Goal: Task Accomplishment & Management: Complete application form

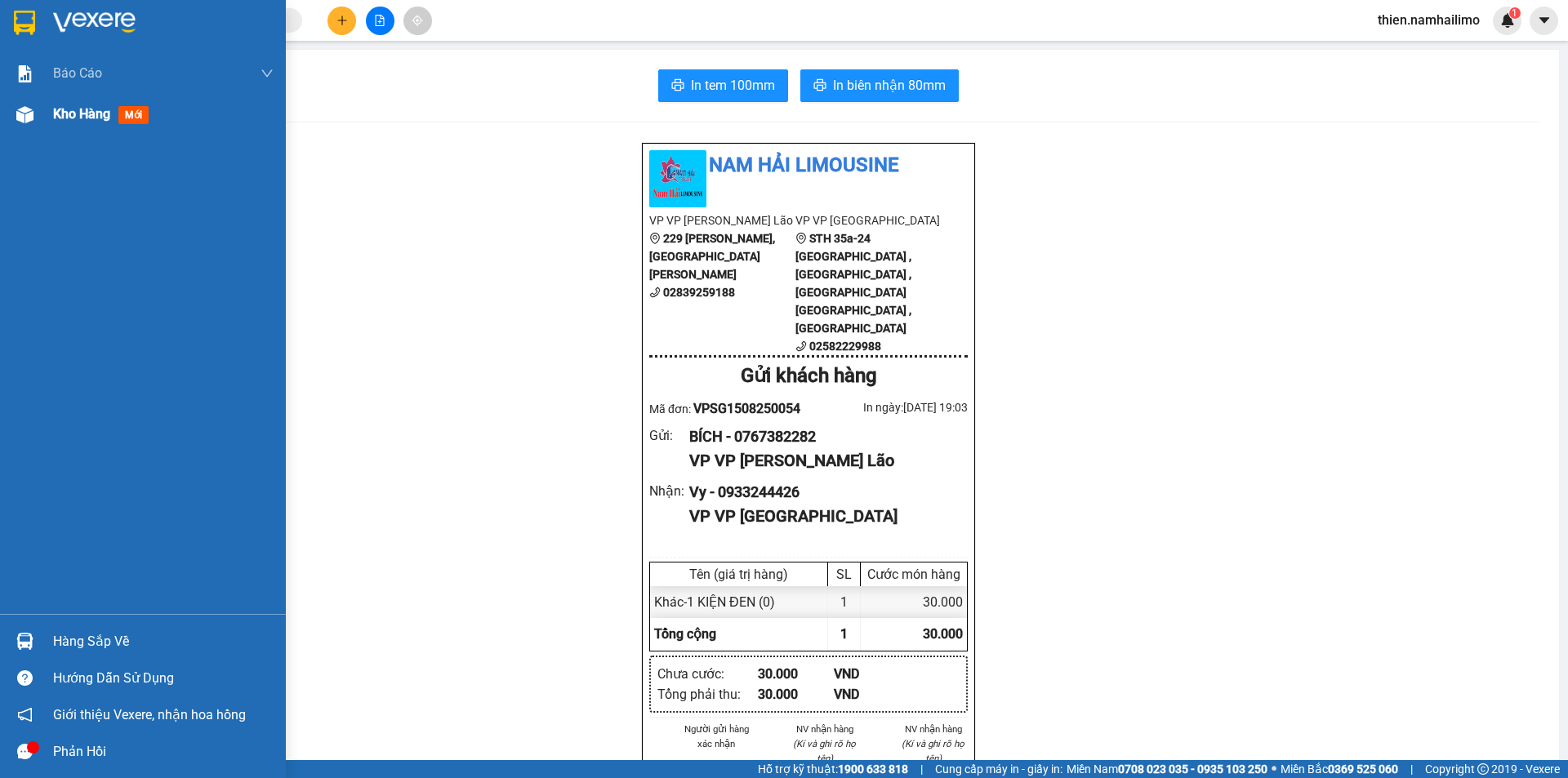
click at [68, 123] on div "Kho hàng mới" at bounding box center [104, 113] width 102 height 20
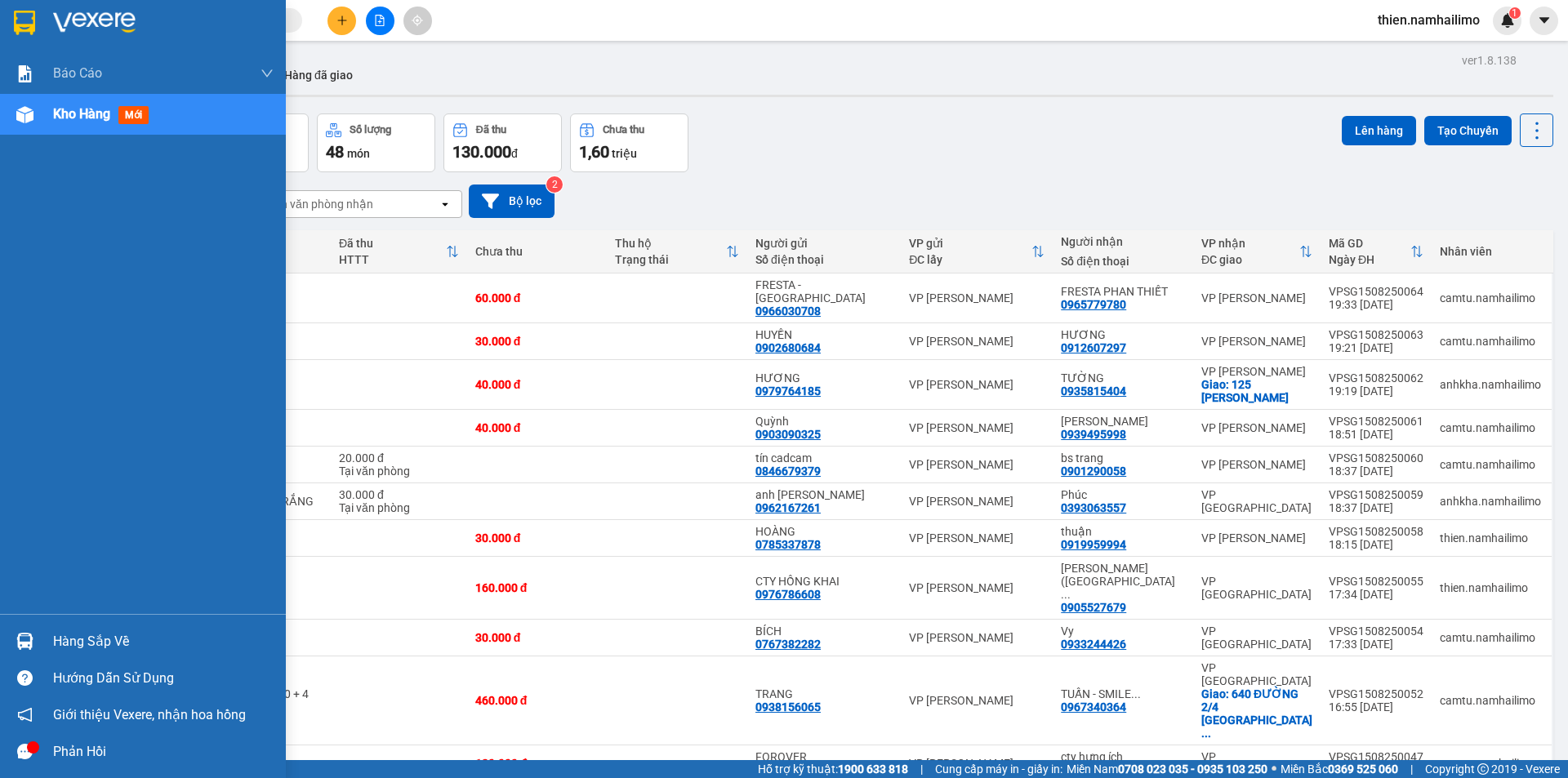
click at [42, 131] on div "Kho hàng mới" at bounding box center [143, 113] width 286 height 41
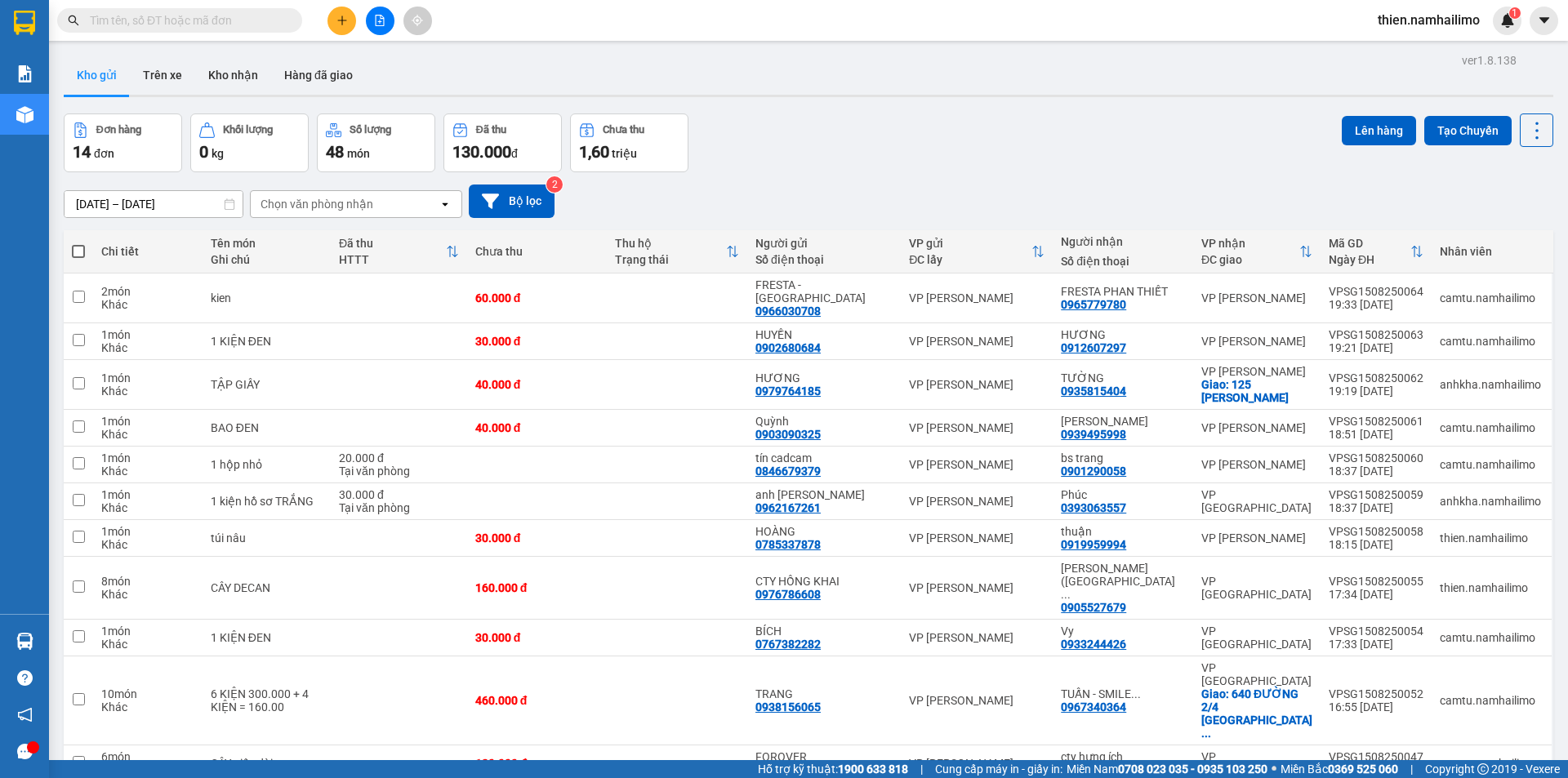
click at [353, 12] on button at bounding box center [341, 20] width 28 height 28
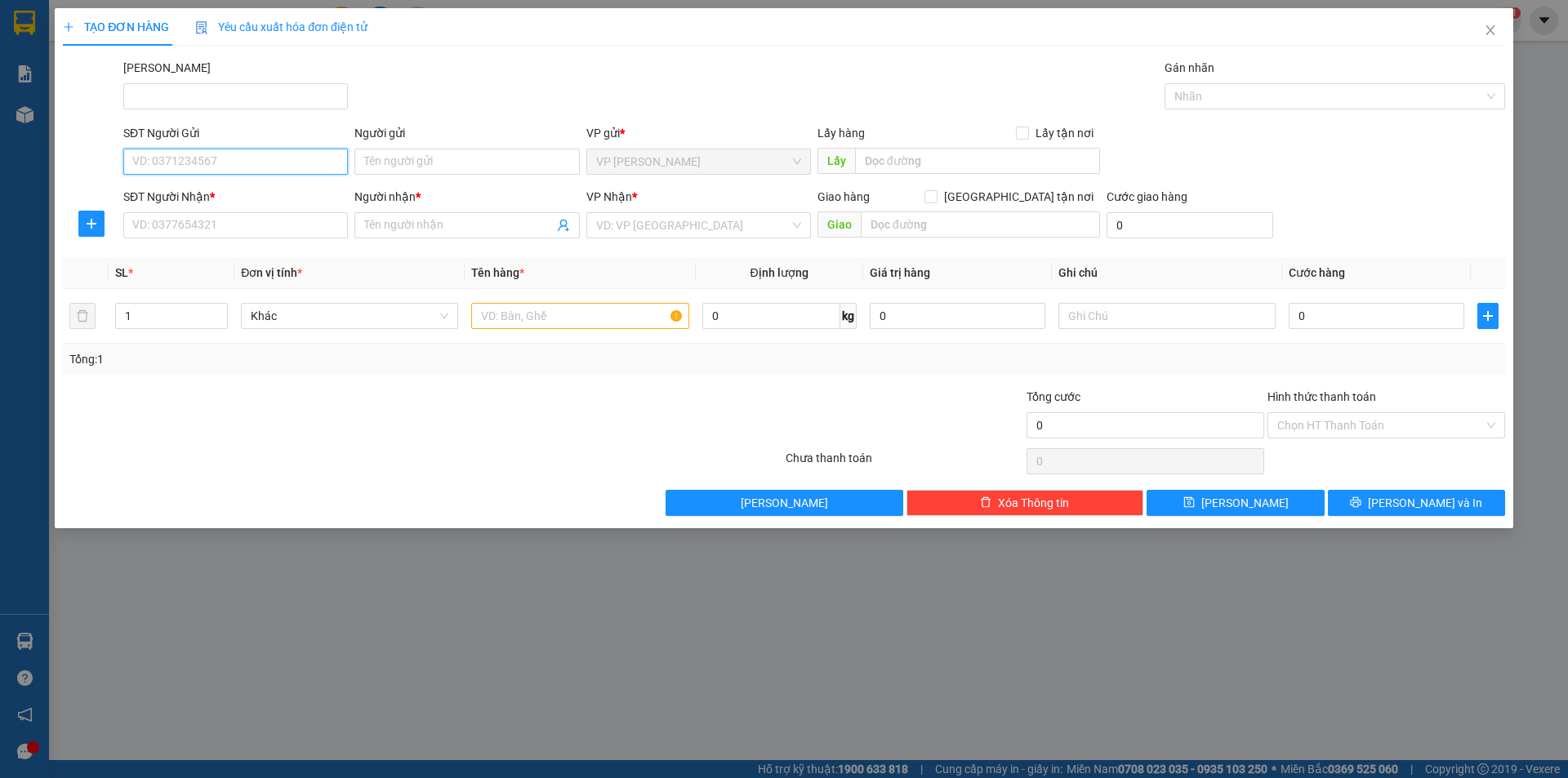
click at [249, 157] on input "SĐT Người Gửi" at bounding box center [235, 162] width 224 height 26
click at [207, 201] on div "0353431719 - [PERSON_NAME]" at bounding box center [236, 194] width 205 height 18
type input "0353431719"
type input "TUẤN ANH"
type input "0949844482"
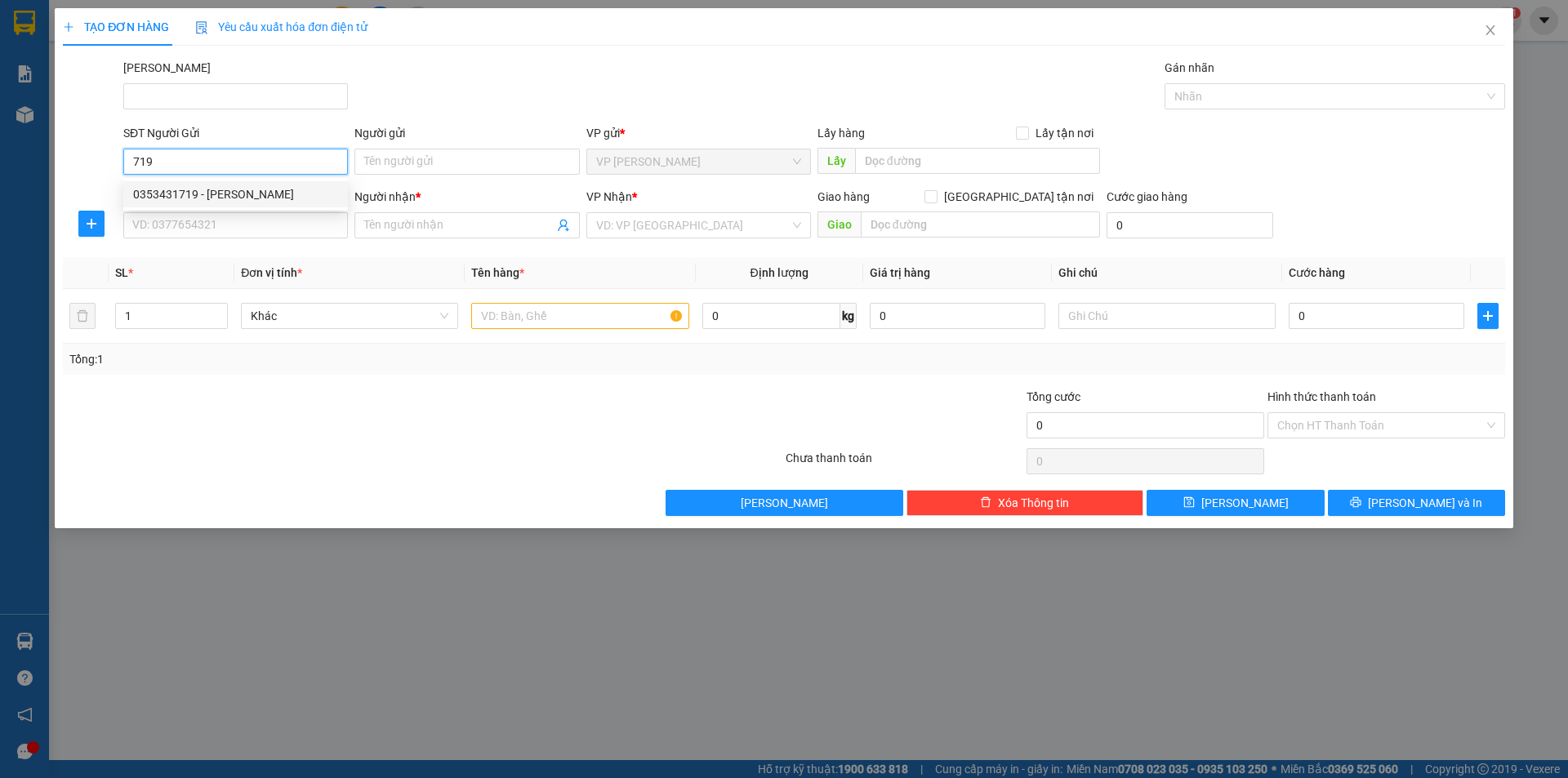
type input "[GEOGRAPHIC_DATA]"
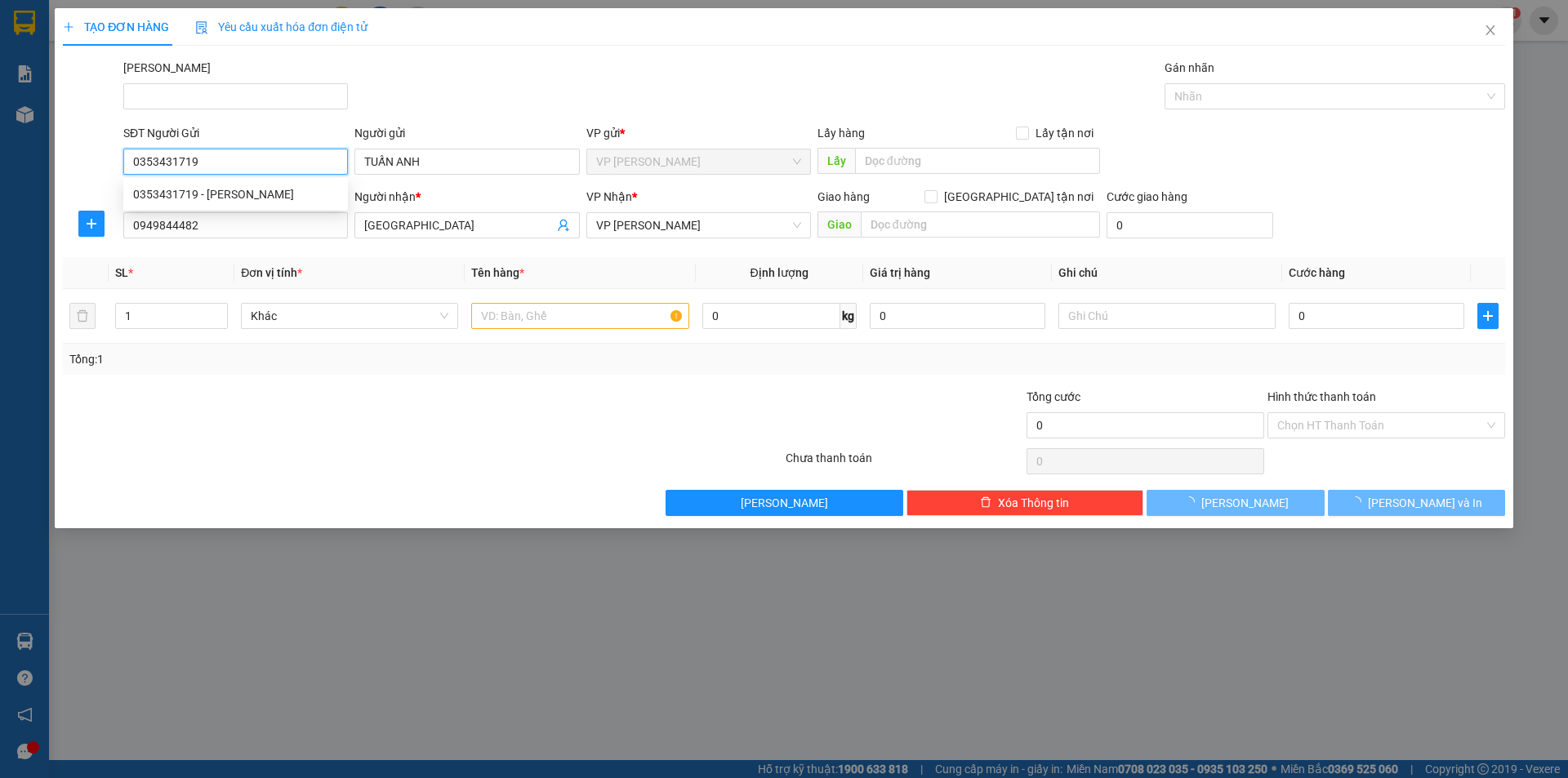
type input "60.000"
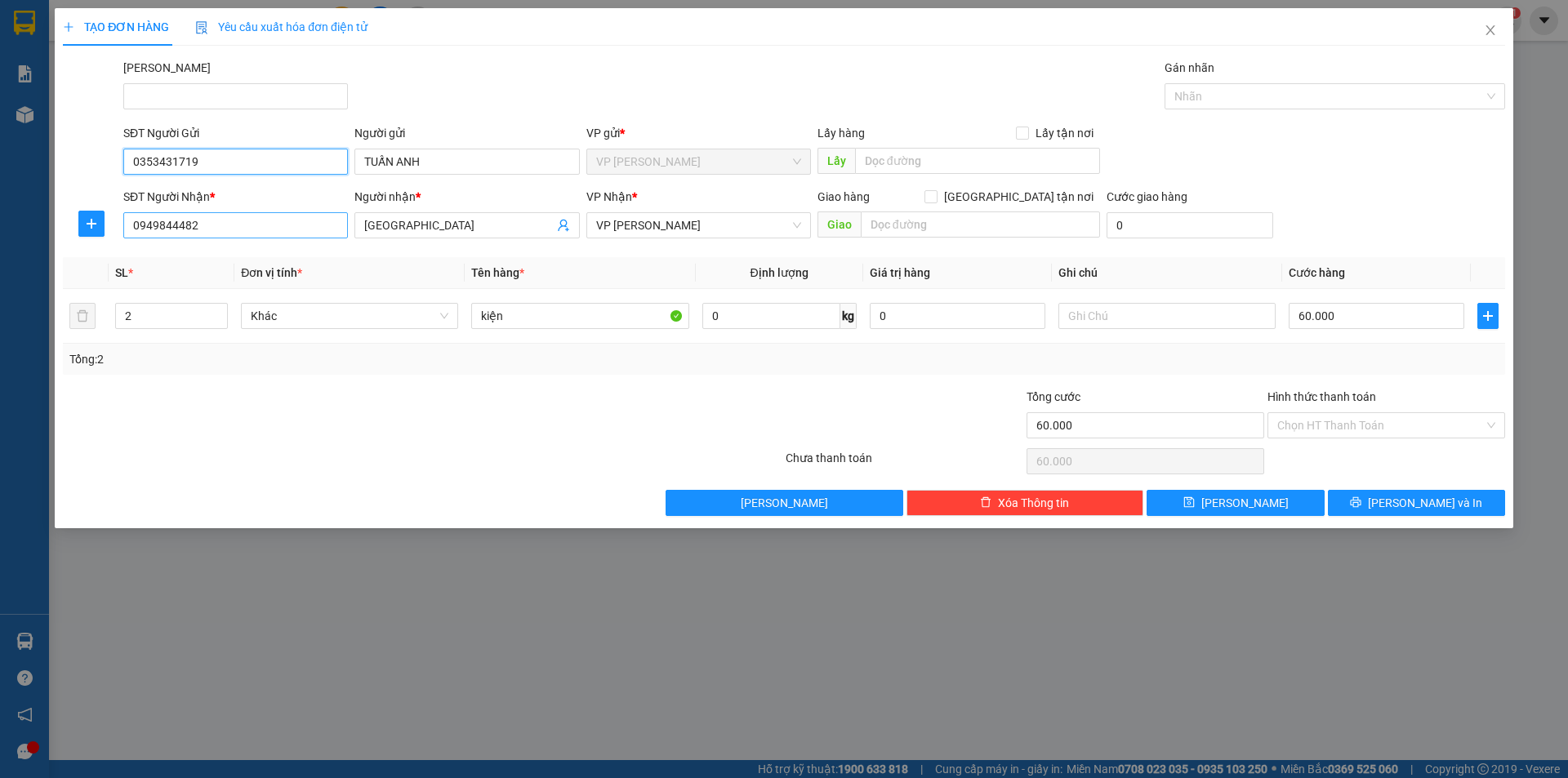
type input "0353431719"
click at [222, 227] on input "0949844482" at bounding box center [235, 225] width 224 height 26
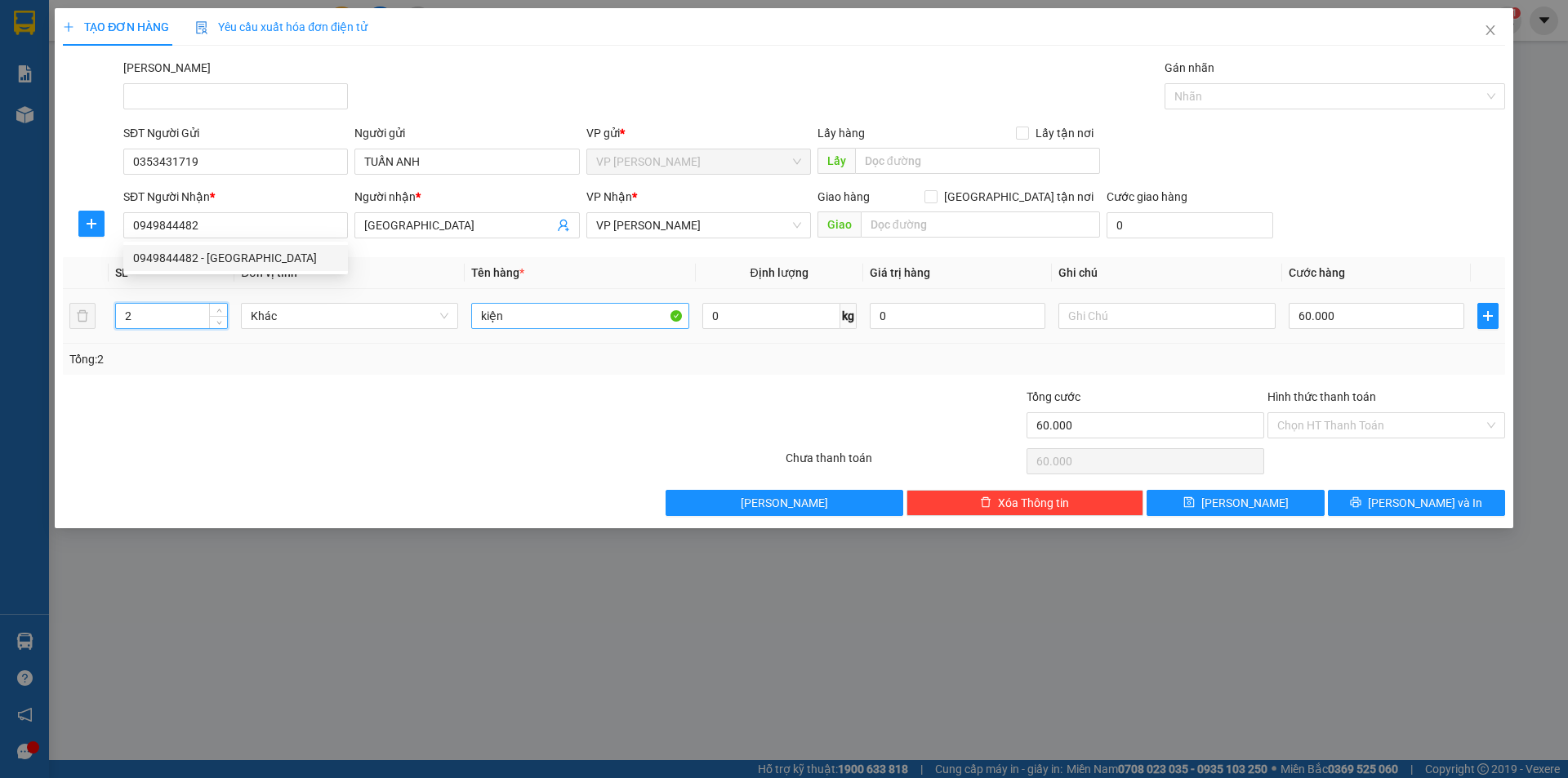
drag, startPoint x: 137, startPoint y: 312, endPoint x: 638, endPoint y: 321, distance: 501.1
click at [94, 346] on div "SL * Đơn vị tính * Tên hàng * Định lượng Giá trị hàng Ghi chú Cước hàng 2 Khác …" at bounding box center [784, 316] width 1443 height 118
type input "1"
click at [1380, 320] on input "60.000" at bounding box center [1376, 316] width 175 height 26
type input "3"
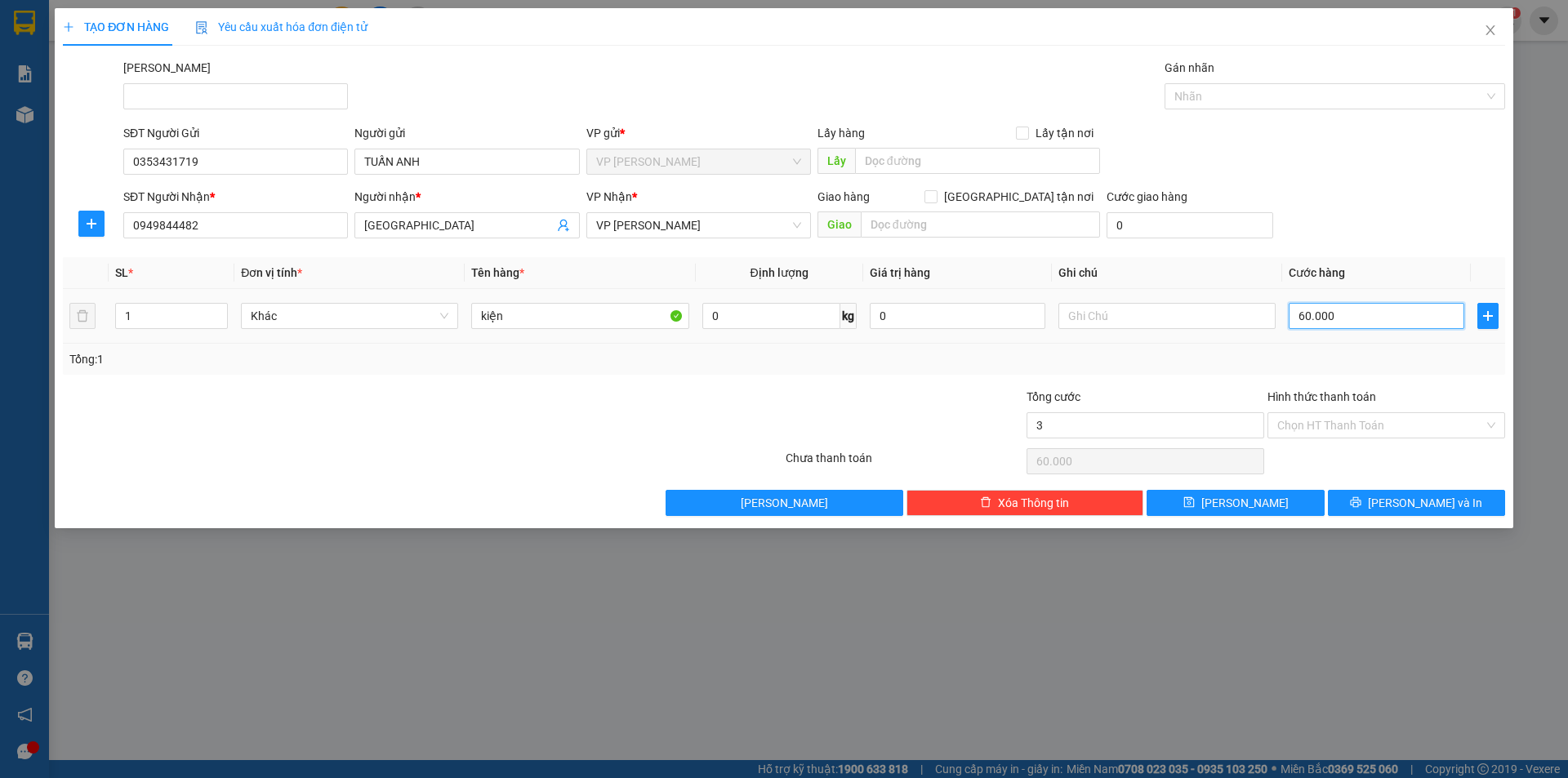
type input "3"
type input "30"
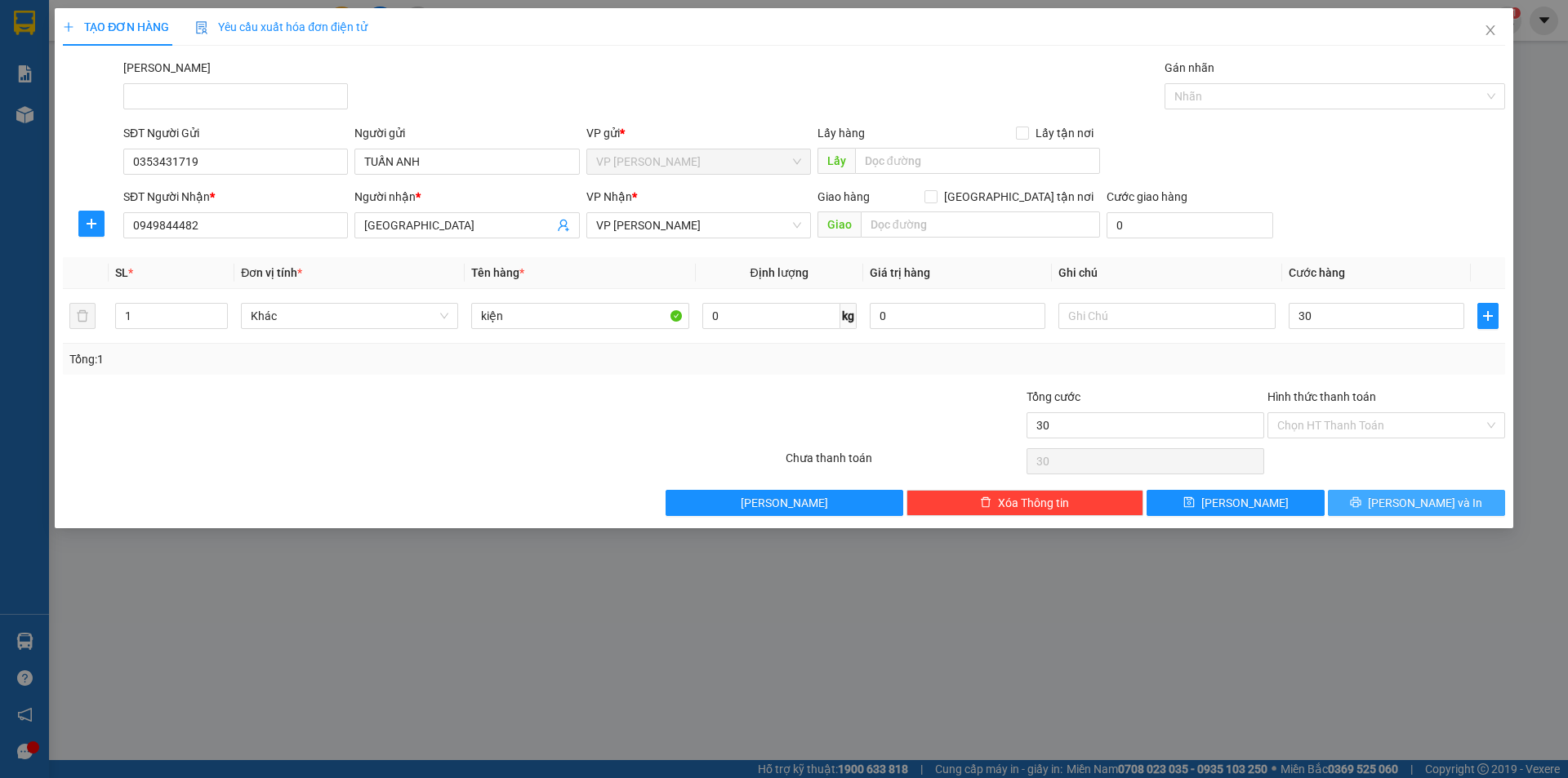
type input "30.000"
drag, startPoint x: 1400, startPoint y: 495, endPoint x: 1313, endPoint y: 412, distance: 120.2
click at [1400, 497] on button "[PERSON_NAME] và In" at bounding box center [1416, 503] width 177 height 26
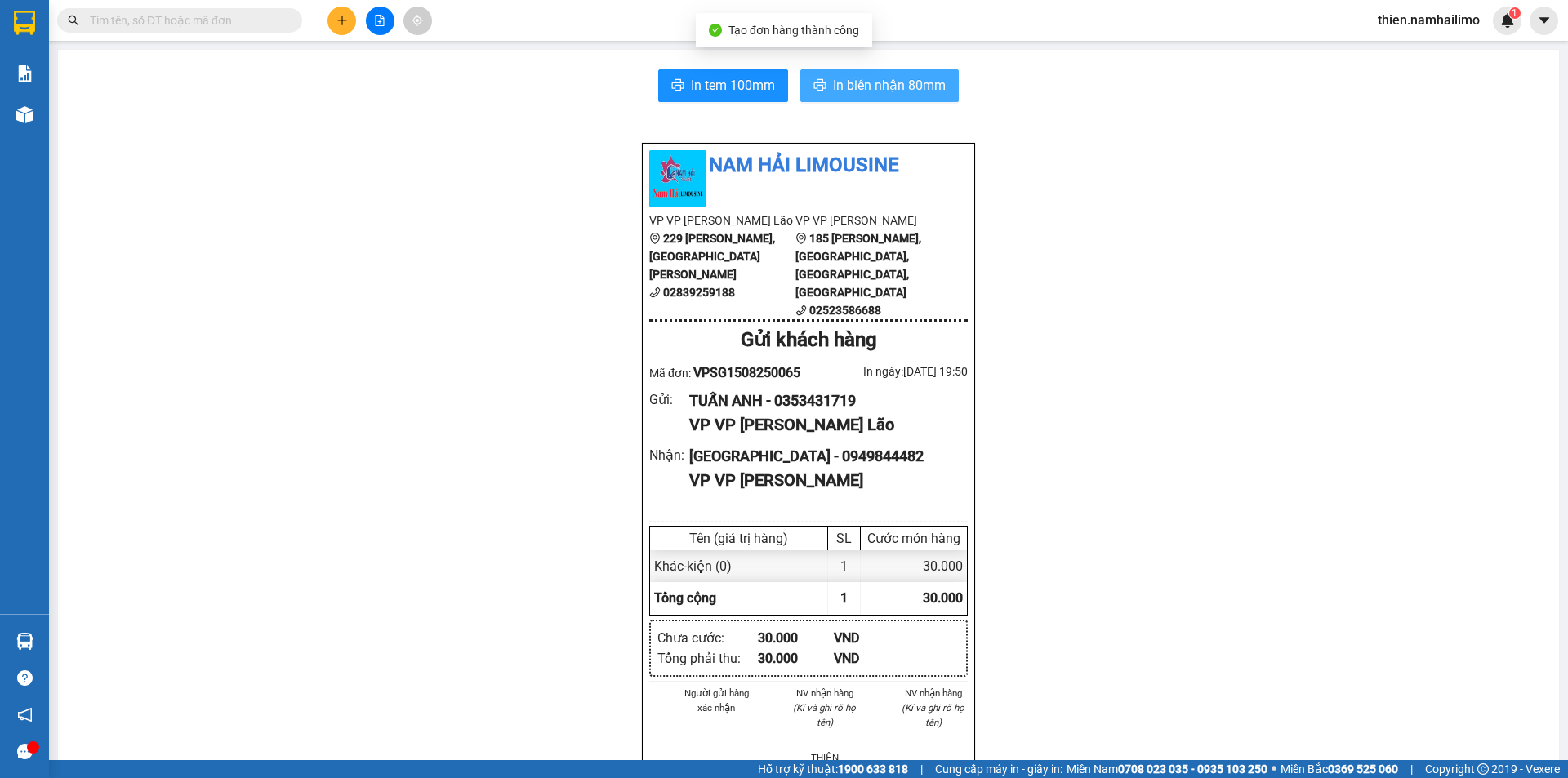
drag, startPoint x: 891, startPoint y: 77, endPoint x: 952, endPoint y: 76, distance: 61.0
click at [888, 76] on span "In biên nhận 80mm" at bounding box center [890, 85] width 113 height 20
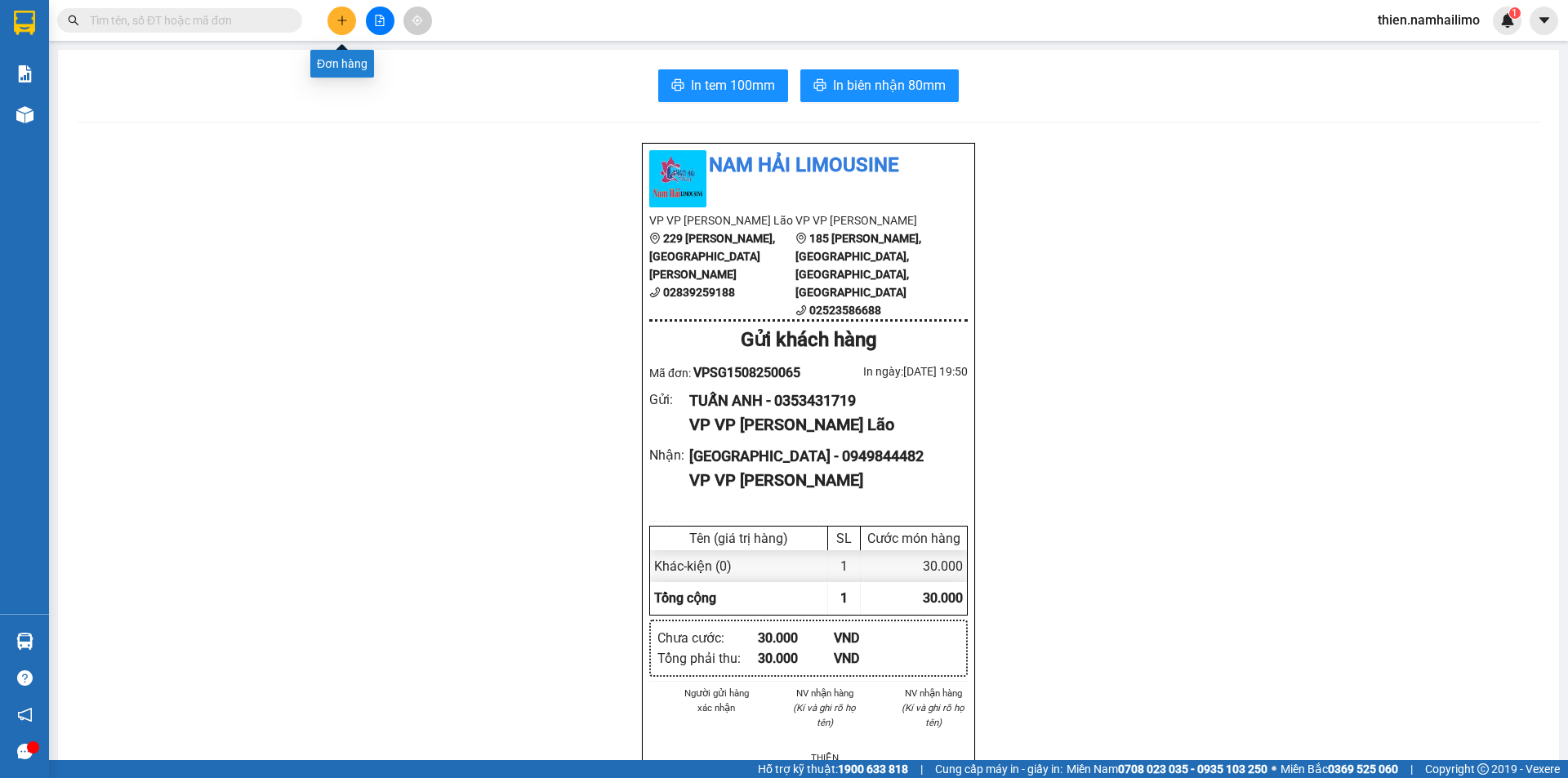
click at [333, 17] on button at bounding box center [341, 20] width 28 height 28
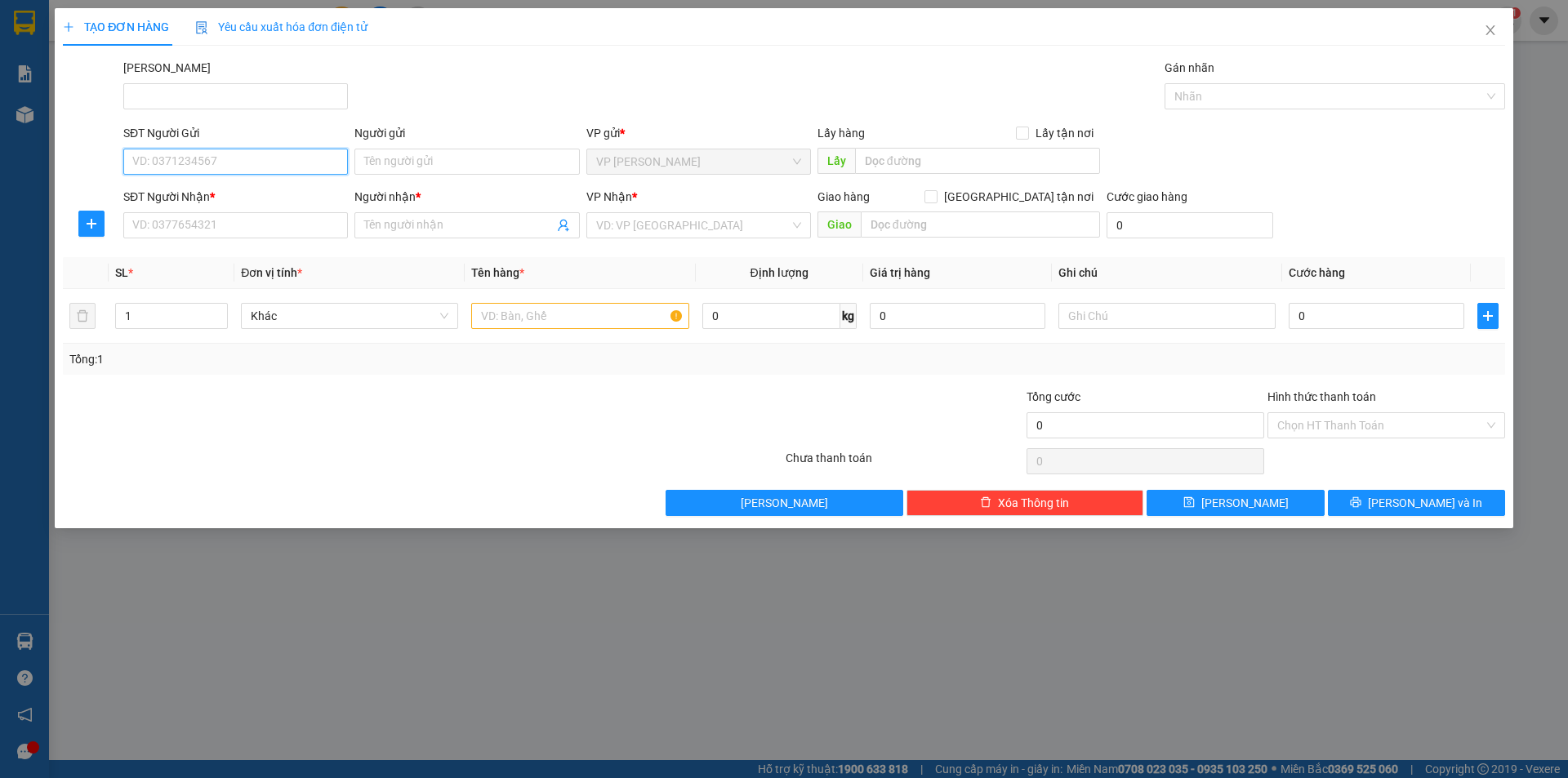
click at [226, 159] on input "SĐT Người Gửi" at bounding box center [235, 162] width 224 height 26
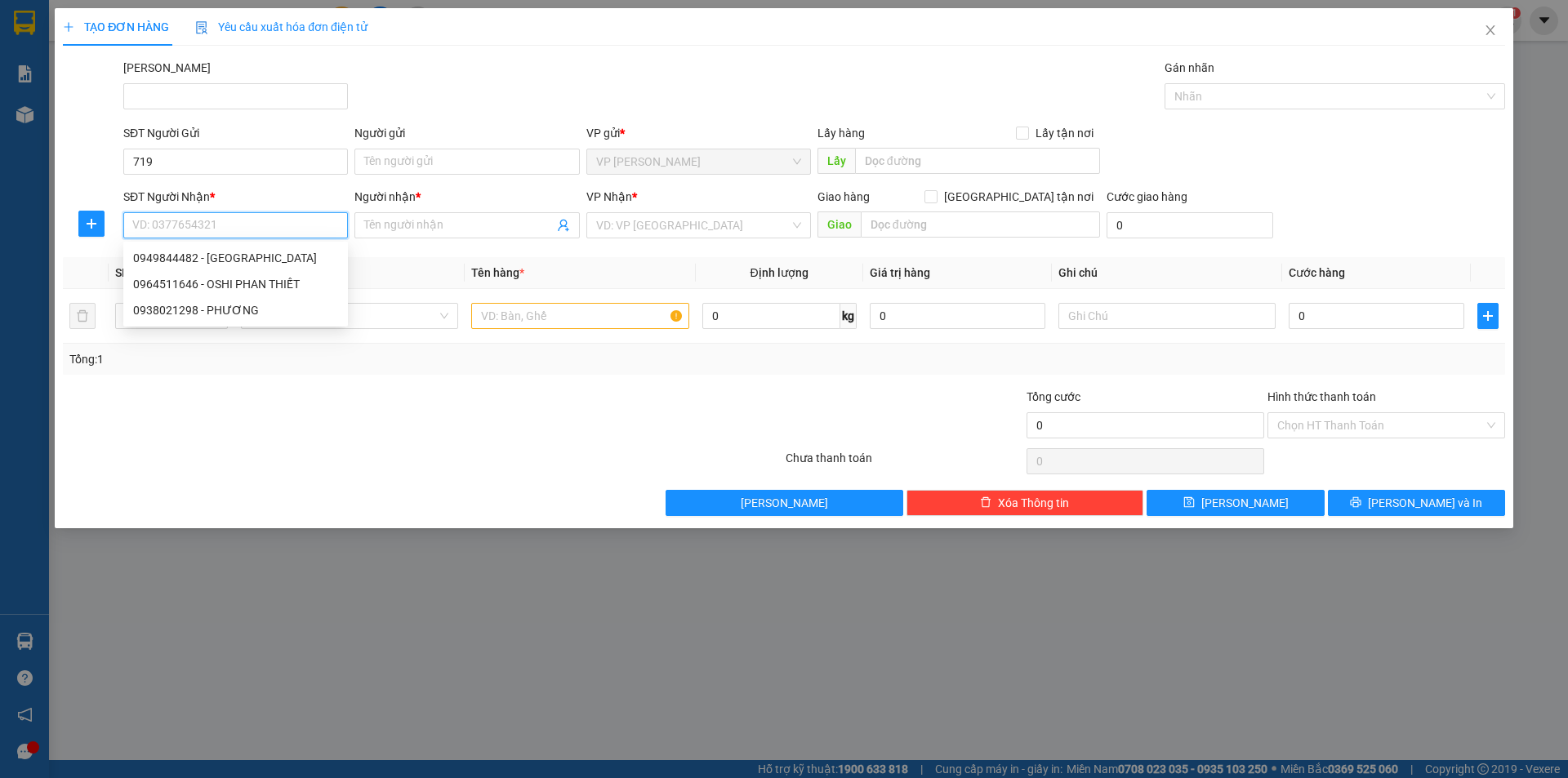
drag, startPoint x: 215, startPoint y: 214, endPoint x: 229, endPoint y: 194, distance: 24.4
click at [229, 194] on div "SĐT Người Nhận * VD: 0377654321" at bounding box center [235, 216] width 224 height 57
click at [229, 194] on div "SĐT Người Nhận *" at bounding box center [235, 197] width 224 height 18
click at [229, 212] on input "SĐT Người Nhận *" at bounding box center [235, 225] width 224 height 26
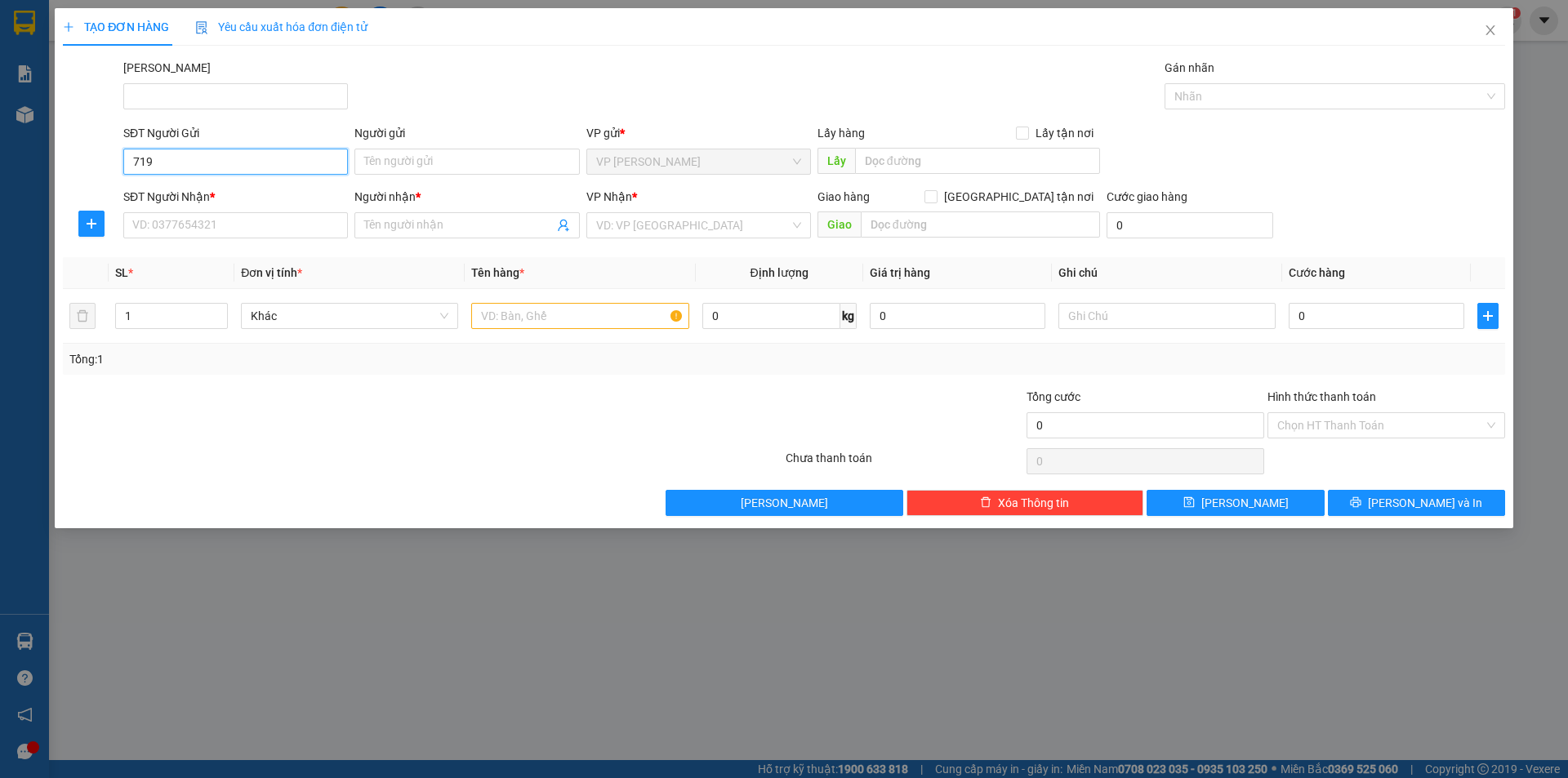
click at [223, 153] on input "719" at bounding box center [235, 162] width 224 height 26
click at [197, 196] on div "0353431719 - [PERSON_NAME]" at bounding box center [236, 194] width 205 height 18
type input "0353431719"
type input "TUẤN ANH"
type input "0949844482"
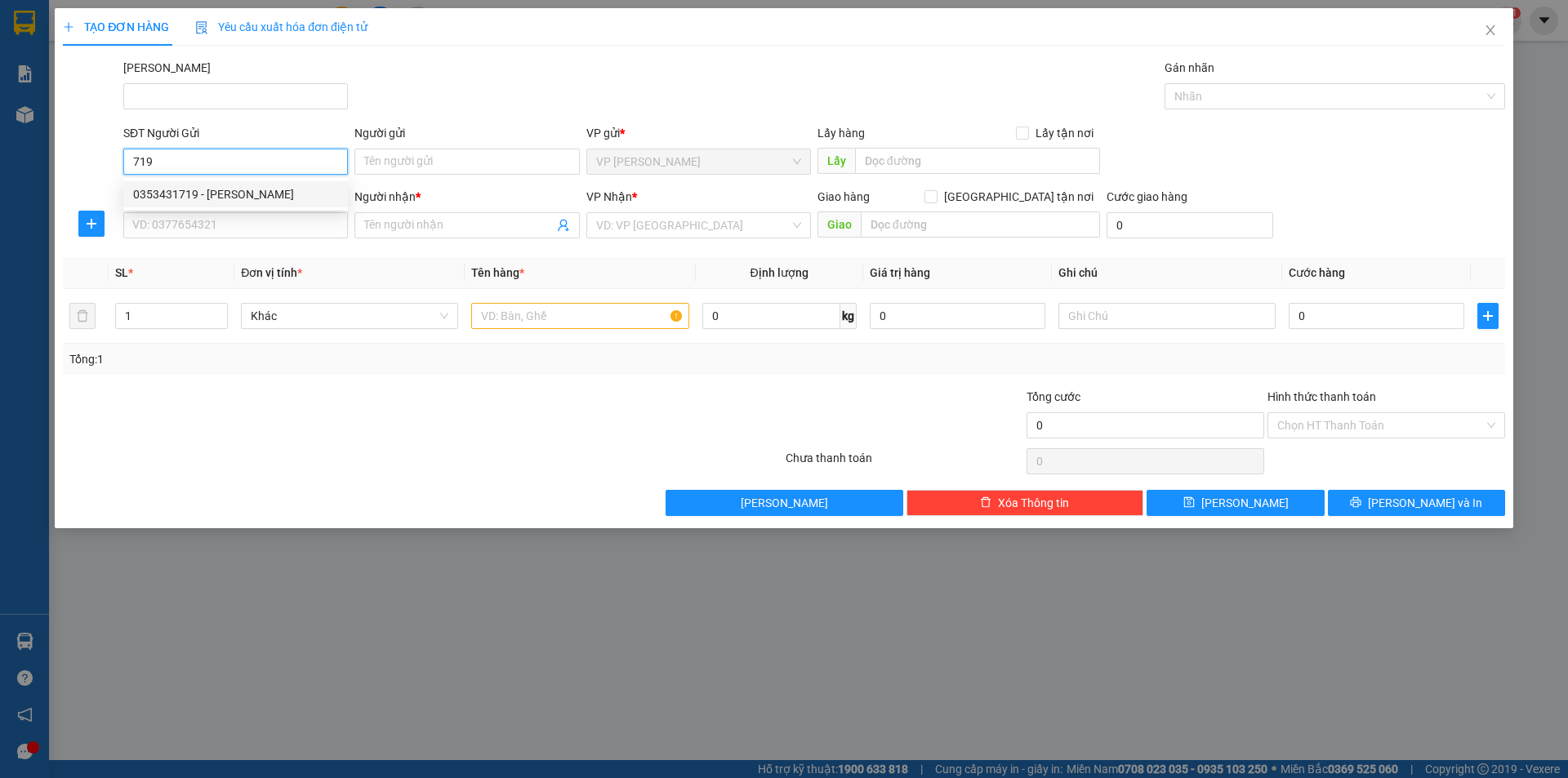
type input "[GEOGRAPHIC_DATA]"
type input "30.000"
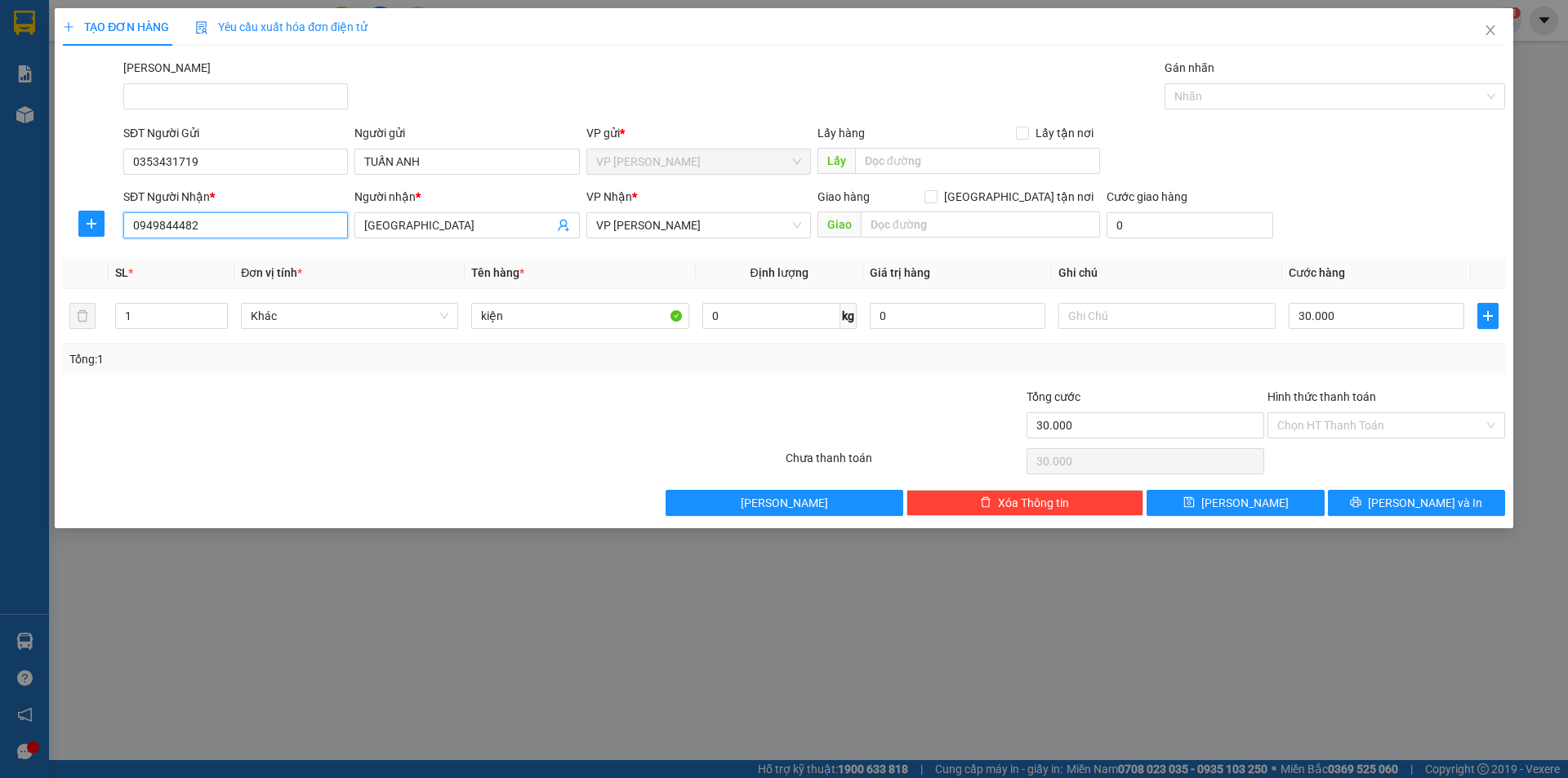
drag, startPoint x: 182, startPoint y: 233, endPoint x: 191, endPoint y: 231, distance: 9.2
click at [187, 232] on input "0949844482" at bounding box center [235, 225] width 224 height 26
click at [191, 231] on input "0949844482" at bounding box center [235, 225] width 224 height 26
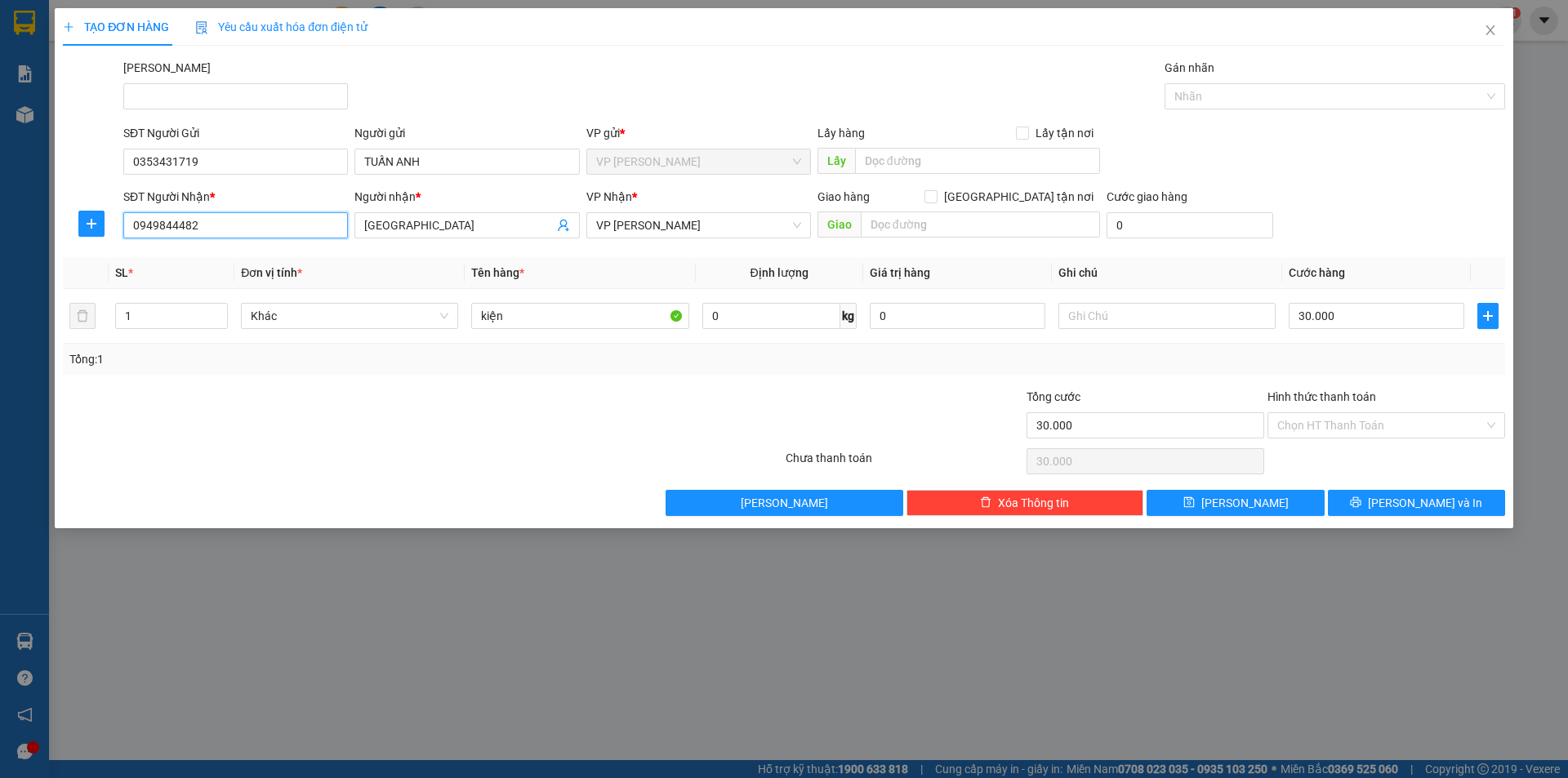
click at [191, 230] on input "0949844482" at bounding box center [235, 225] width 224 height 26
drag, startPoint x: 248, startPoint y: 268, endPoint x: 254, endPoint y: 281, distance: 14.3
click at [248, 273] on div "0949844482 - [GEOGRAPHIC_DATA] 0964511646 - [GEOGRAPHIC_DATA] 0938021298 - PHƯƠ…" at bounding box center [235, 284] width 224 height 78
click at [255, 283] on div "0964511646 - OSHI PHAN THIẾT" at bounding box center [236, 284] width 205 height 18
type input "0964511646"
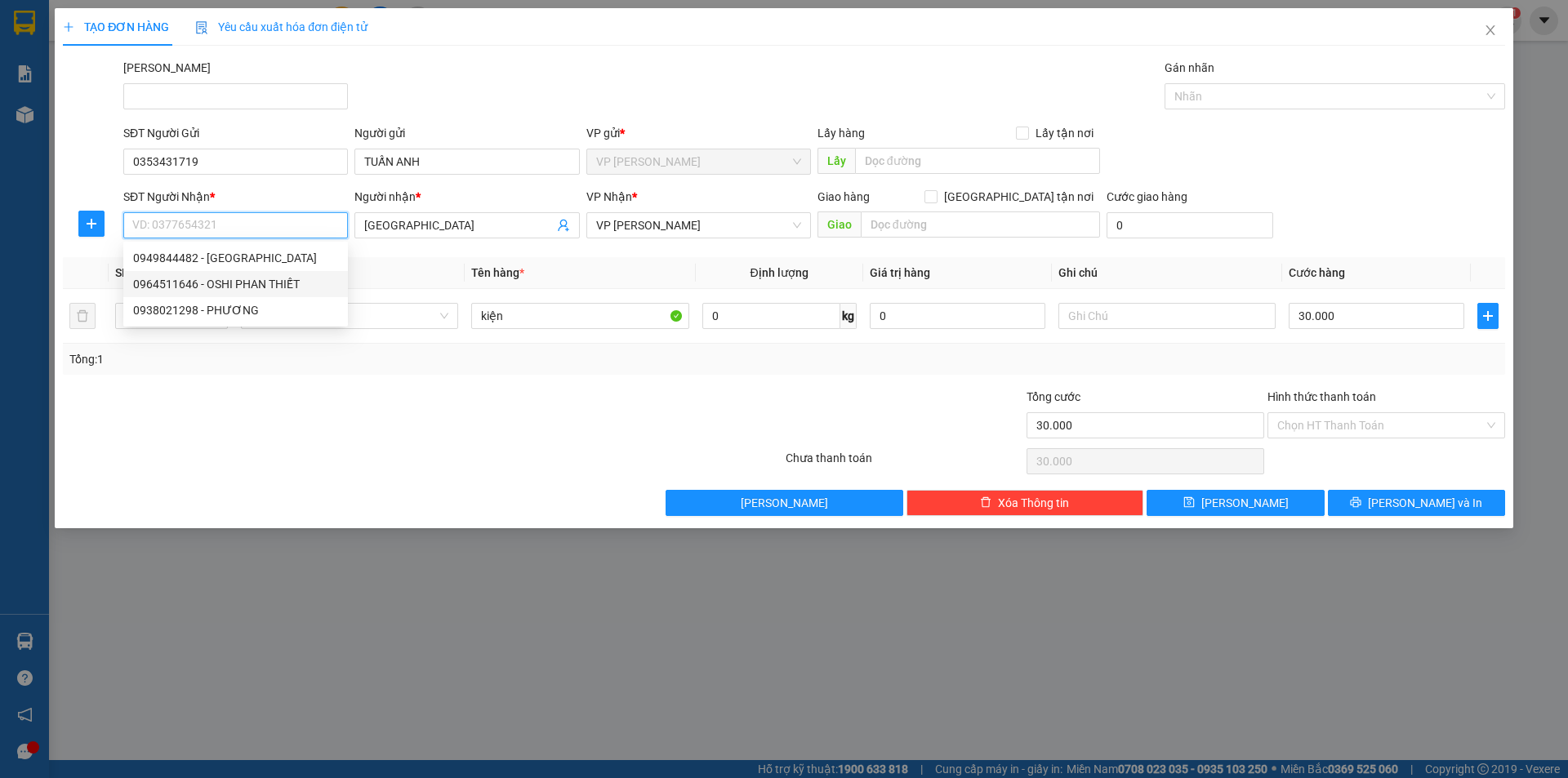
type input "OSHI PHAN THIẾT"
type input "0964511646"
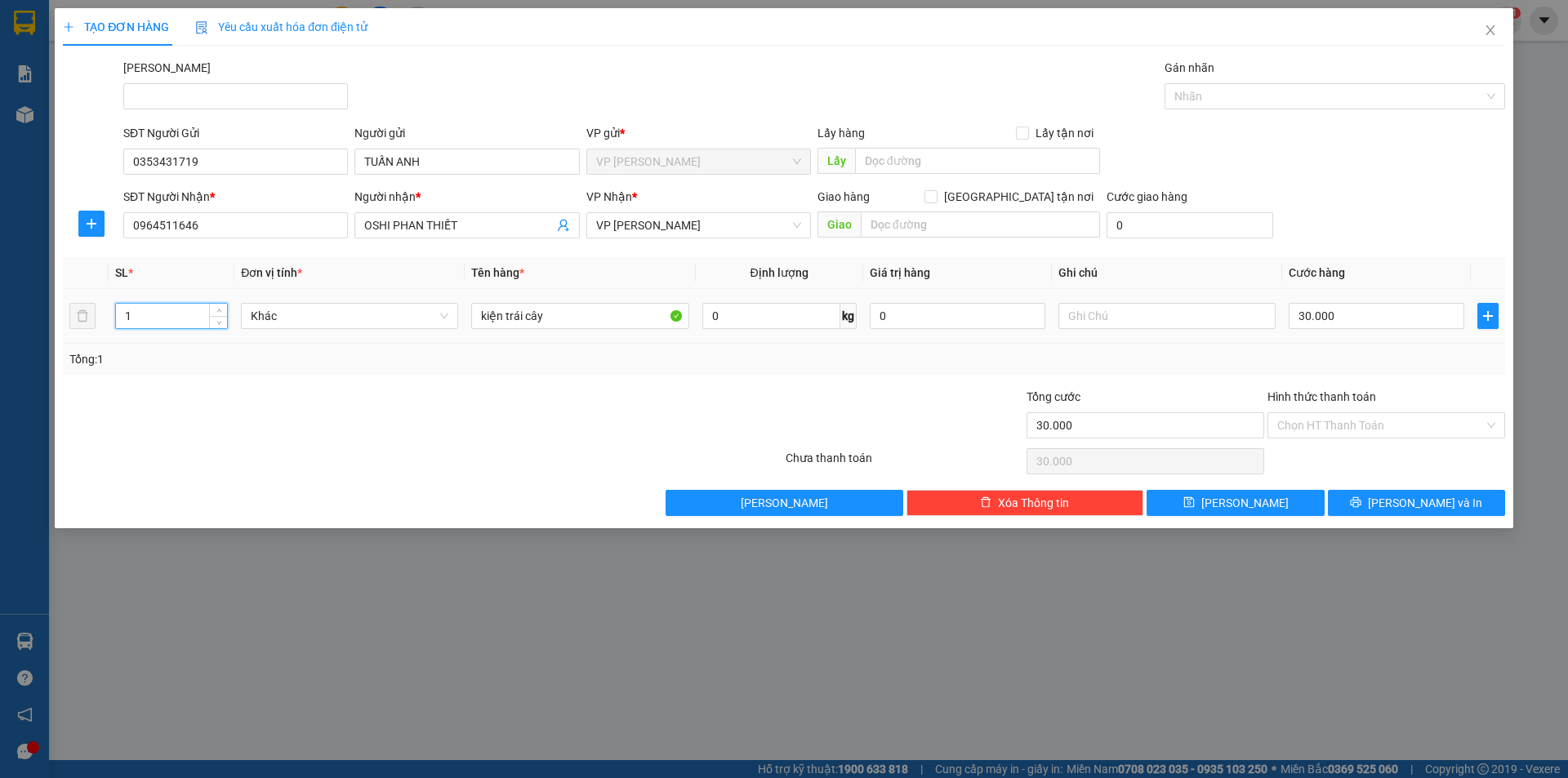
drag, startPoint x: 175, startPoint y: 315, endPoint x: 0, endPoint y: 362, distance: 181.2
click at [0, 373] on div "TẠO ĐƠN HÀNG Yêu cầu xuất hóa đơn điện tử Transit Pickup Surcharge Ids Transit …" at bounding box center [784, 389] width 1568 height 778
type input "5"
click at [1376, 316] on input "30.000" at bounding box center [1376, 316] width 175 height 26
type input "1"
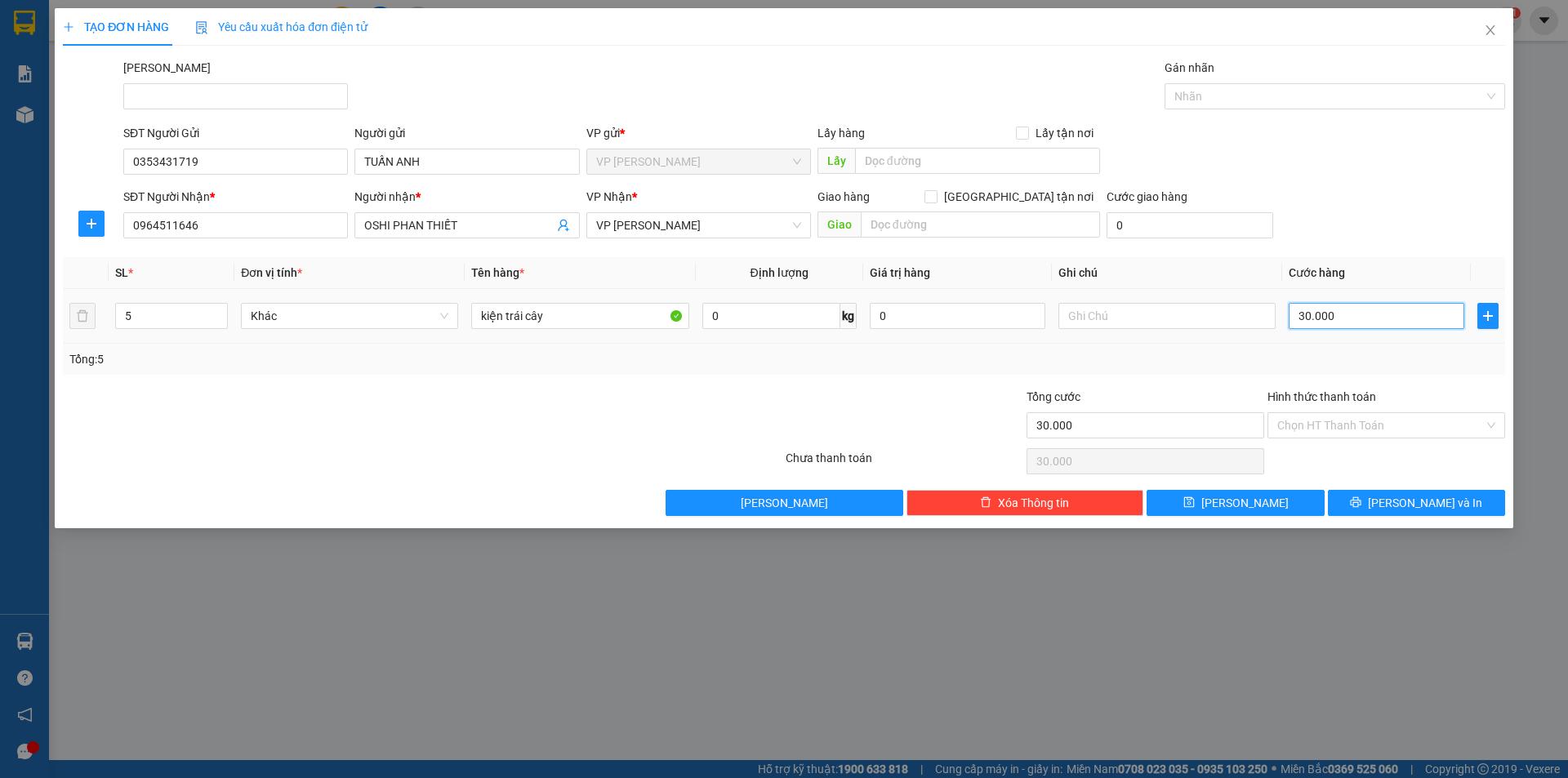
type input "1"
type input "15"
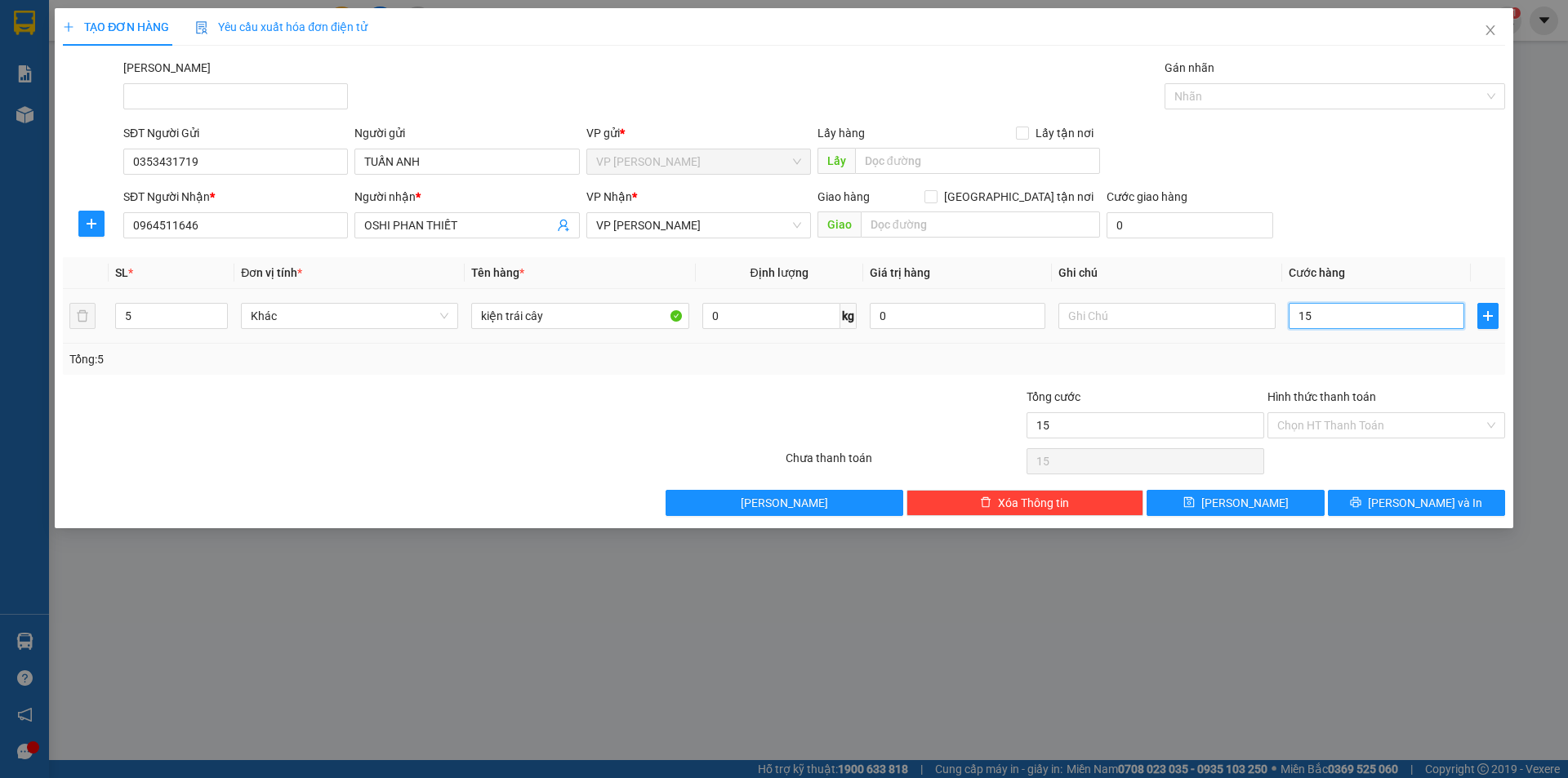
type input "150"
type input "150.000"
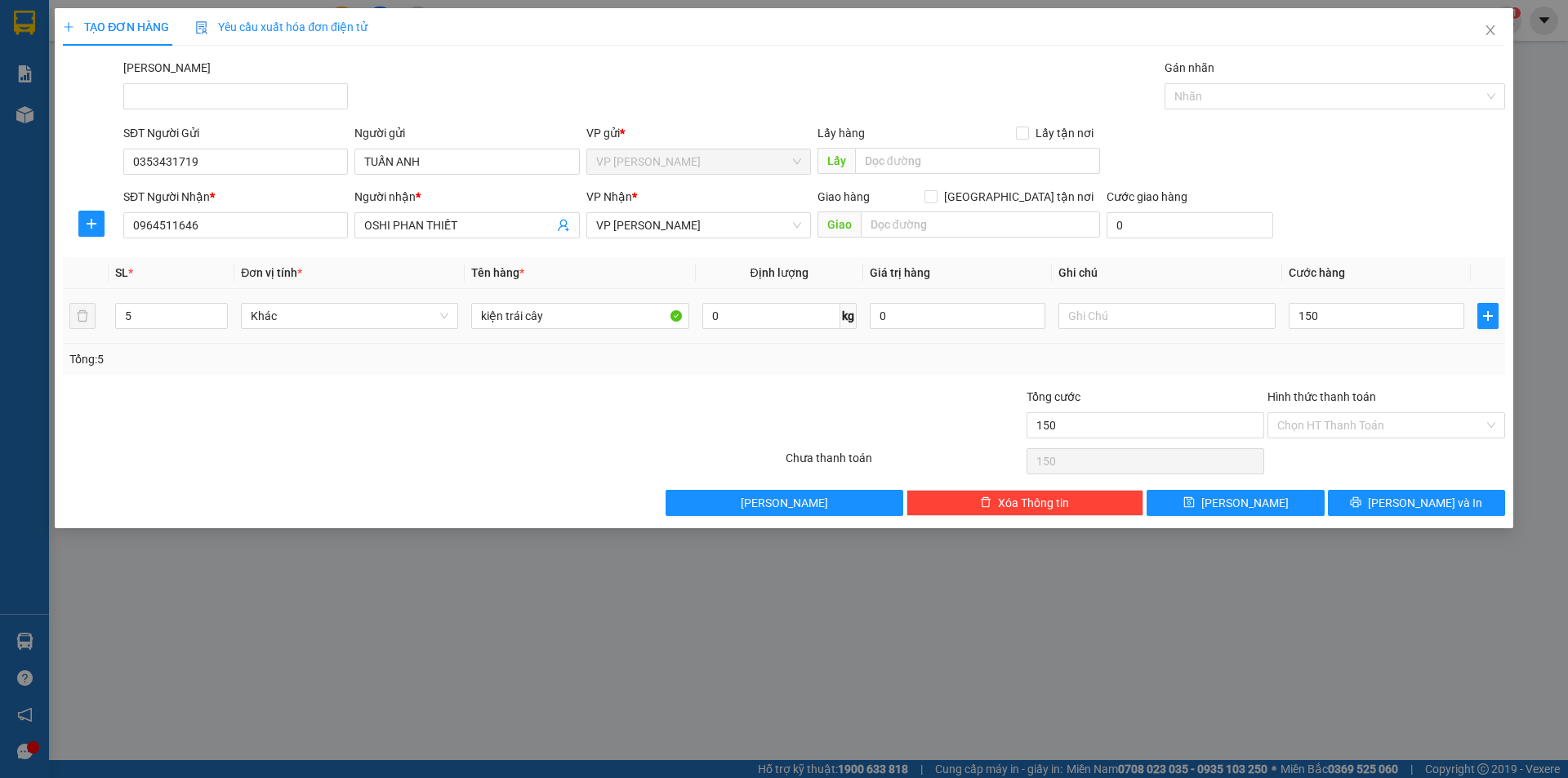
type input "150.000"
drag, startPoint x: 1371, startPoint y: 359, endPoint x: 1404, endPoint y: 410, distance: 60.7
click at [1370, 355] on div "Tổng: 5" at bounding box center [784, 359] width 1429 height 18
click at [1411, 500] on span "[PERSON_NAME] và In" at bounding box center [1425, 503] width 114 height 18
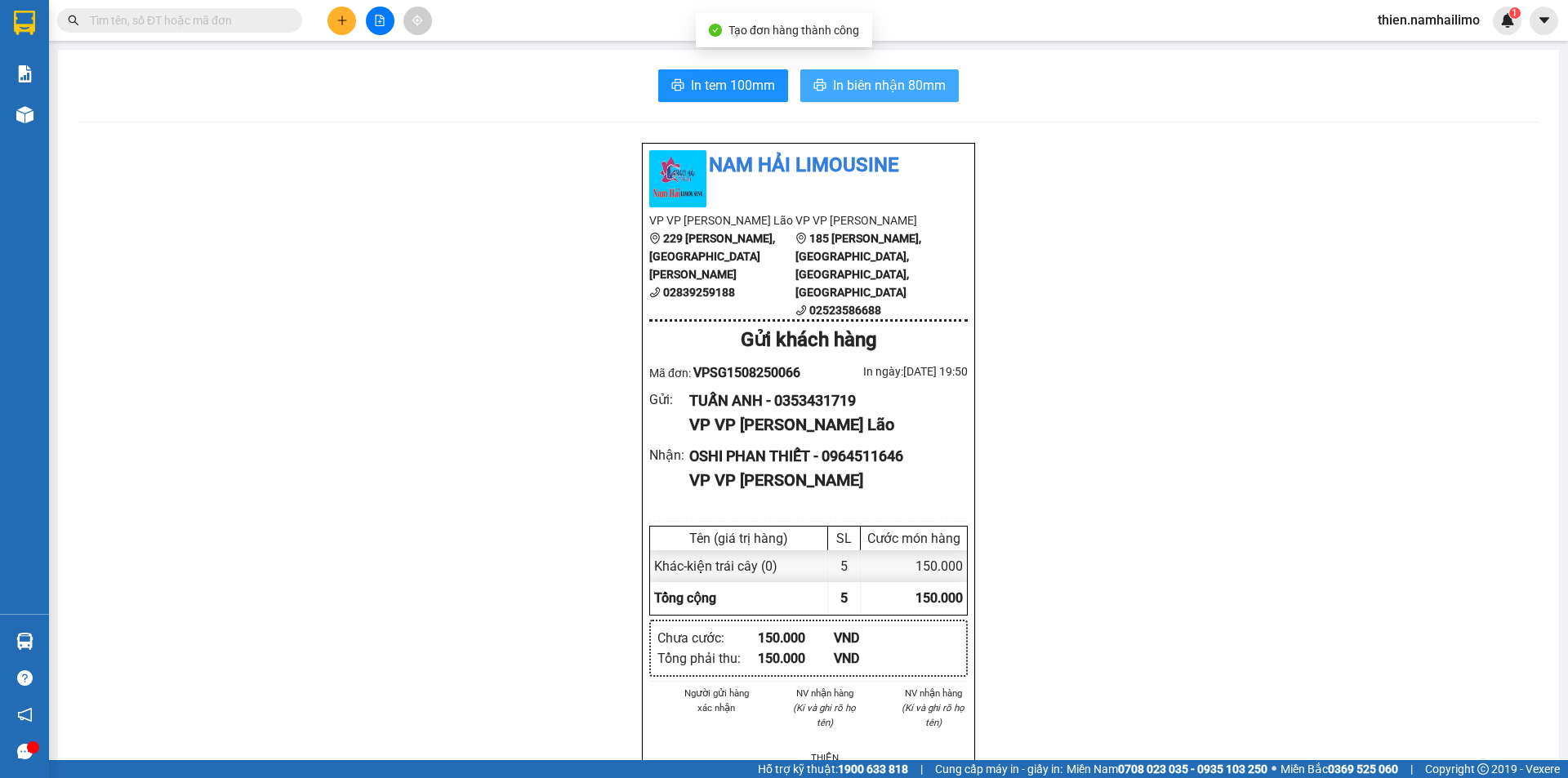
click at [851, 91] on span "In biên nhận 80mm" at bounding box center [890, 85] width 113 height 20
click at [340, 17] on icon "plus" at bounding box center [342, 20] width 12 height 12
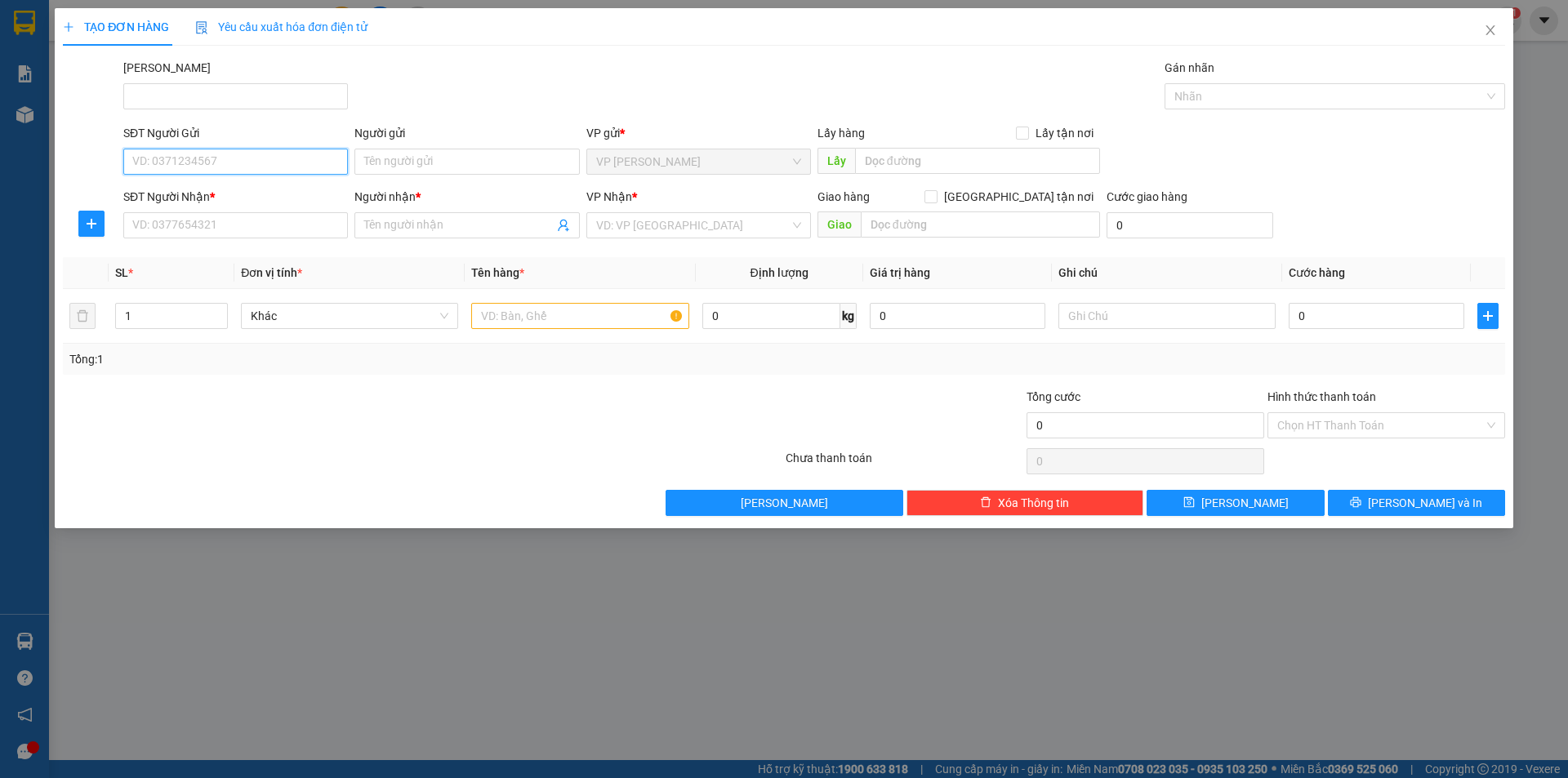
click at [197, 155] on input "SĐT Người Gửi" at bounding box center [235, 162] width 224 height 26
click at [227, 188] on div "0353431719 - [PERSON_NAME]" at bounding box center [236, 194] width 205 height 18
type input "0353431719"
type input "TUẤN ANH"
type input "0964511646"
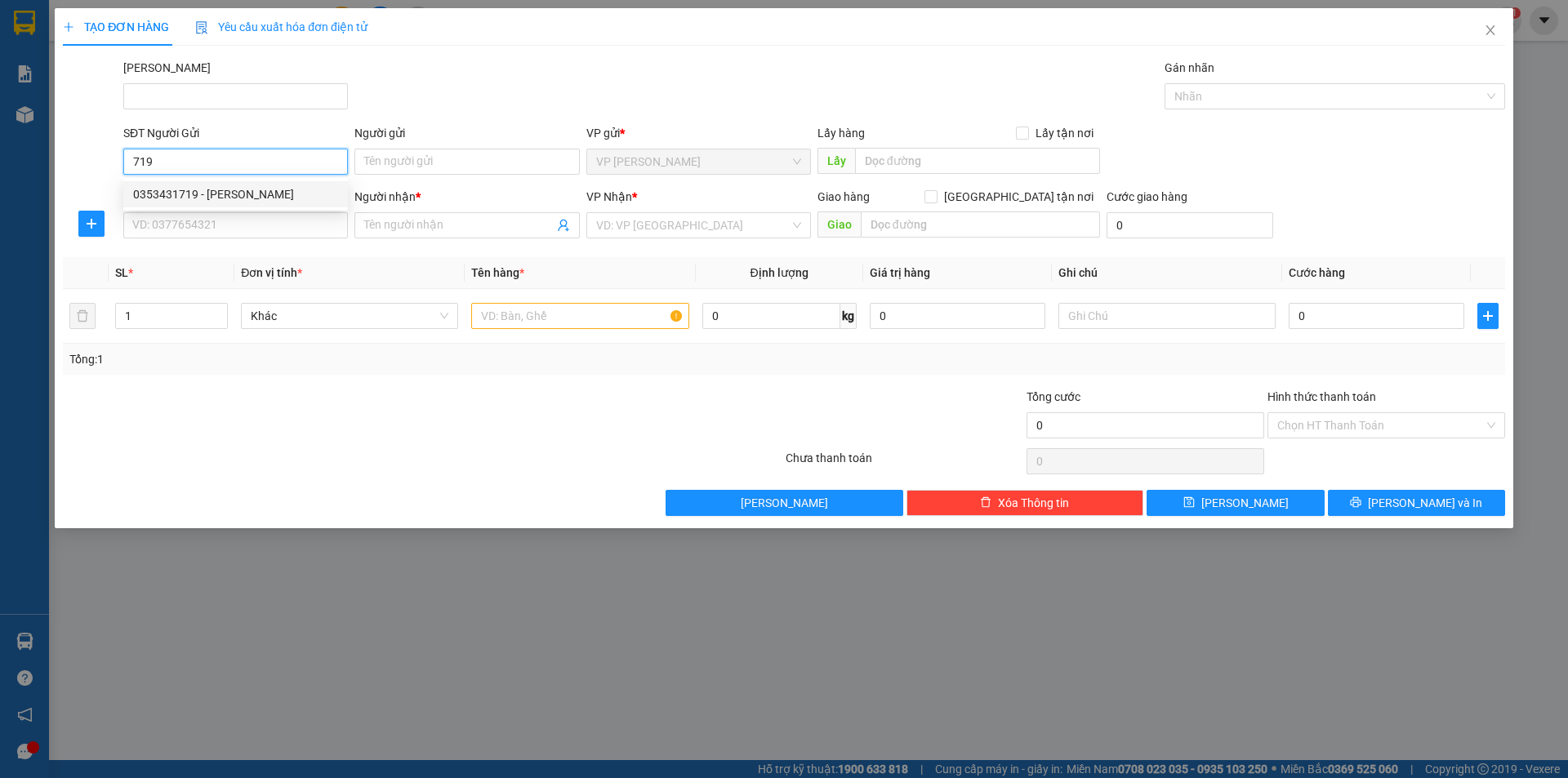
type input "OSHI PHAN THIẾT"
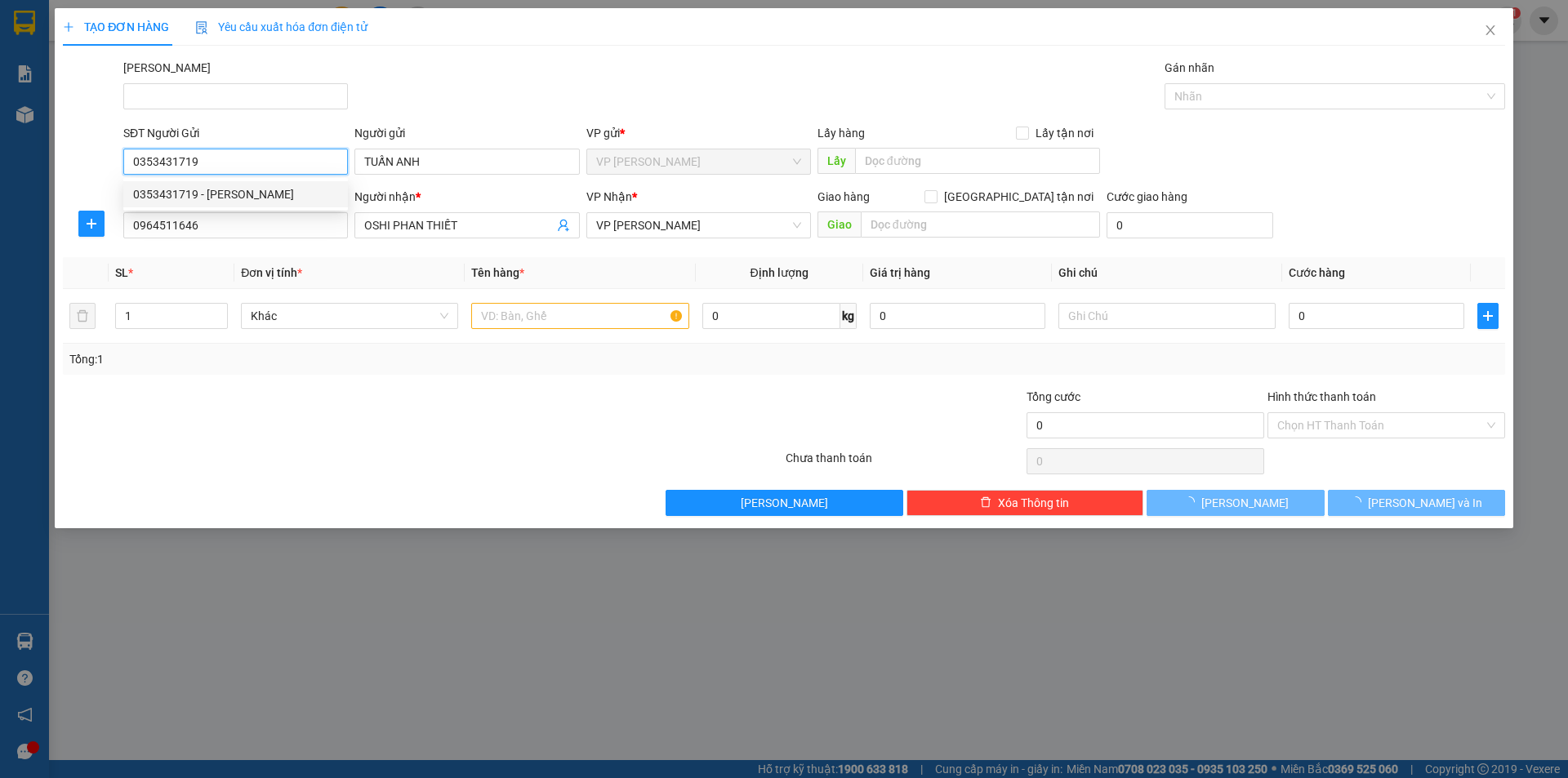
type input "150.000"
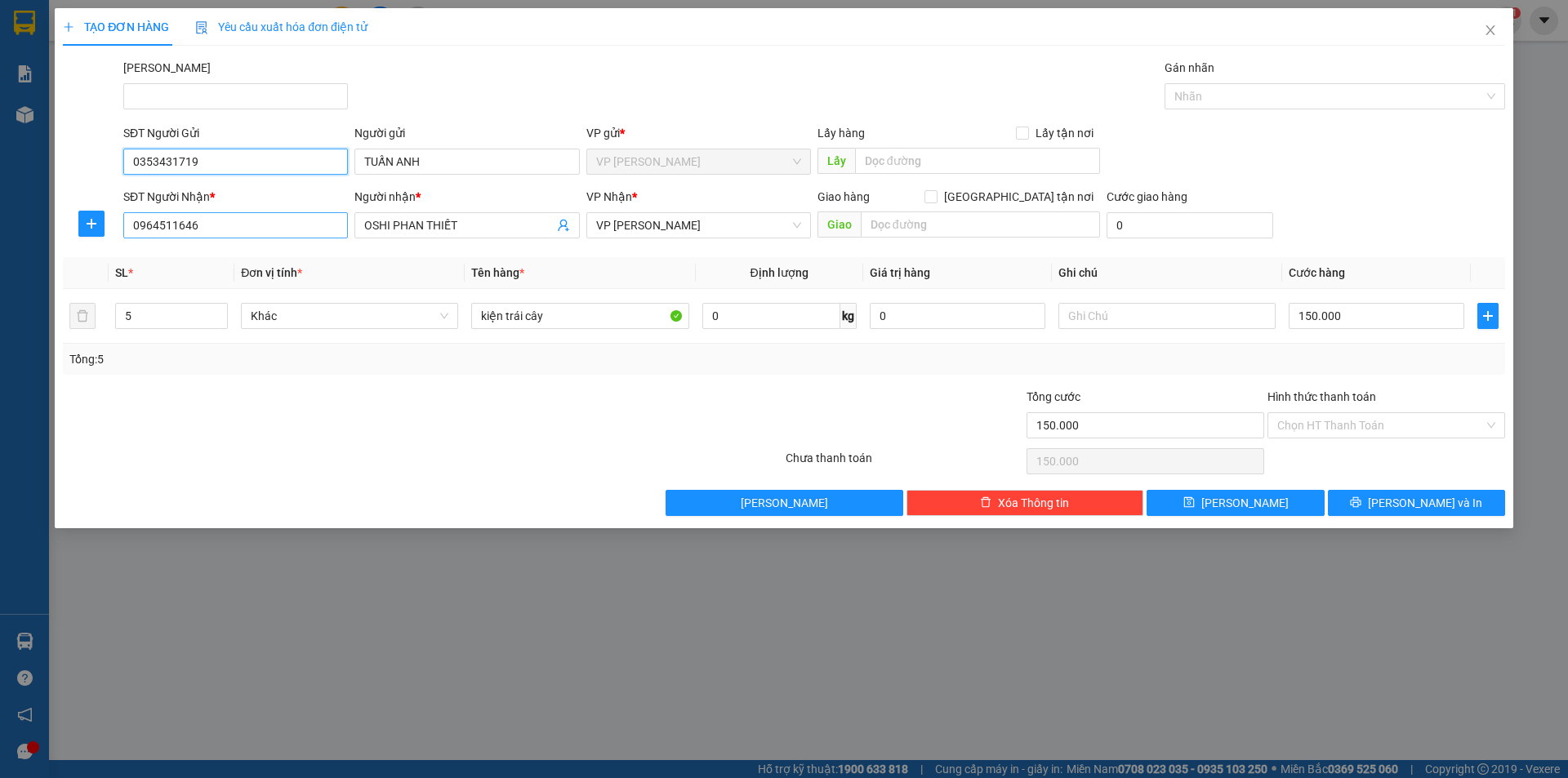
type input "0353431719"
drag, startPoint x: 244, startPoint y: 223, endPoint x: 0, endPoint y: 369, distance: 284.3
click at [0, 373] on div "TẠO ĐƠN HÀNG Yêu cầu xuất hóa đơn điện tử Transit Pickup Surcharge Ids Transit …" at bounding box center [784, 389] width 1568 height 778
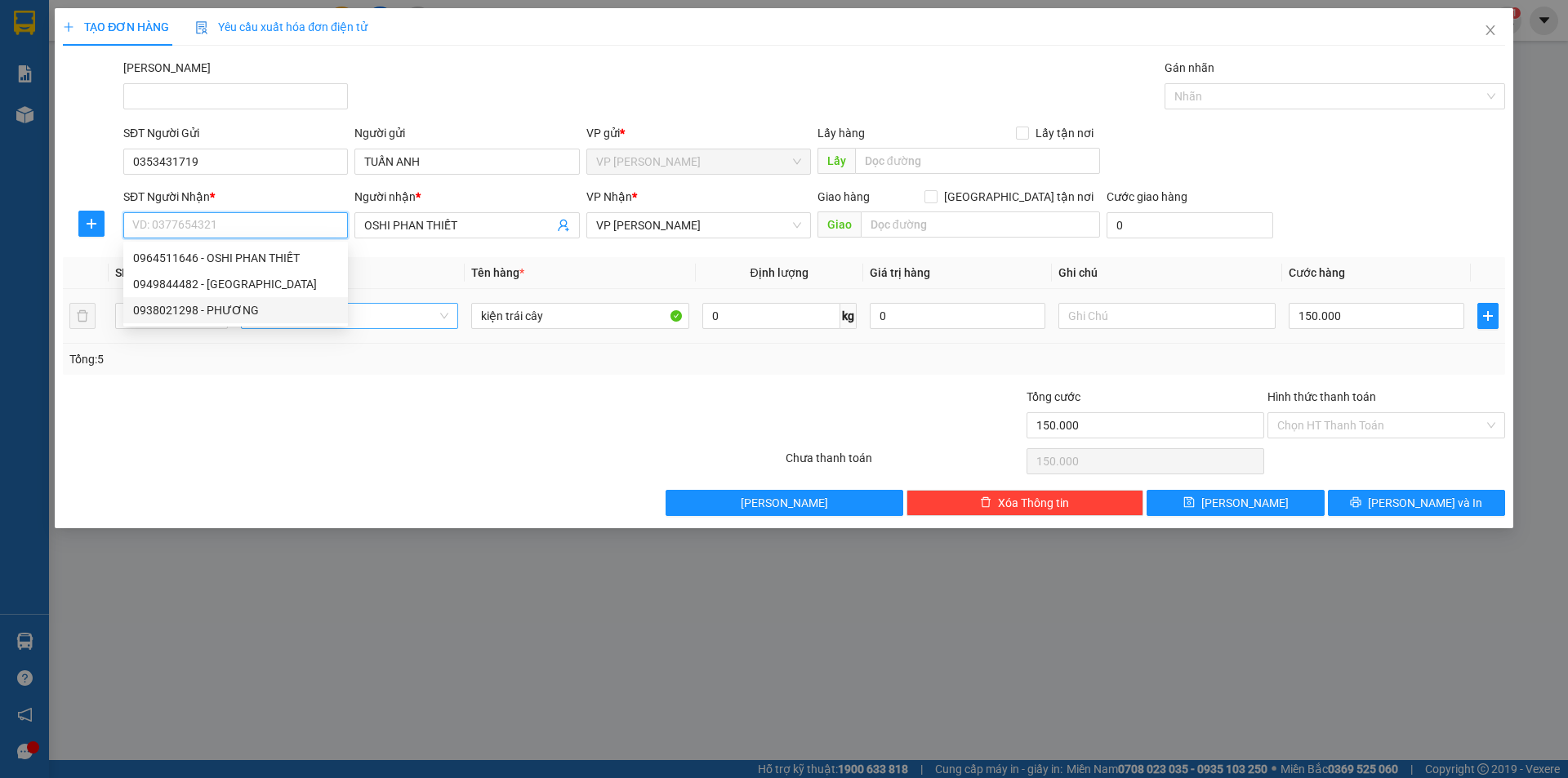
click at [298, 315] on div "0938021298 - PHƯƠNG" at bounding box center [236, 310] width 205 height 18
type input "0938021298"
type input "PHƯƠNG"
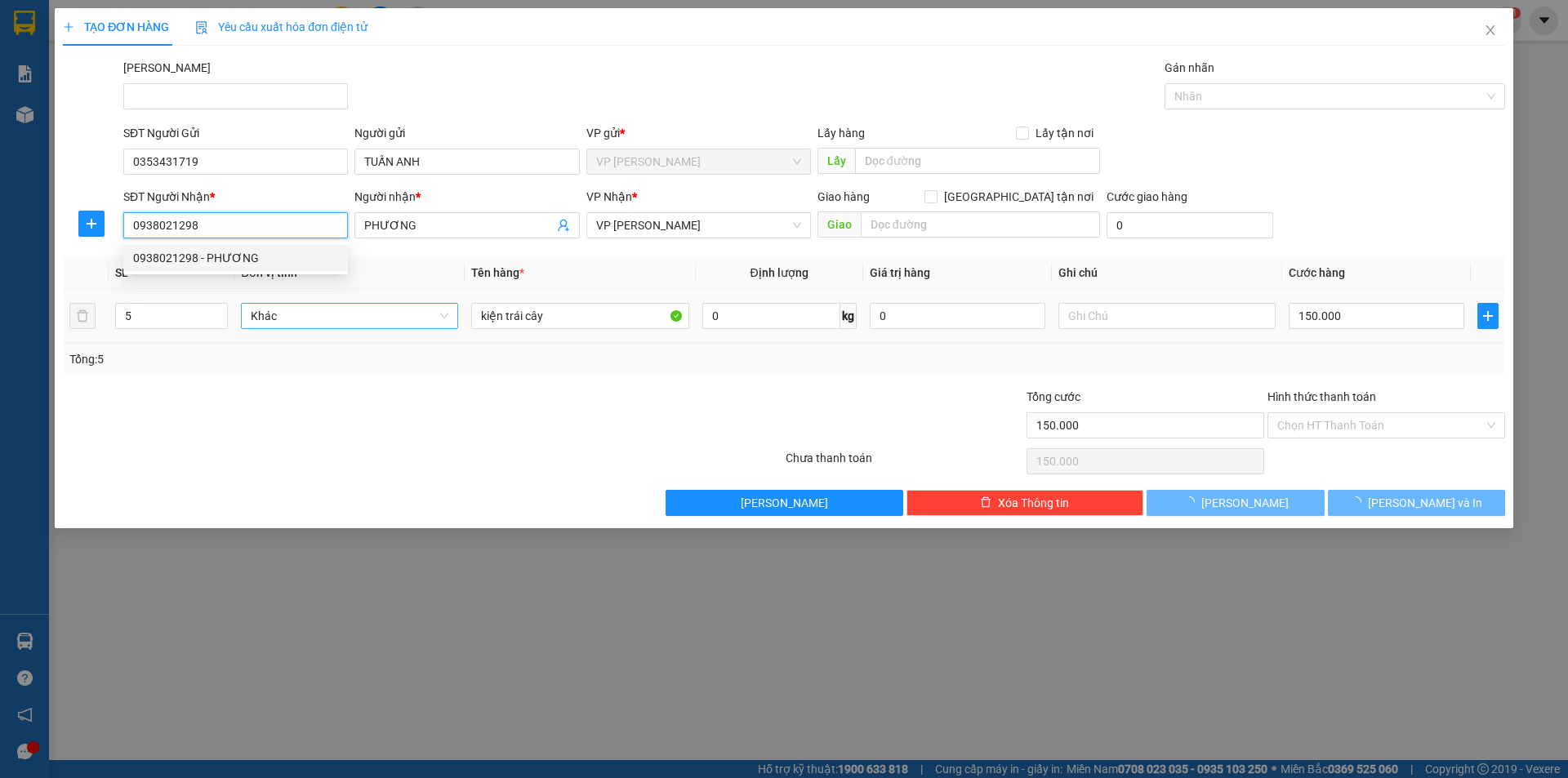
type input "30.000"
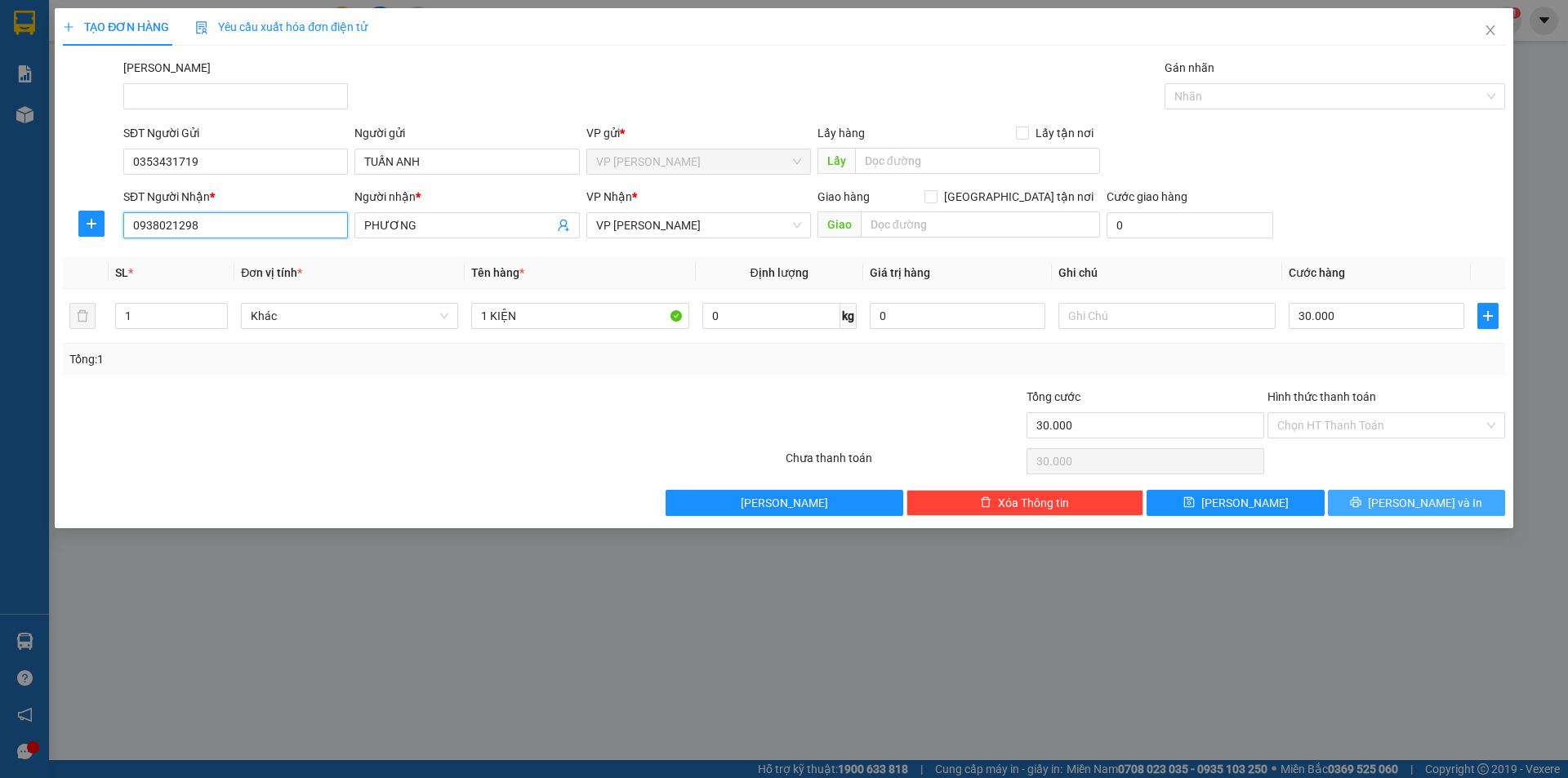
type input "0938021298"
click at [1362, 508] on span "printer" at bounding box center [1356, 503] width 12 height 13
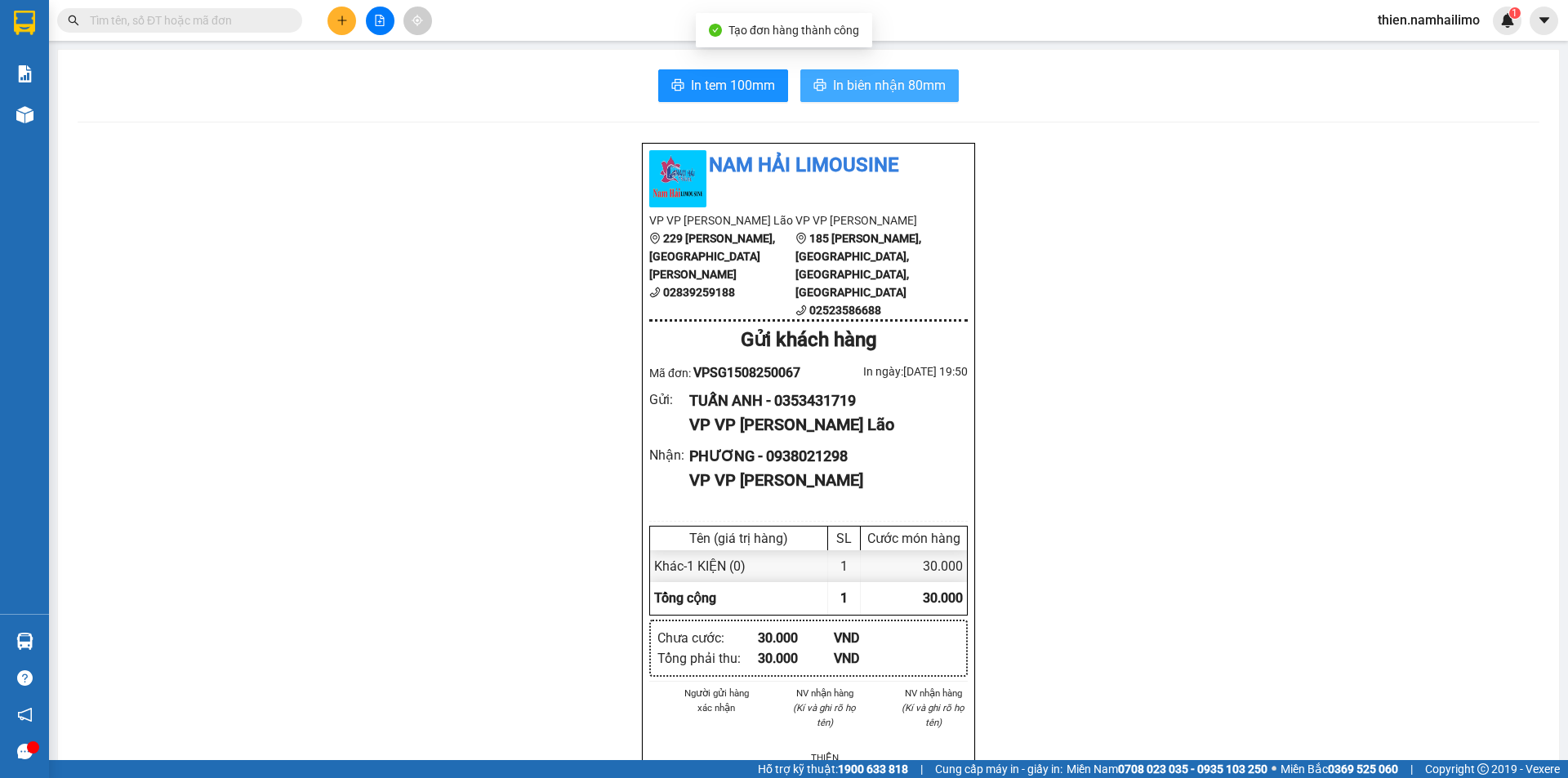
click at [861, 77] on span "In biên nhận 80mm" at bounding box center [890, 85] width 113 height 20
drag, startPoint x: 1209, startPoint y: 663, endPoint x: 1205, endPoint y: 649, distance: 14.6
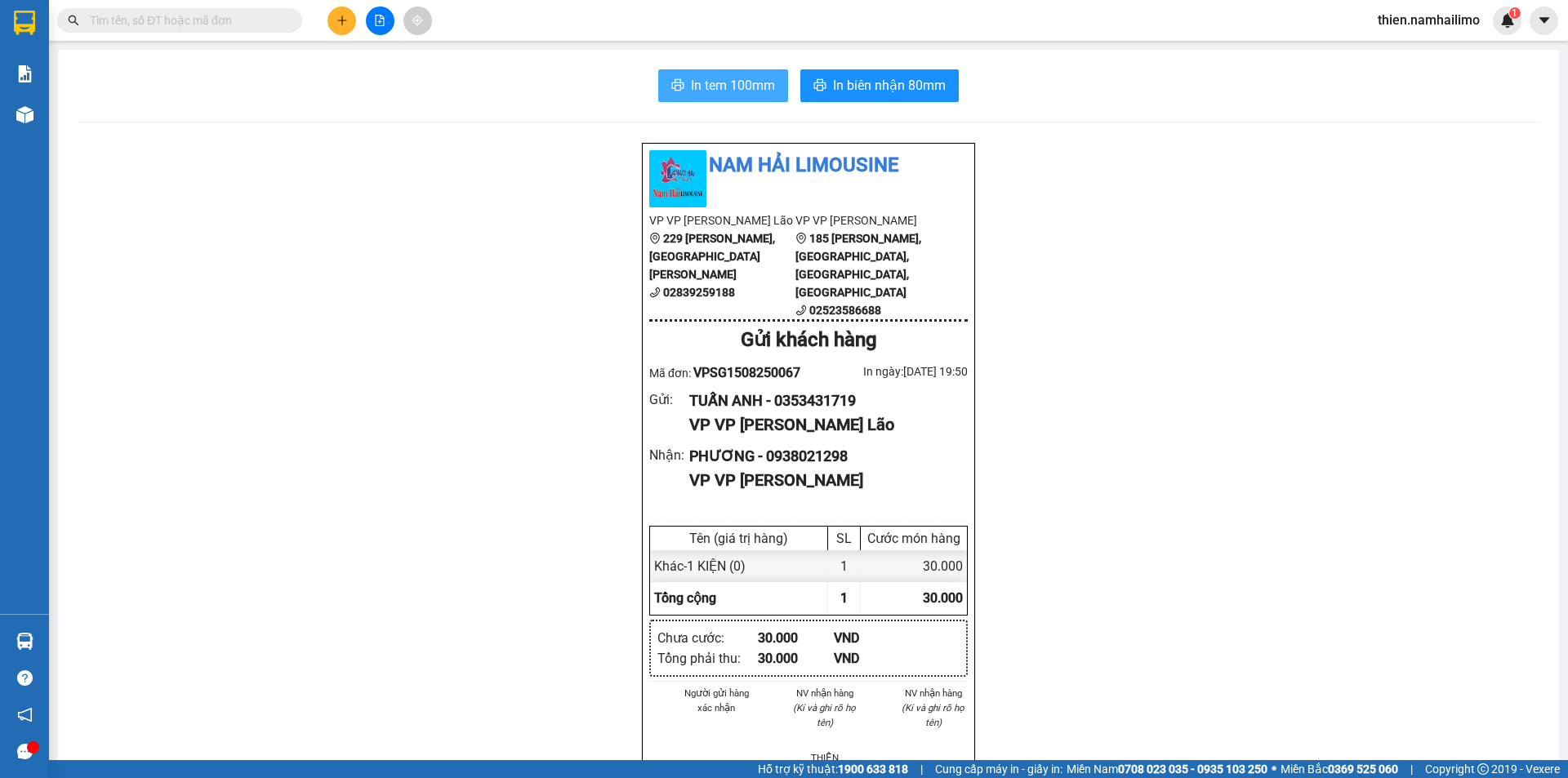
click at [720, 88] on span "In tem 100mm" at bounding box center [733, 85] width 84 height 20
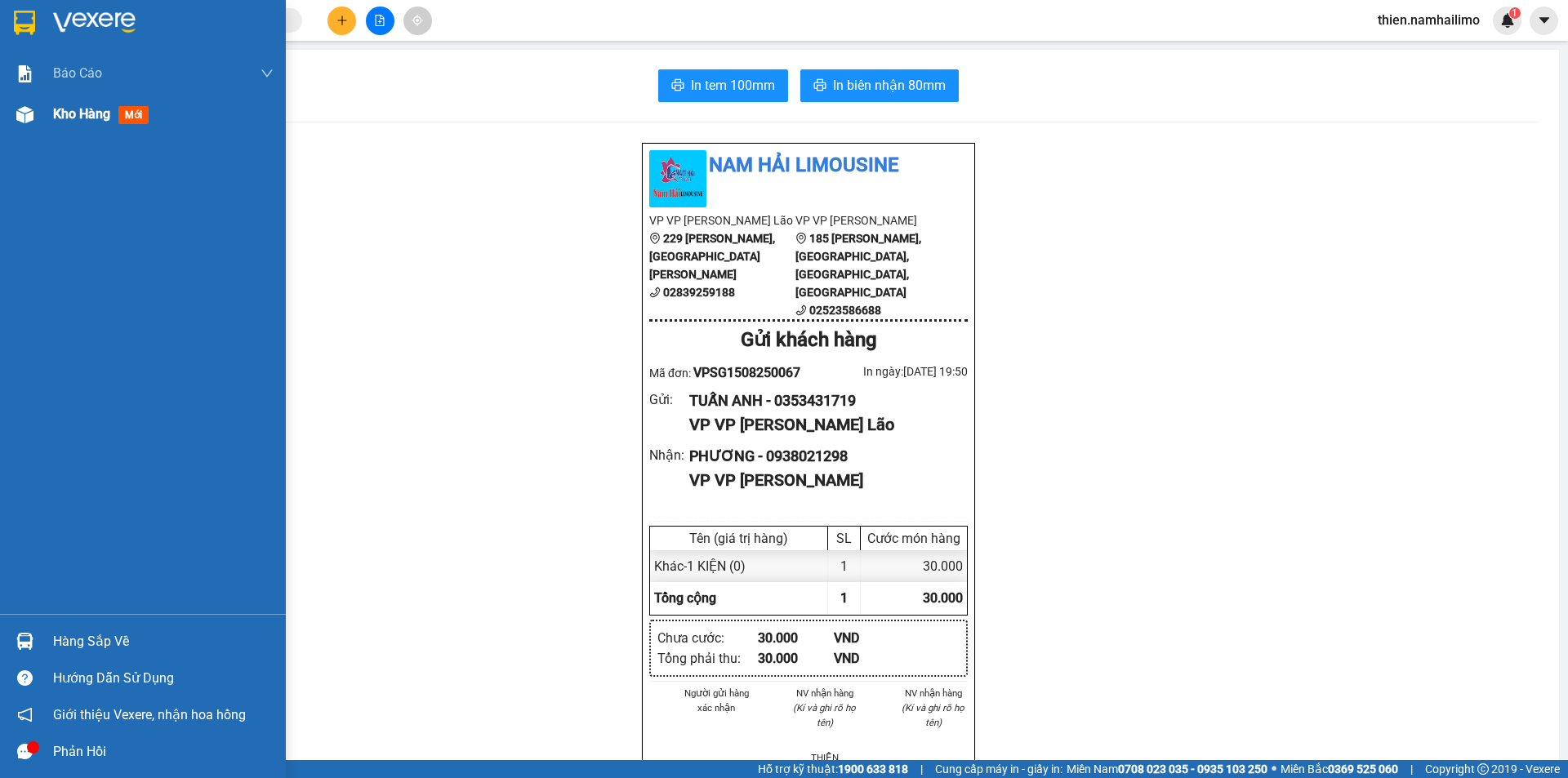
click at [44, 109] on div "Kho hàng mới" at bounding box center [143, 113] width 286 height 41
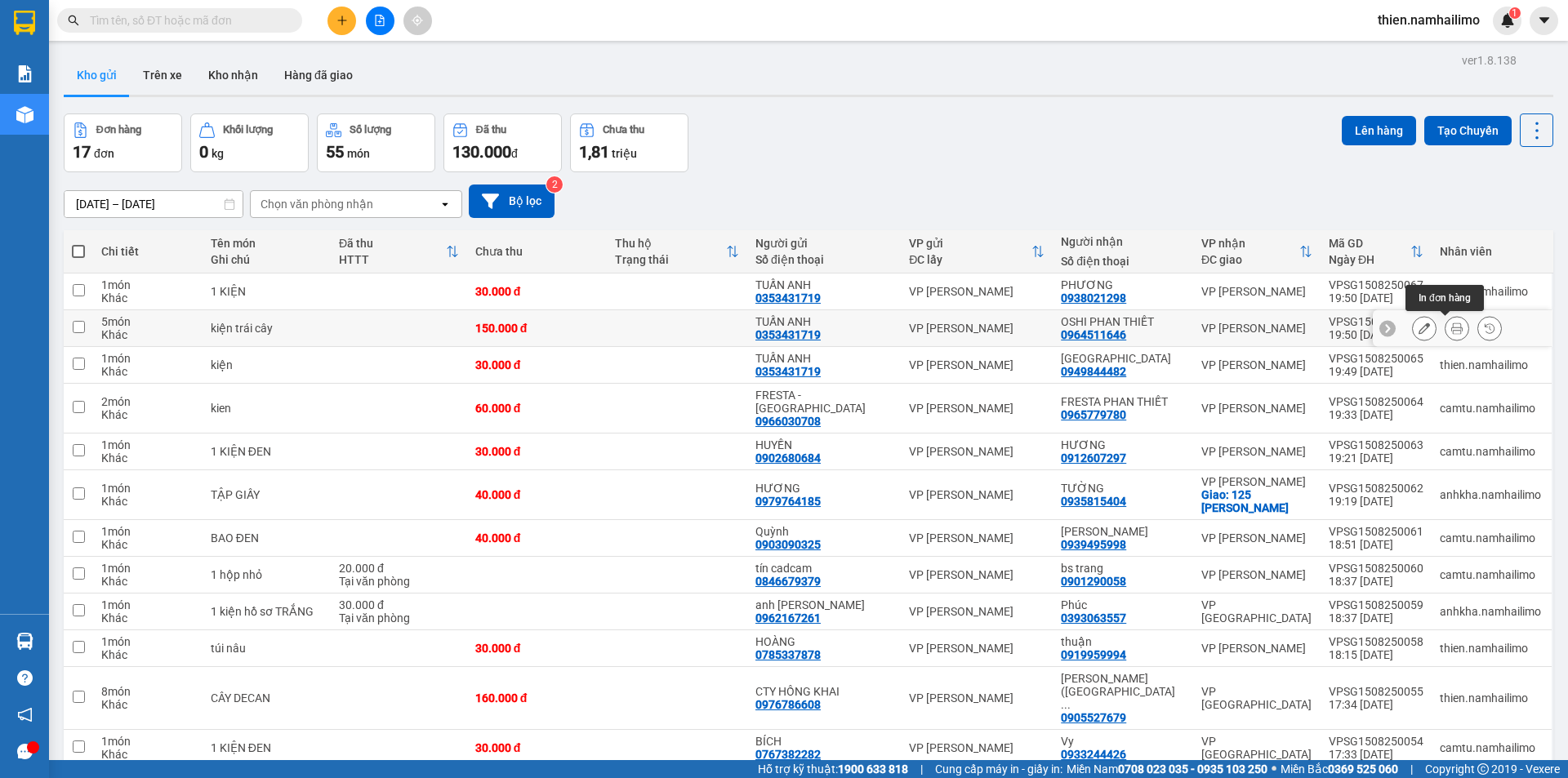
click at [1452, 326] on icon at bounding box center [1457, 328] width 12 height 12
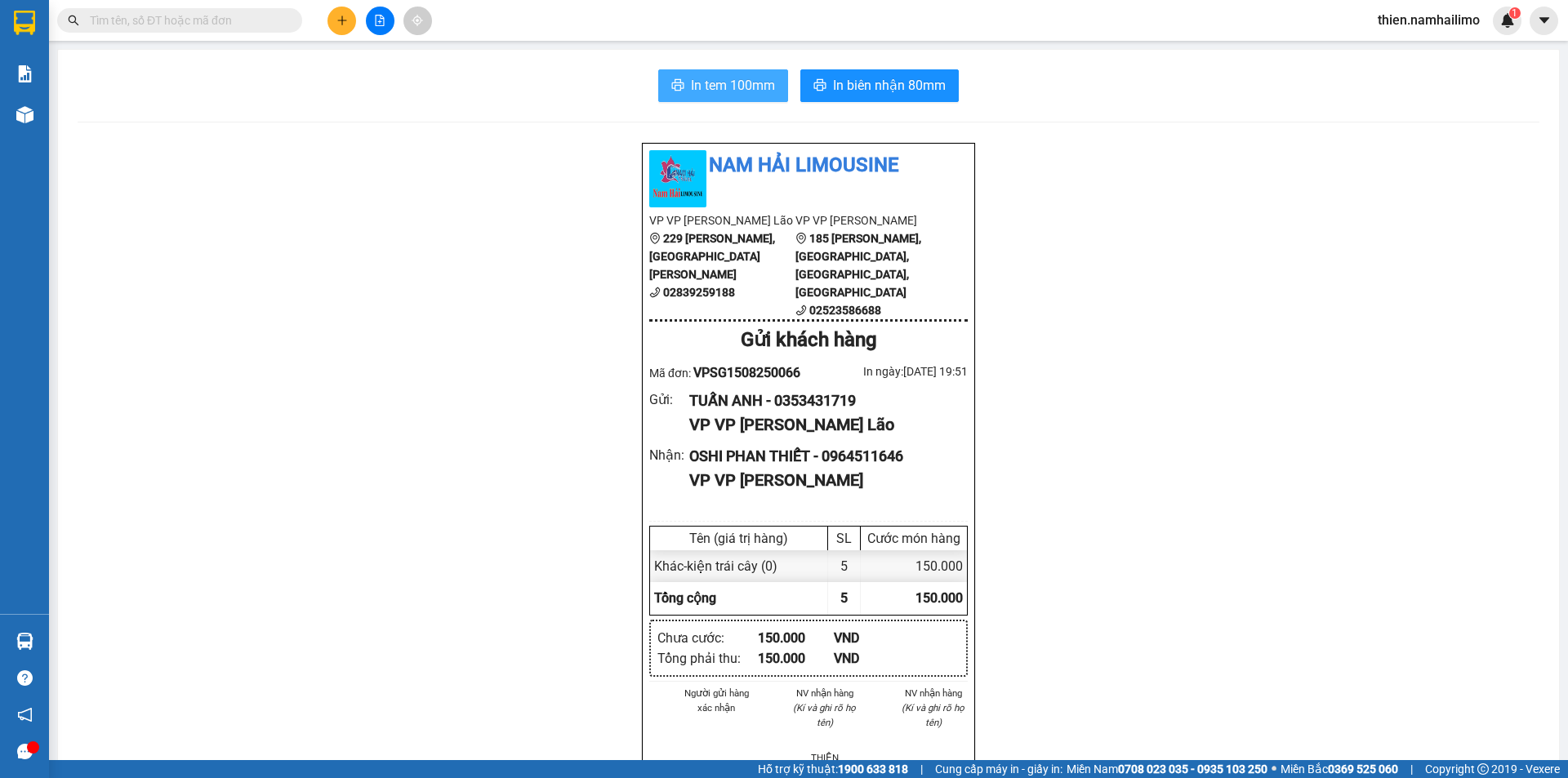
click at [754, 75] on span "In tem 100mm" at bounding box center [733, 85] width 84 height 20
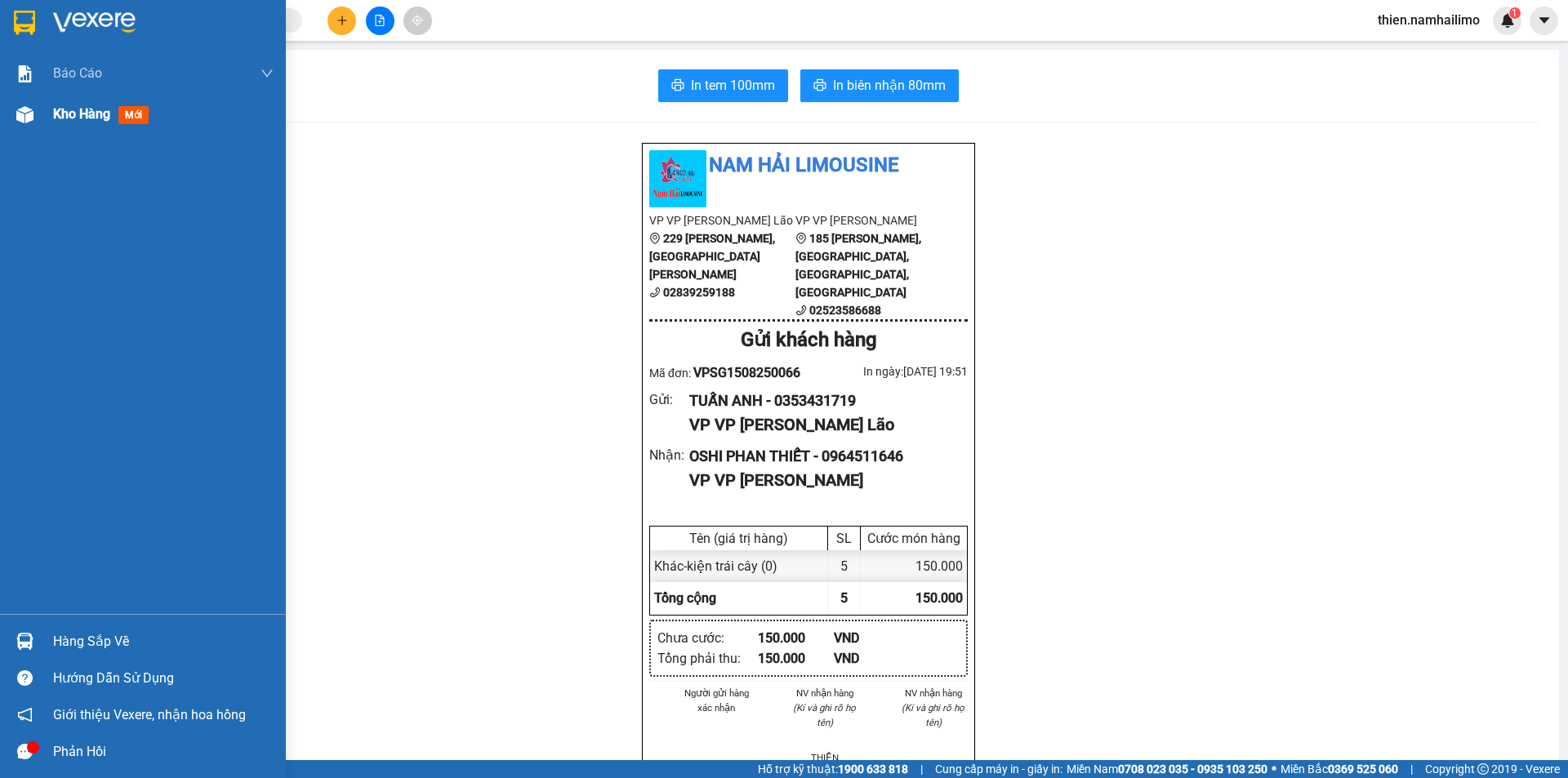
click at [99, 112] on span "Kho hàng" at bounding box center [81, 113] width 57 height 15
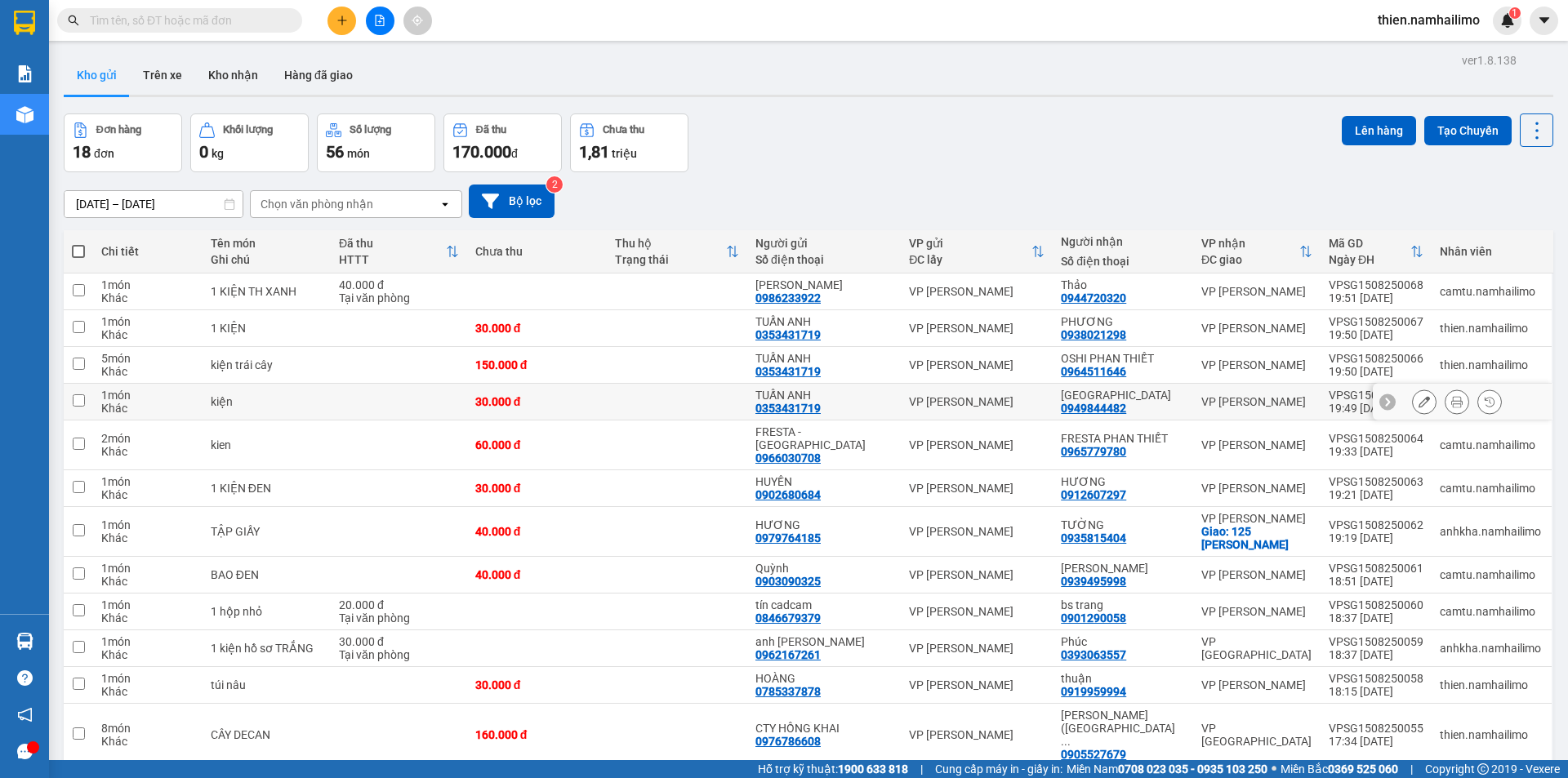
click at [1454, 400] on button at bounding box center [1456, 401] width 23 height 28
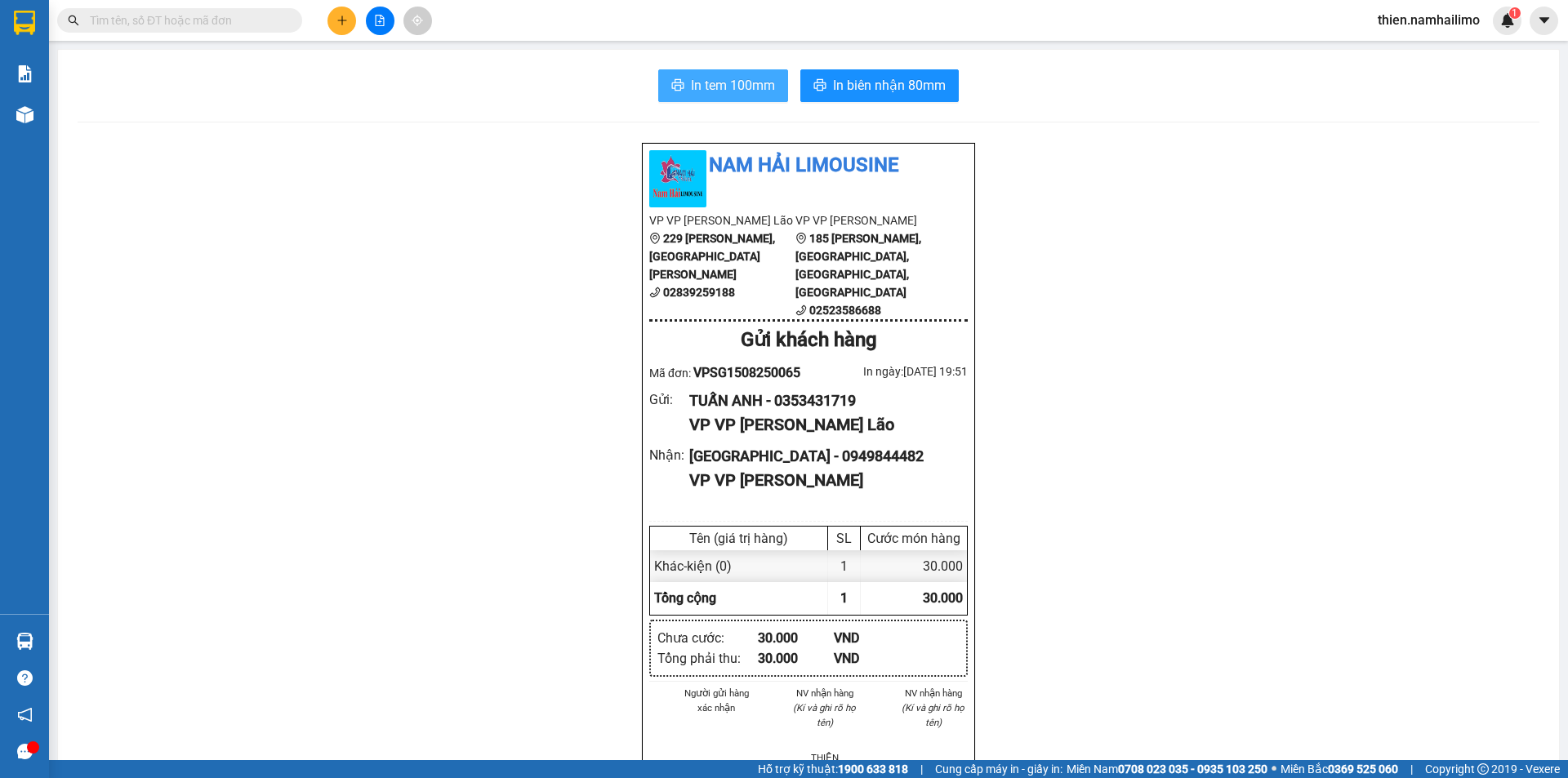
click at [734, 76] on span "In tem 100mm" at bounding box center [733, 85] width 84 height 20
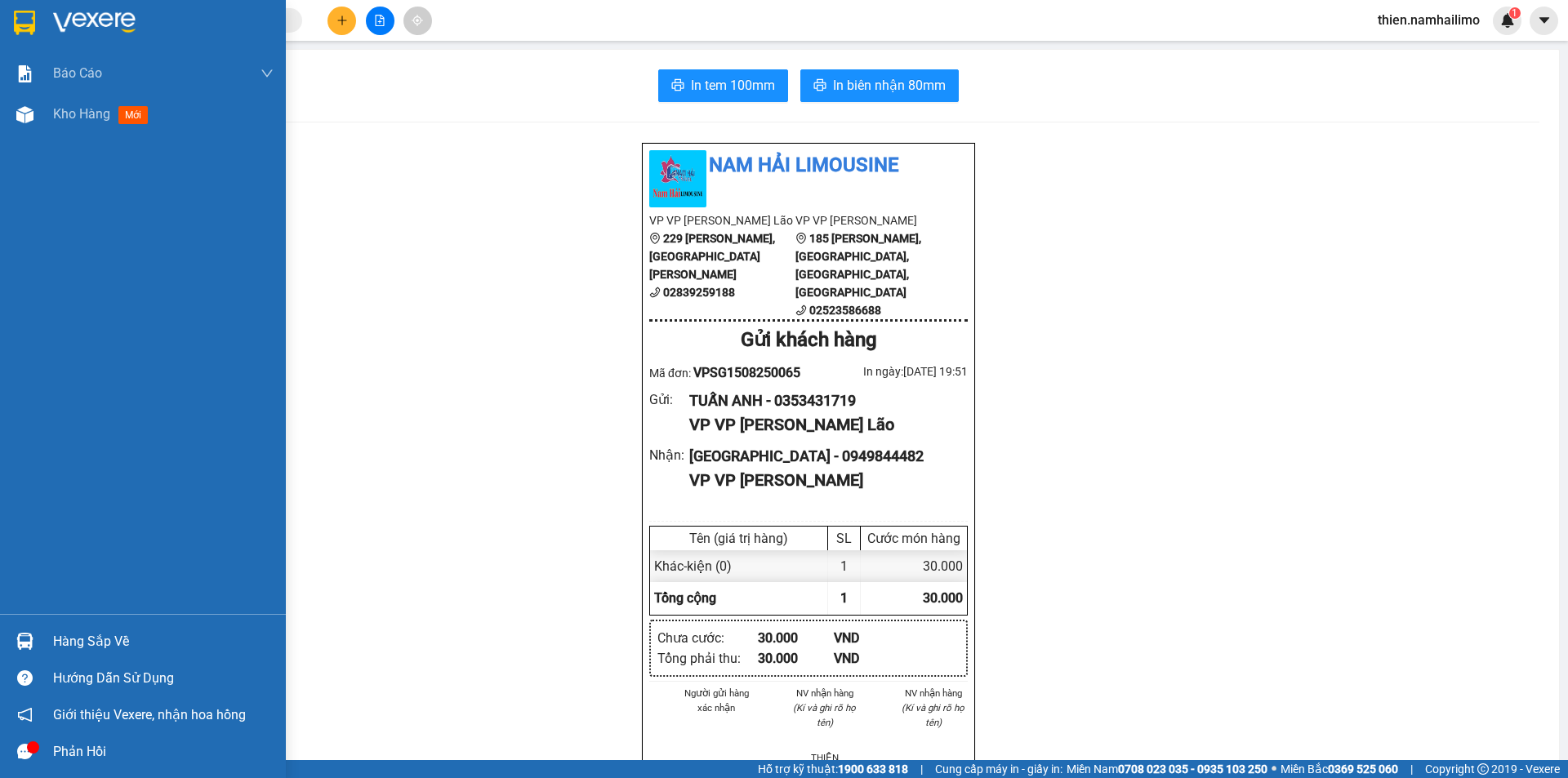
click at [4, 644] on div "Hàng sắp về" at bounding box center [143, 641] width 286 height 36
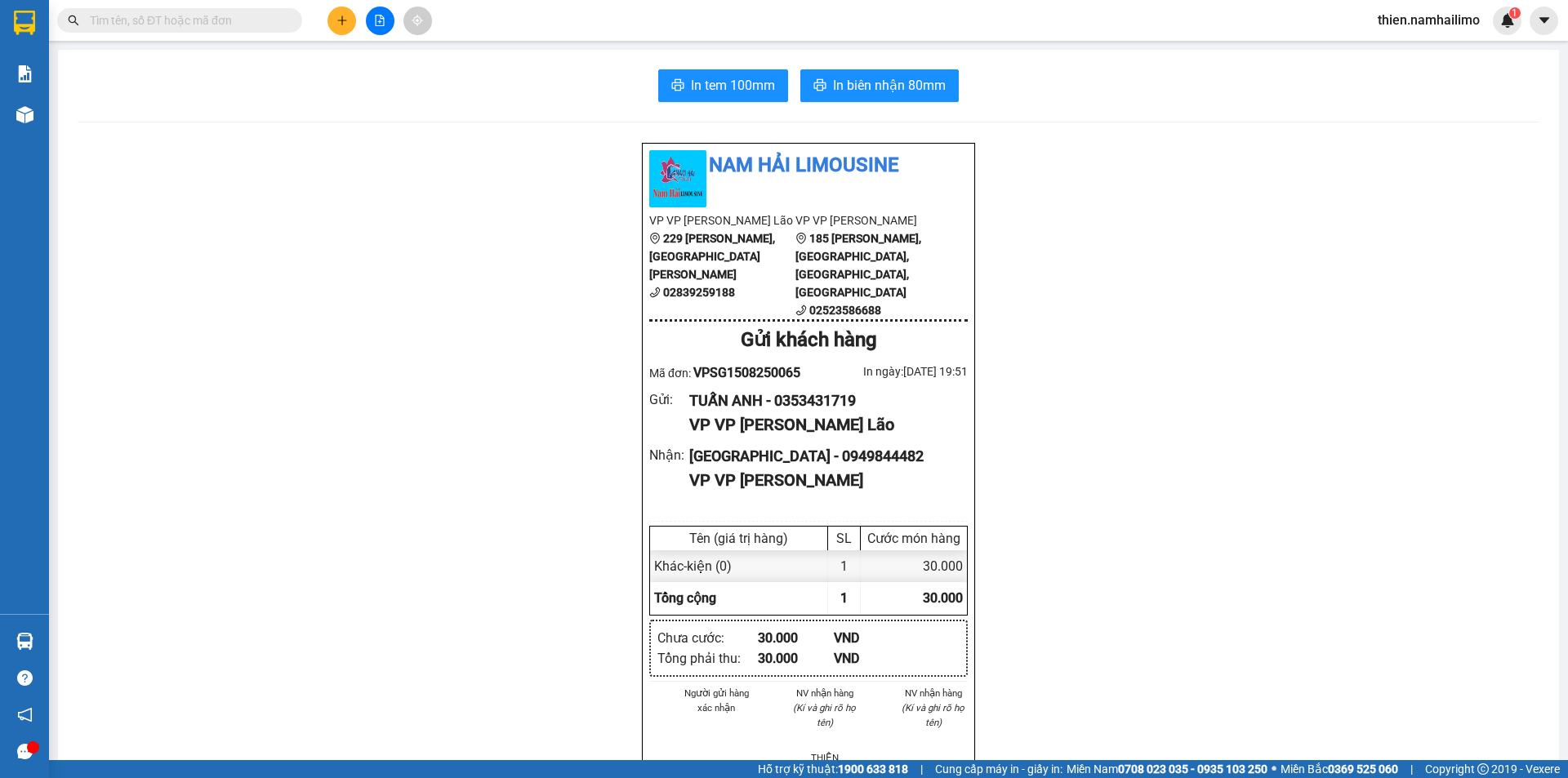
drag, startPoint x: 417, startPoint y: 284, endPoint x: 137, endPoint y: 143, distance: 313.5
click at [407, 282] on section "Kết quả tìm kiếm ( 0 ) Bộ lọc No Data thien.namhailimo 1 Báo cáo Báo cáo dòng t…" at bounding box center [784, 389] width 1568 height 778
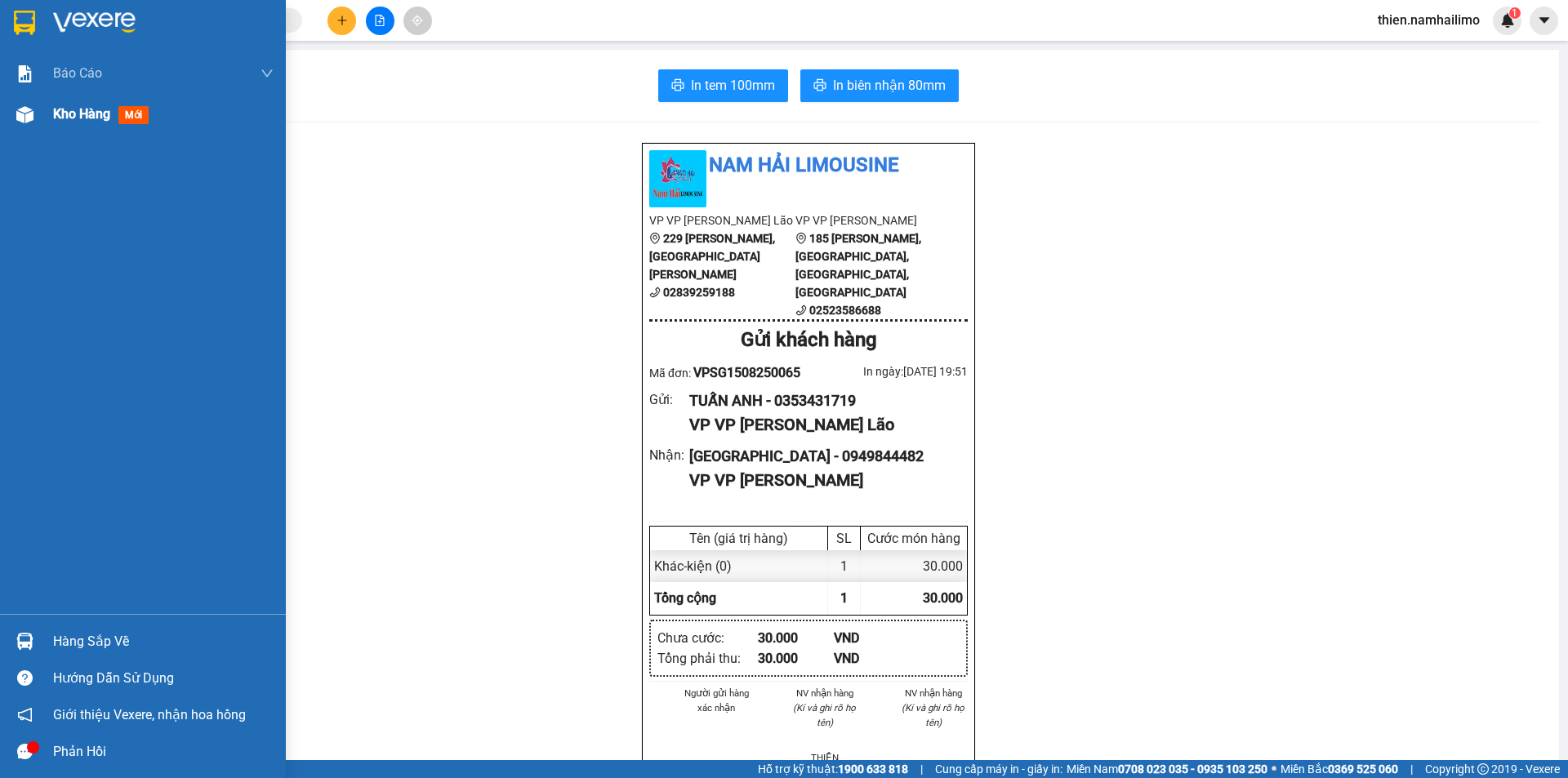
drag, startPoint x: 14, startPoint y: 153, endPoint x: 25, endPoint y: 133, distance: 22.8
click at [17, 143] on div "Báo cáo Báo cáo dòng tiền (trạm) Doanh số tạo đơn theo VP gửi (trạm) Kho hàng m…" at bounding box center [143, 333] width 286 height 561
click at [39, 113] on div "Kho hàng mới" at bounding box center [143, 113] width 286 height 41
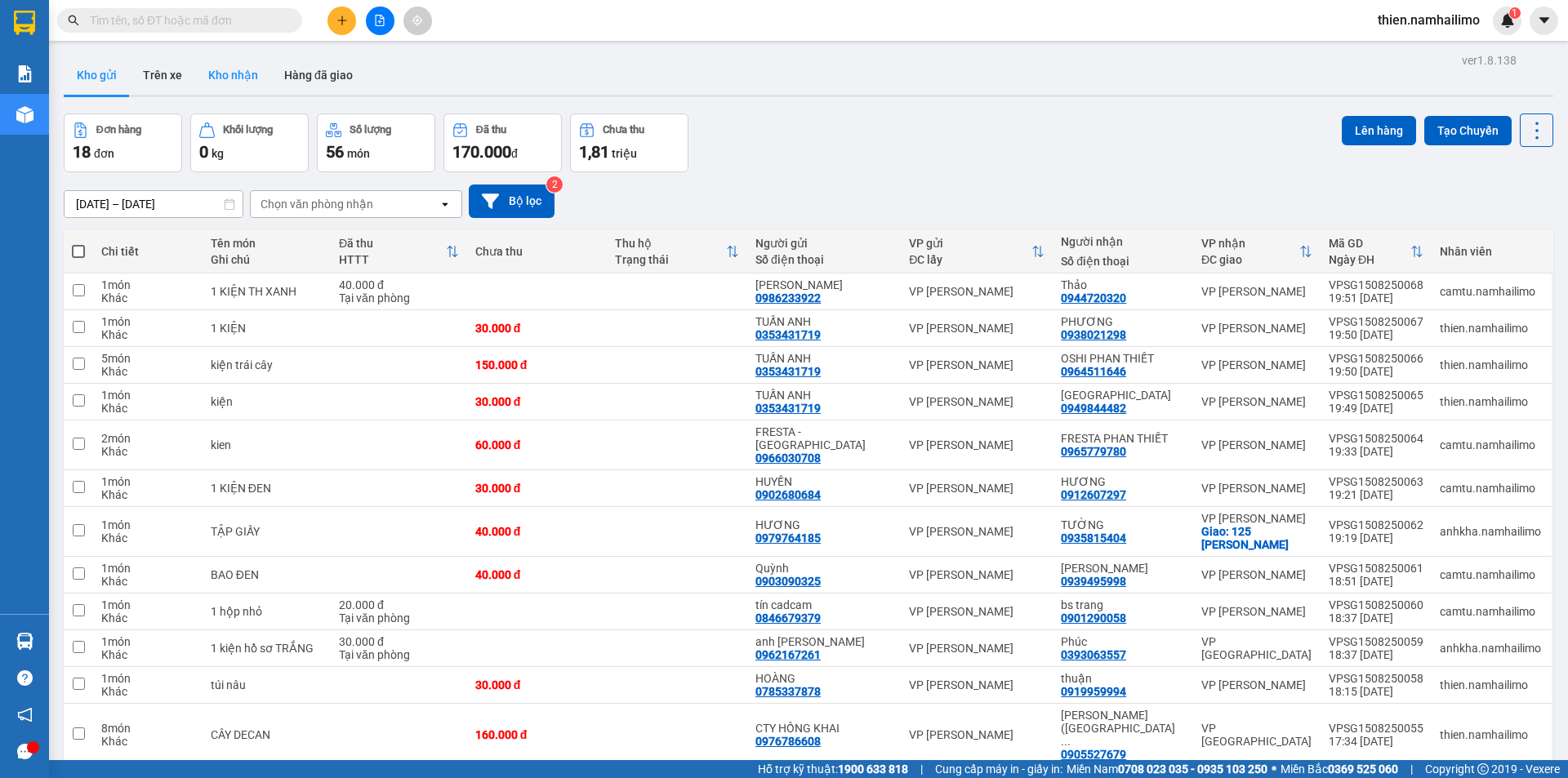
click at [232, 78] on button "Kho nhận" at bounding box center [233, 74] width 76 height 39
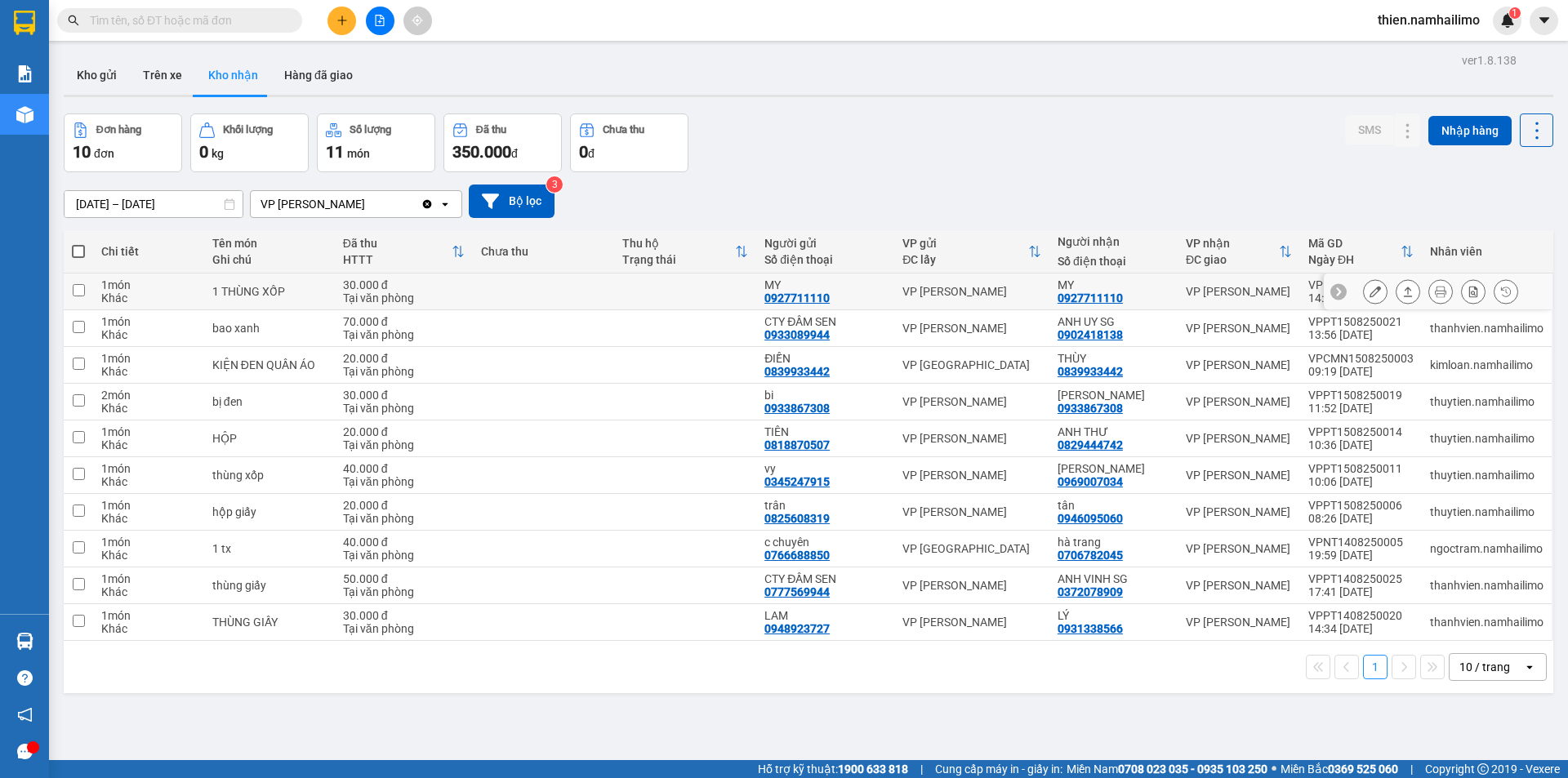
click at [1364, 284] on button at bounding box center [1375, 291] width 23 height 28
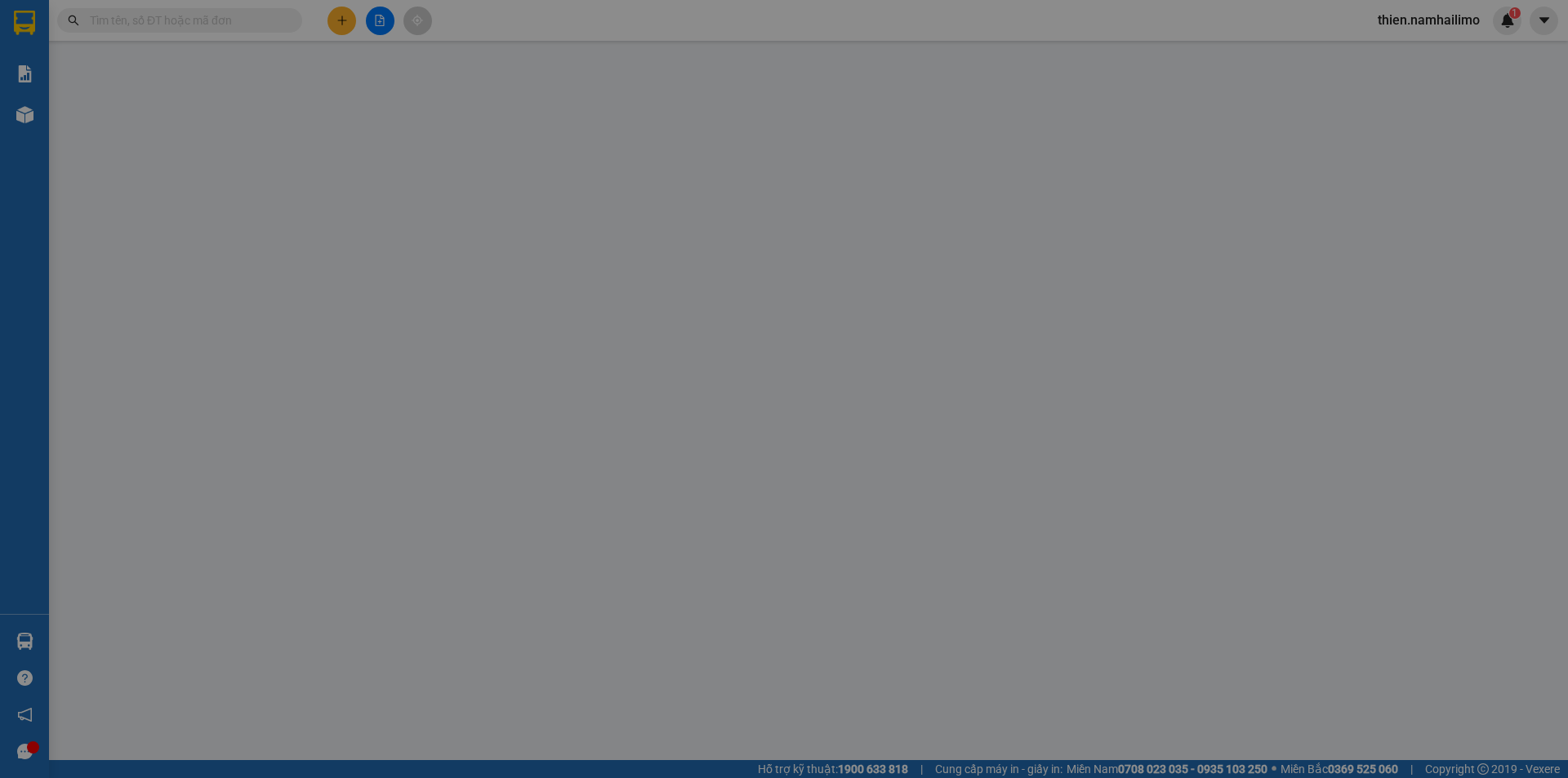
type input "0927711110"
type input "MY"
type input "0927711110"
type input "MY"
type input "30.000"
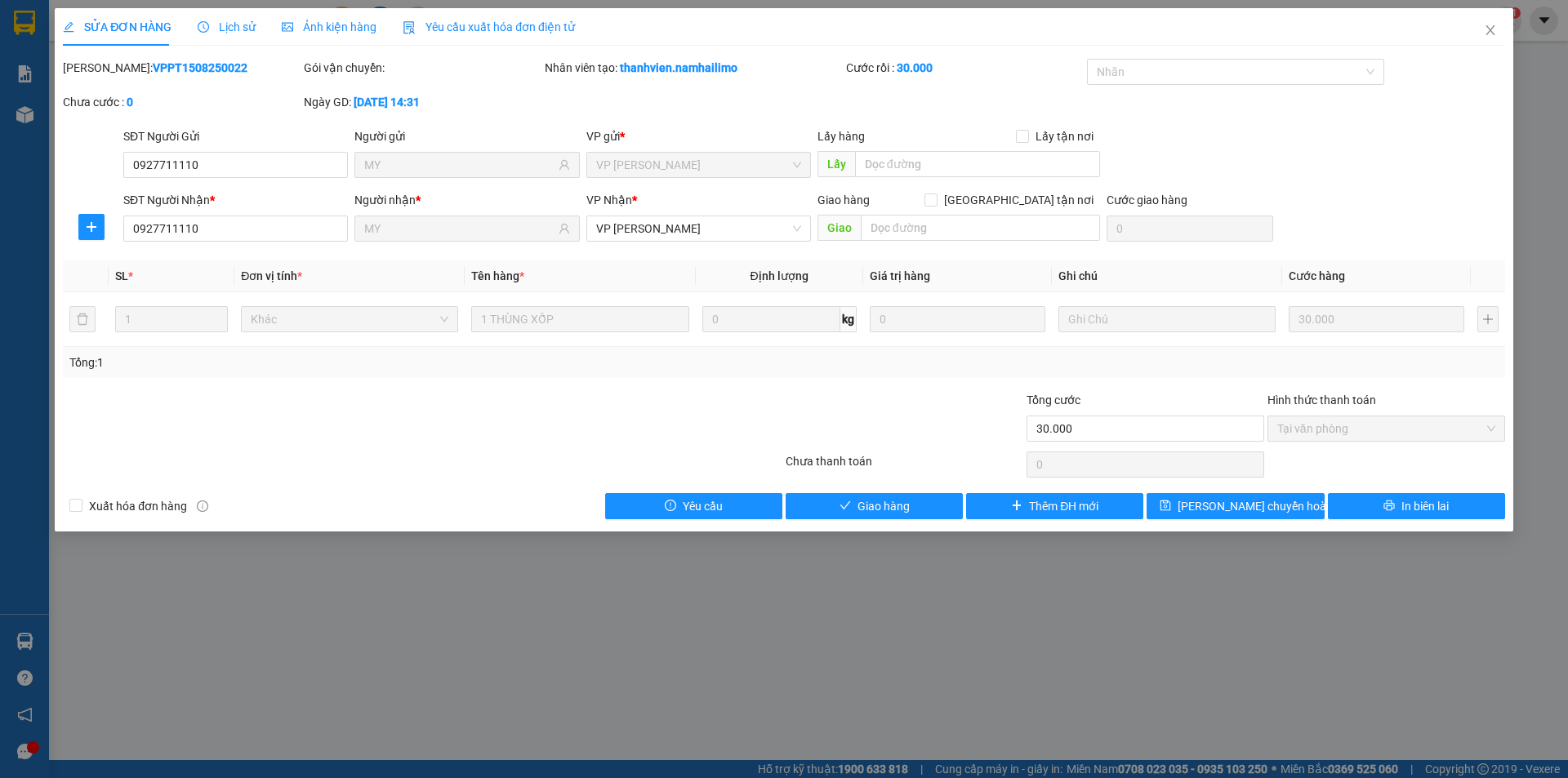
click at [815, 492] on div "Total Paid Fee 30.000 Total UnPaid Fee 0 Cash Collection Total Fee Mã ĐH: VPPT1…" at bounding box center [784, 289] width 1443 height 460
drag, startPoint x: 817, startPoint y: 506, endPoint x: 1040, endPoint y: 641, distance: 260.7
click at [817, 517] on button "Giao hàng" at bounding box center [873, 506] width 177 height 26
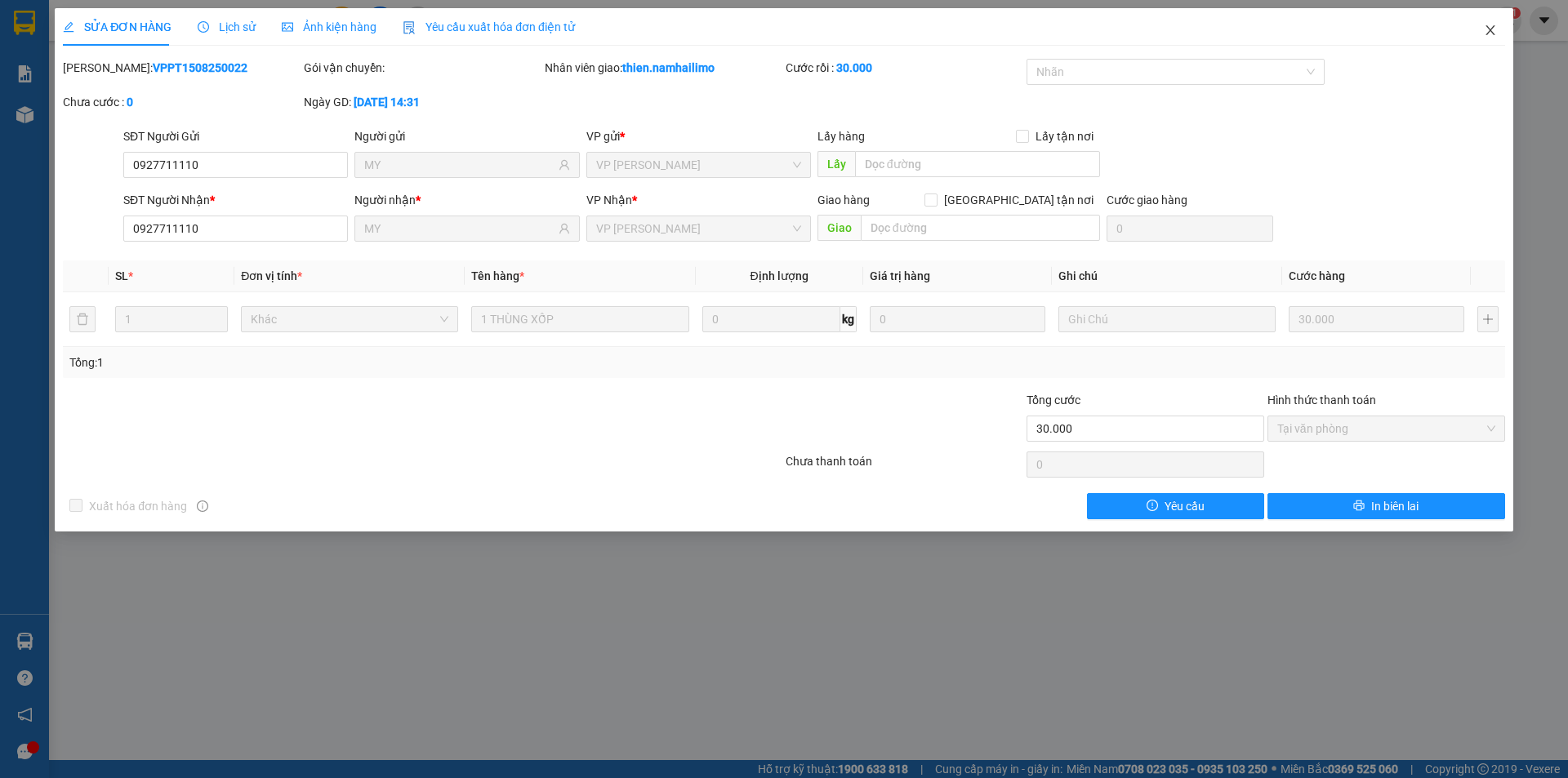
click at [1477, 31] on span "Close" at bounding box center [1491, 31] width 45 height 45
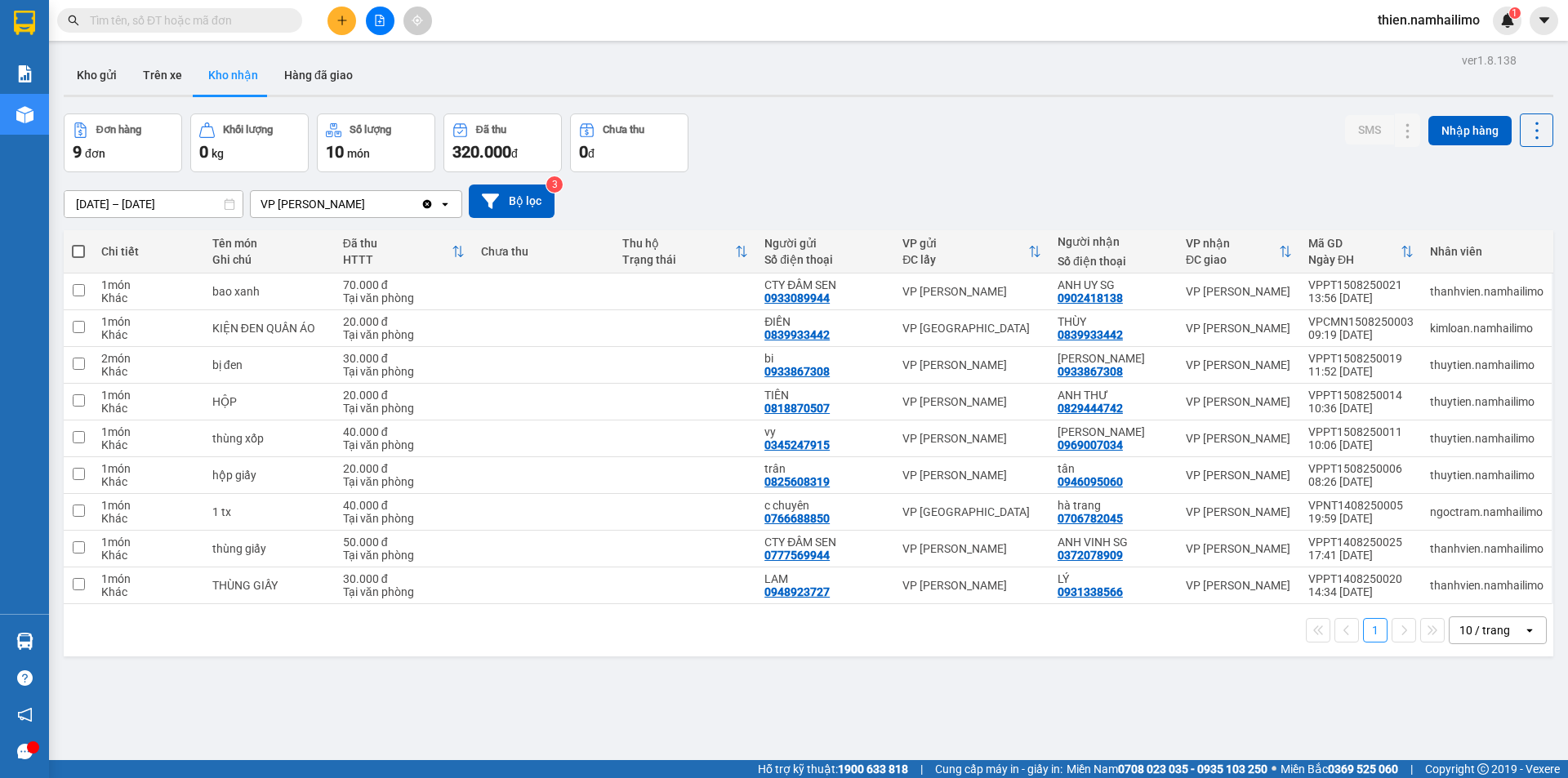
drag, startPoint x: 102, startPoint y: 84, endPoint x: 54, endPoint y: 197, distance: 122.8
click at [101, 83] on button "Kho gửi" at bounding box center [96, 74] width 66 height 39
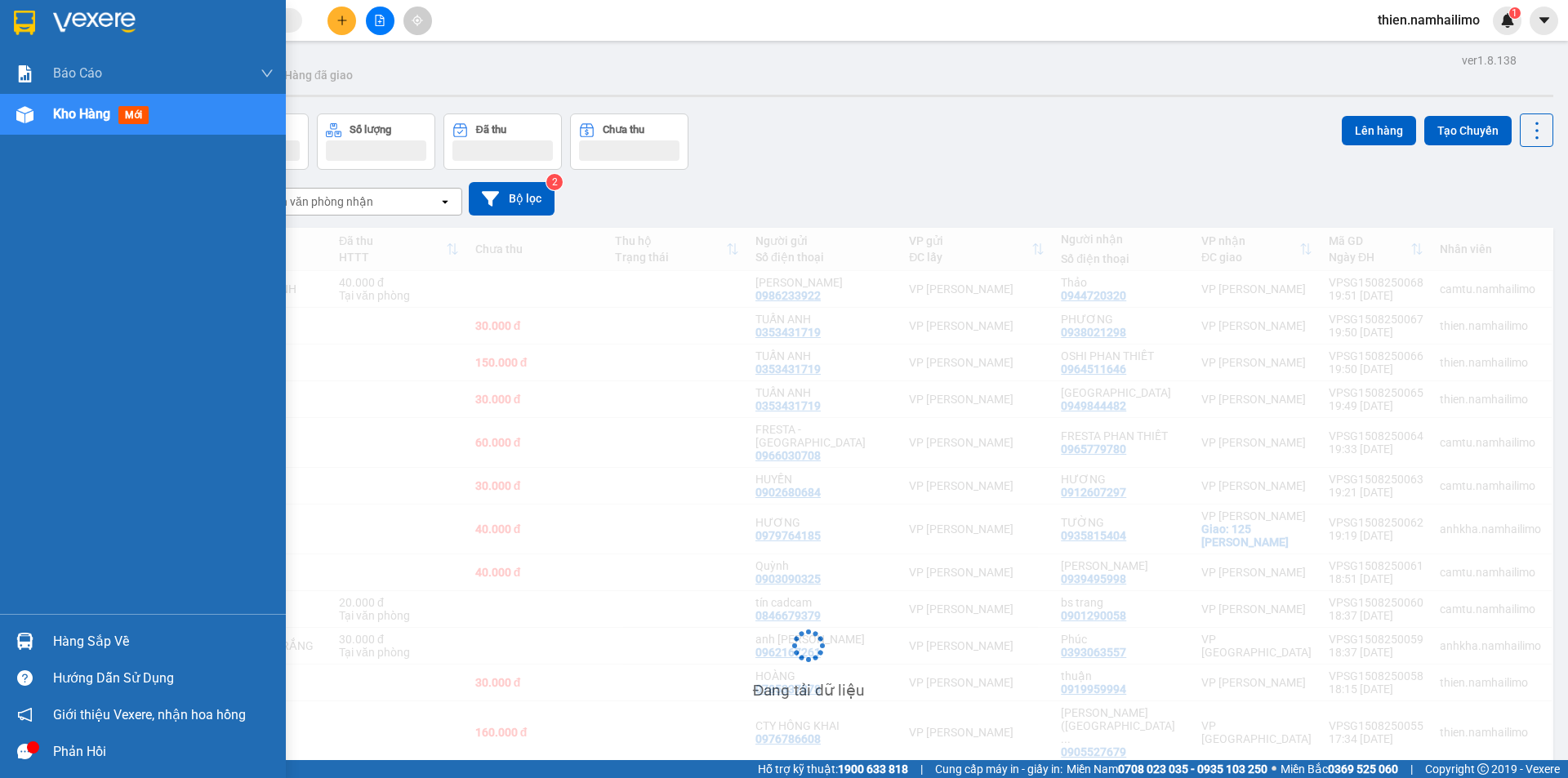
click at [14, 111] on div at bounding box center [25, 114] width 28 height 28
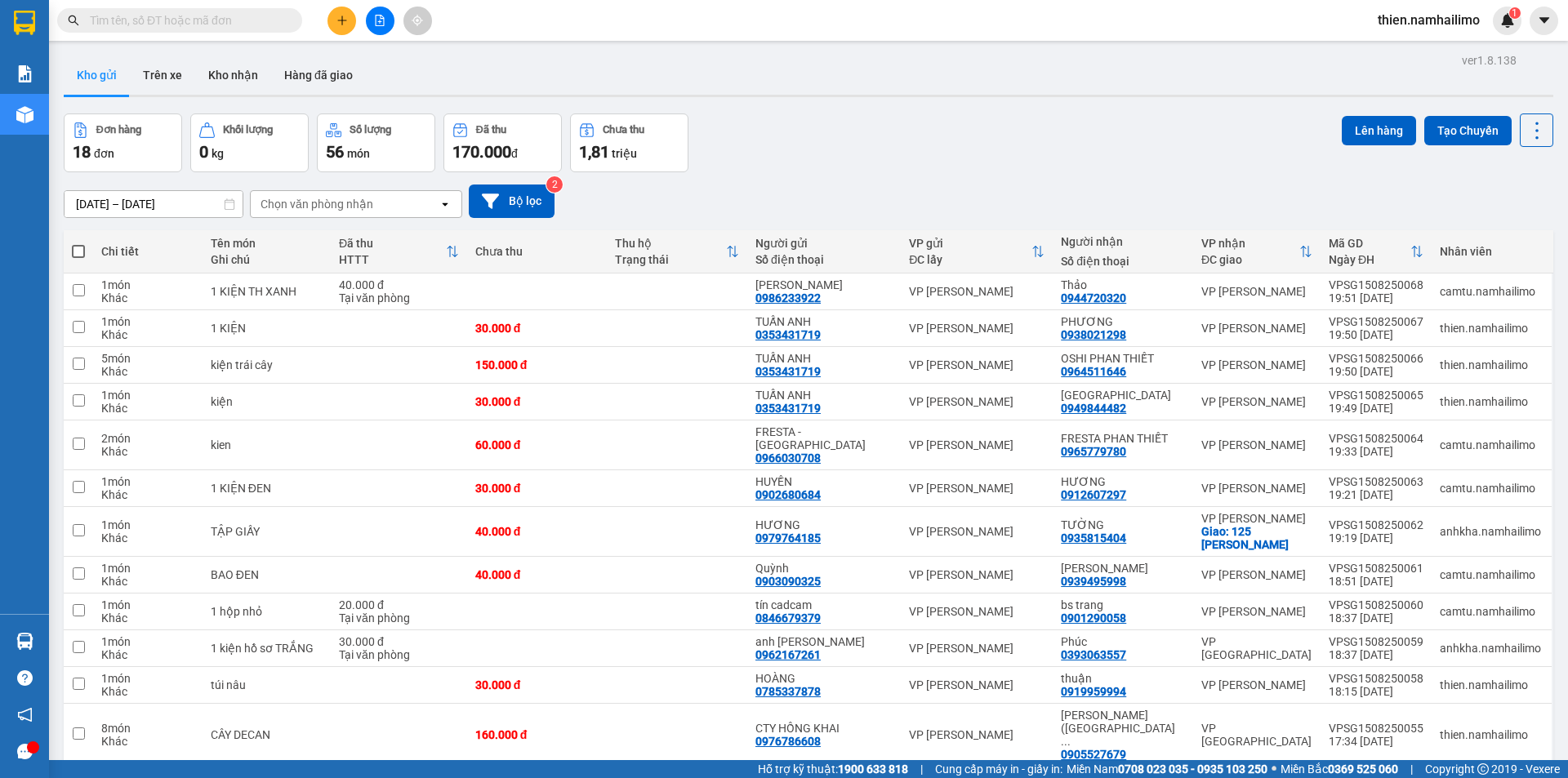
click at [346, 26] on button at bounding box center [341, 20] width 28 height 28
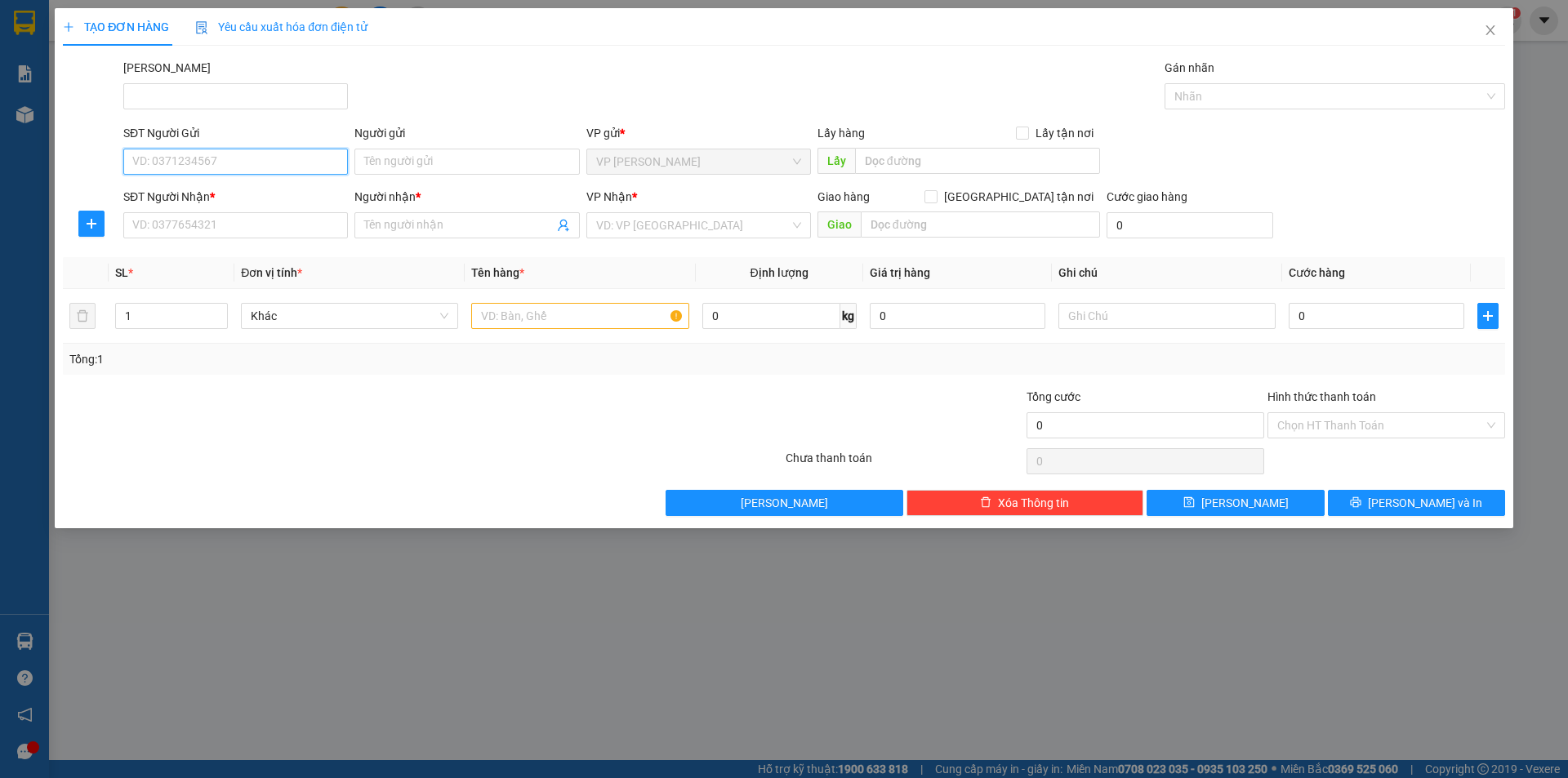
click at [186, 166] on input "SĐT Người Gửi" at bounding box center [235, 162] width 224 height 26
click at [219, 205] on div "0908108252 - Hoa" at bounding box center [235, 194] width 224 height 26
type input "0908108252"
type input "Hoa"
type input "0839933442"
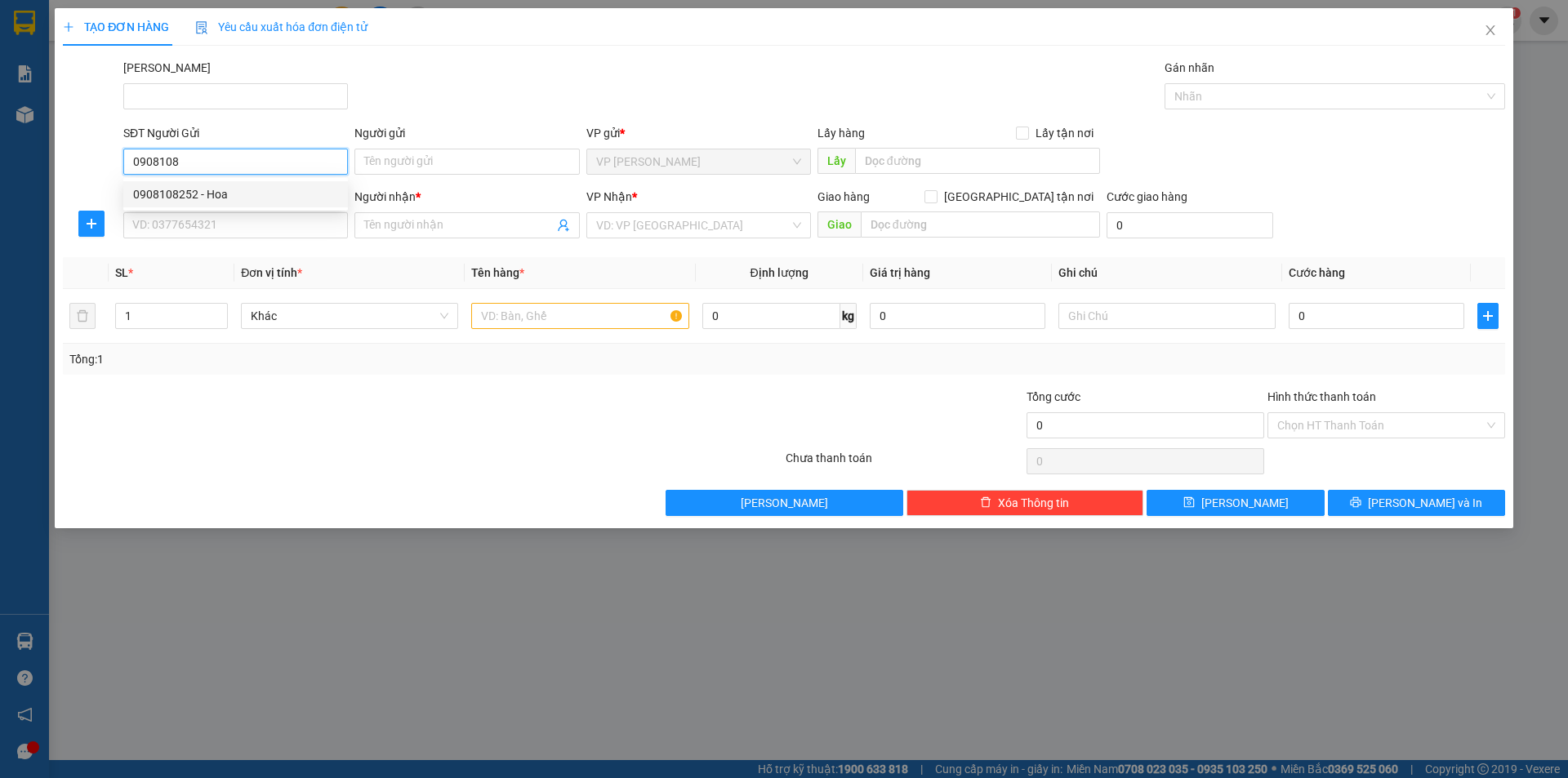
type input "THÙY"
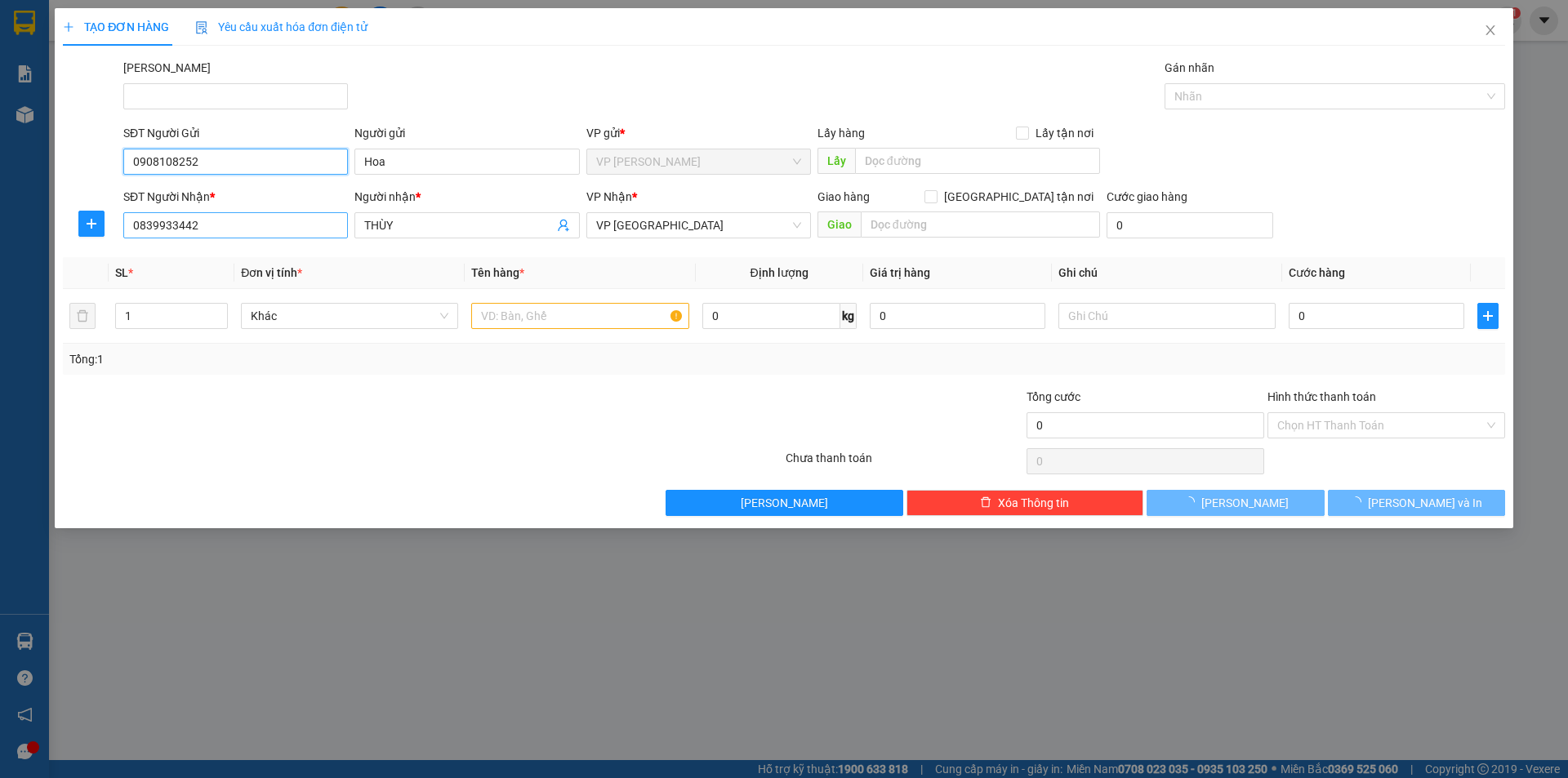
type input "20.000"
type input "0908108252"
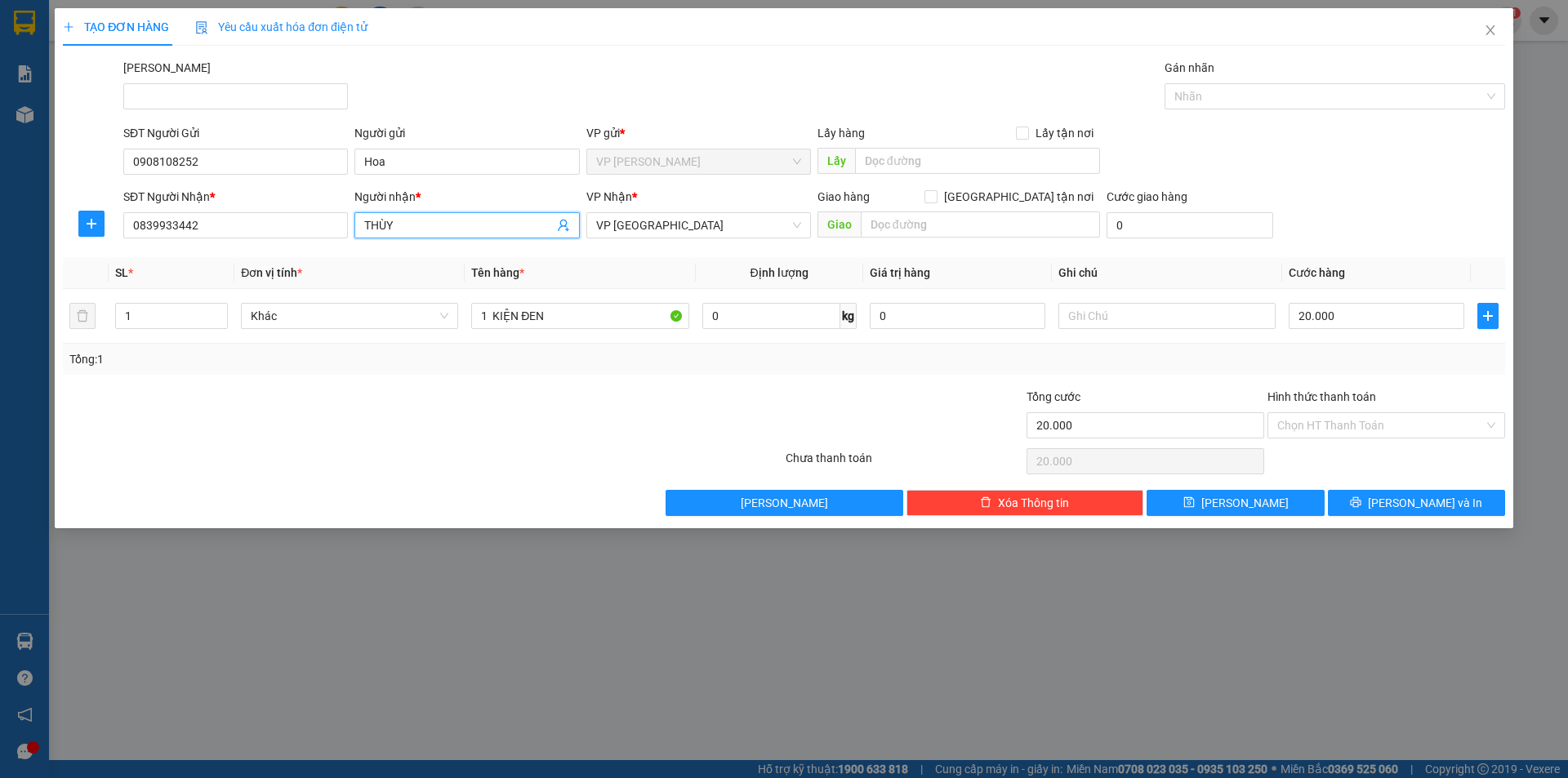
drag, startPoint x: 408, startPoint y: 228, endPoint x: 291, endPoint y: 212, distance: 118.1
click at [316, 244] on div "SĐT Người Nhận * 0839933442 Người nhận * THÙY THÙY VP Nhận * VP chợ Mũi Né Giao…" at bounding box center [814, 216] width 1388 height 57
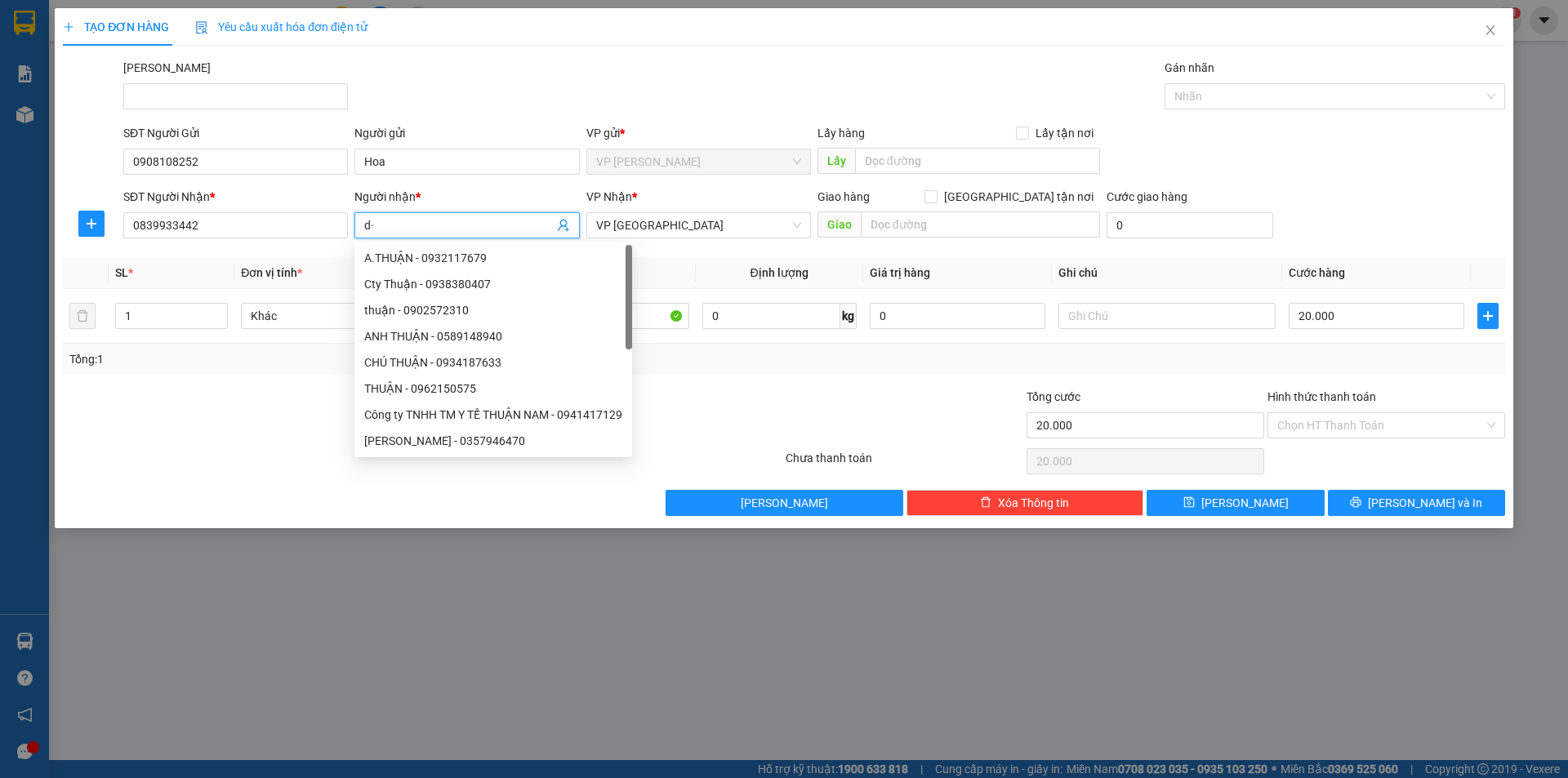
type input "d"
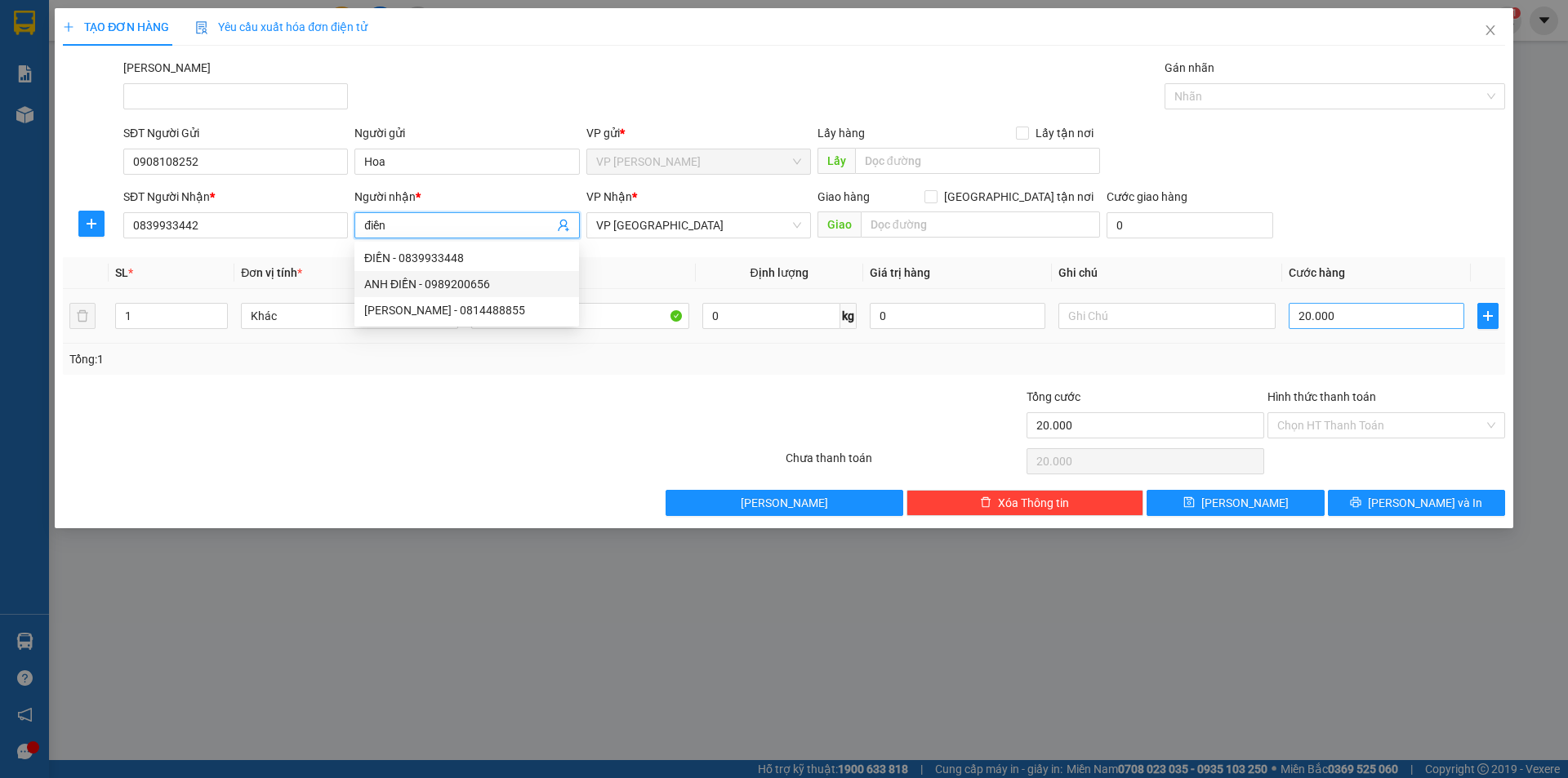
type input "điền"
click at [1362, 315] on input "20.000" at bounding box center [1376, 316] width 175 height 26
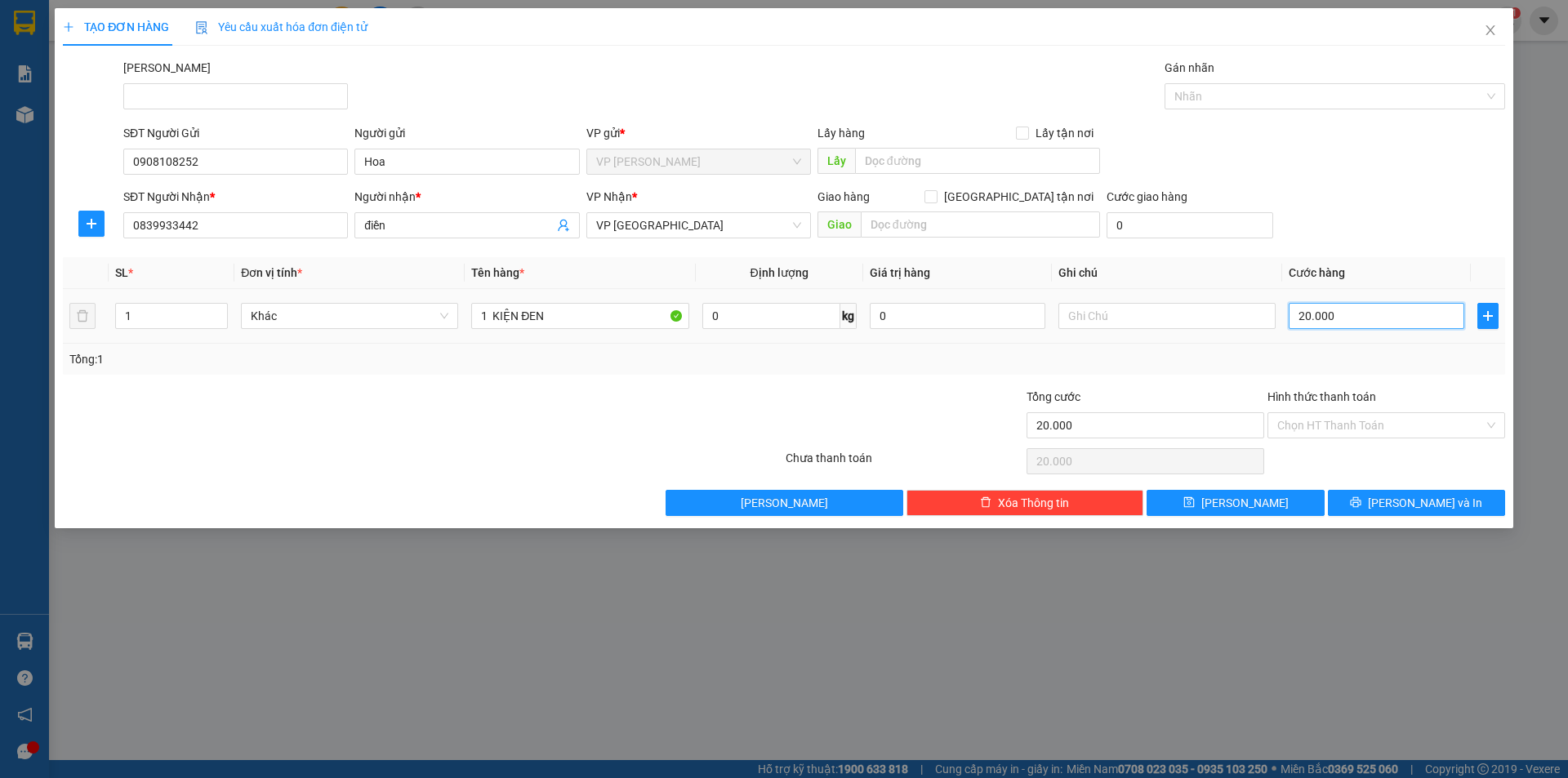
type input "3"
type input "30"
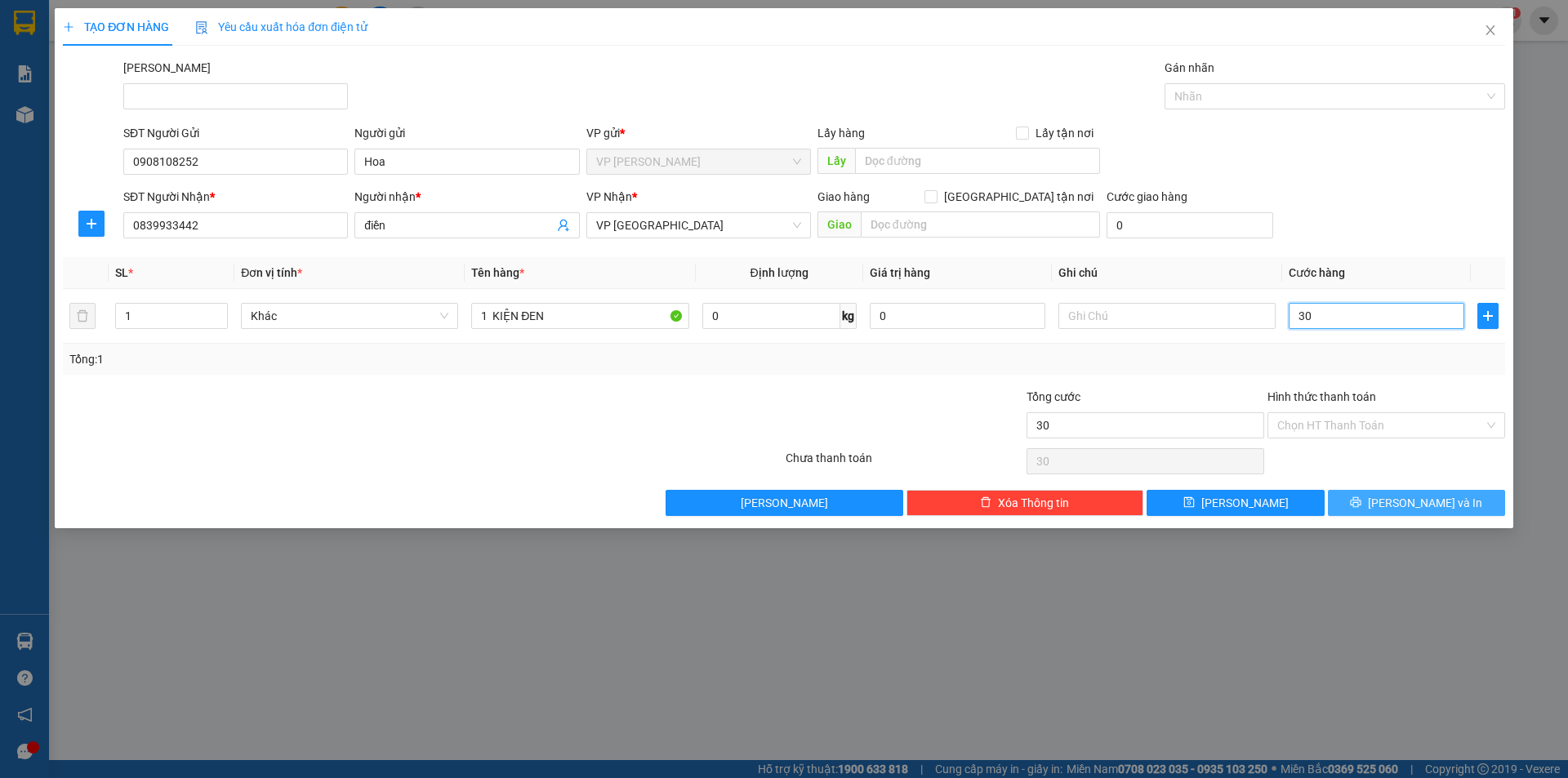
type input "30"
type input "30.000"
click at [1408, 502] on span "[PERSON_NAME] và In" at bounding box center [1425, 503] width 114 height 18
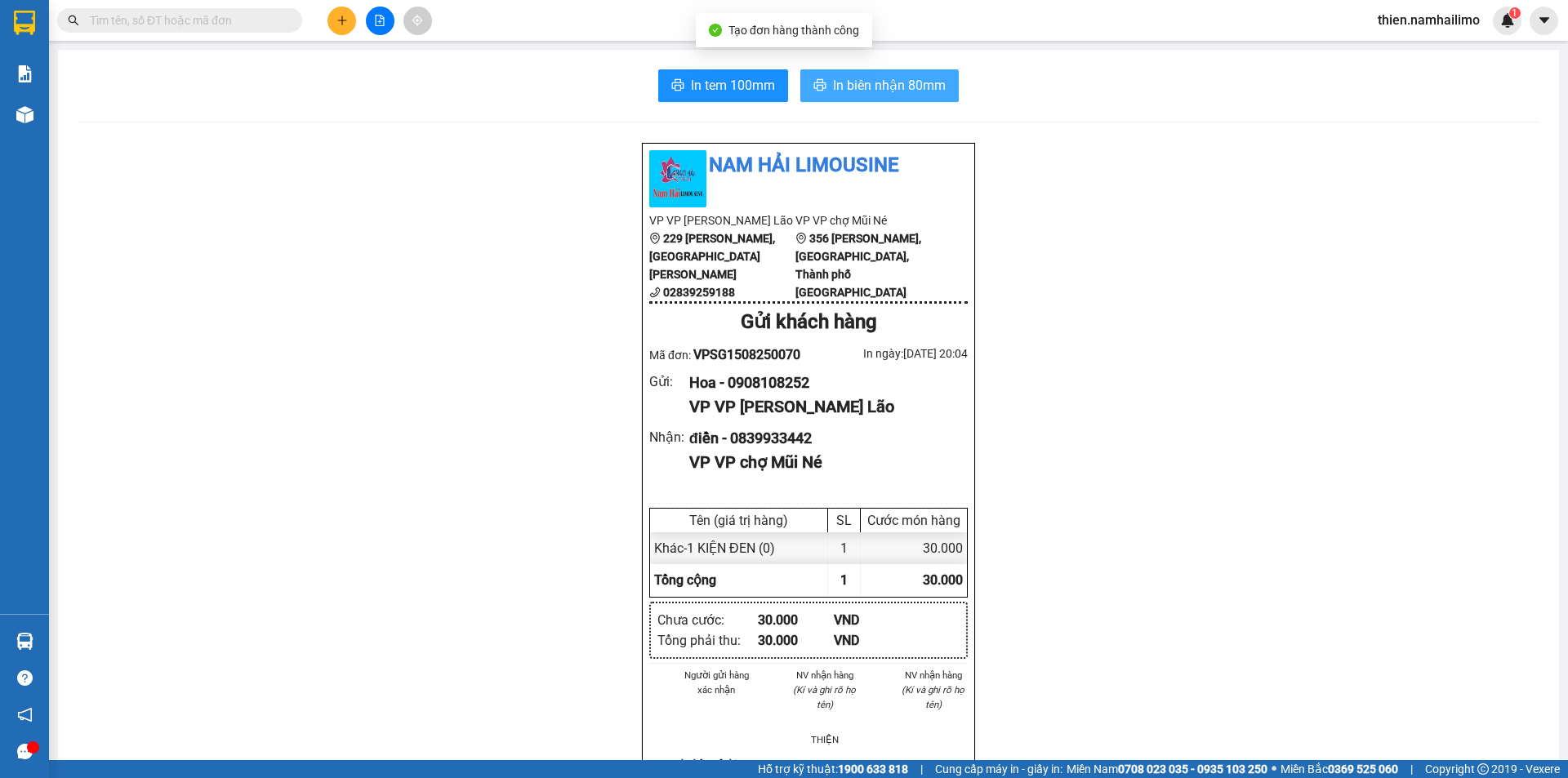
click at [914, 70] on button "In biên nhận 80mm" at bounding box center [880, 85] width 159 height 33
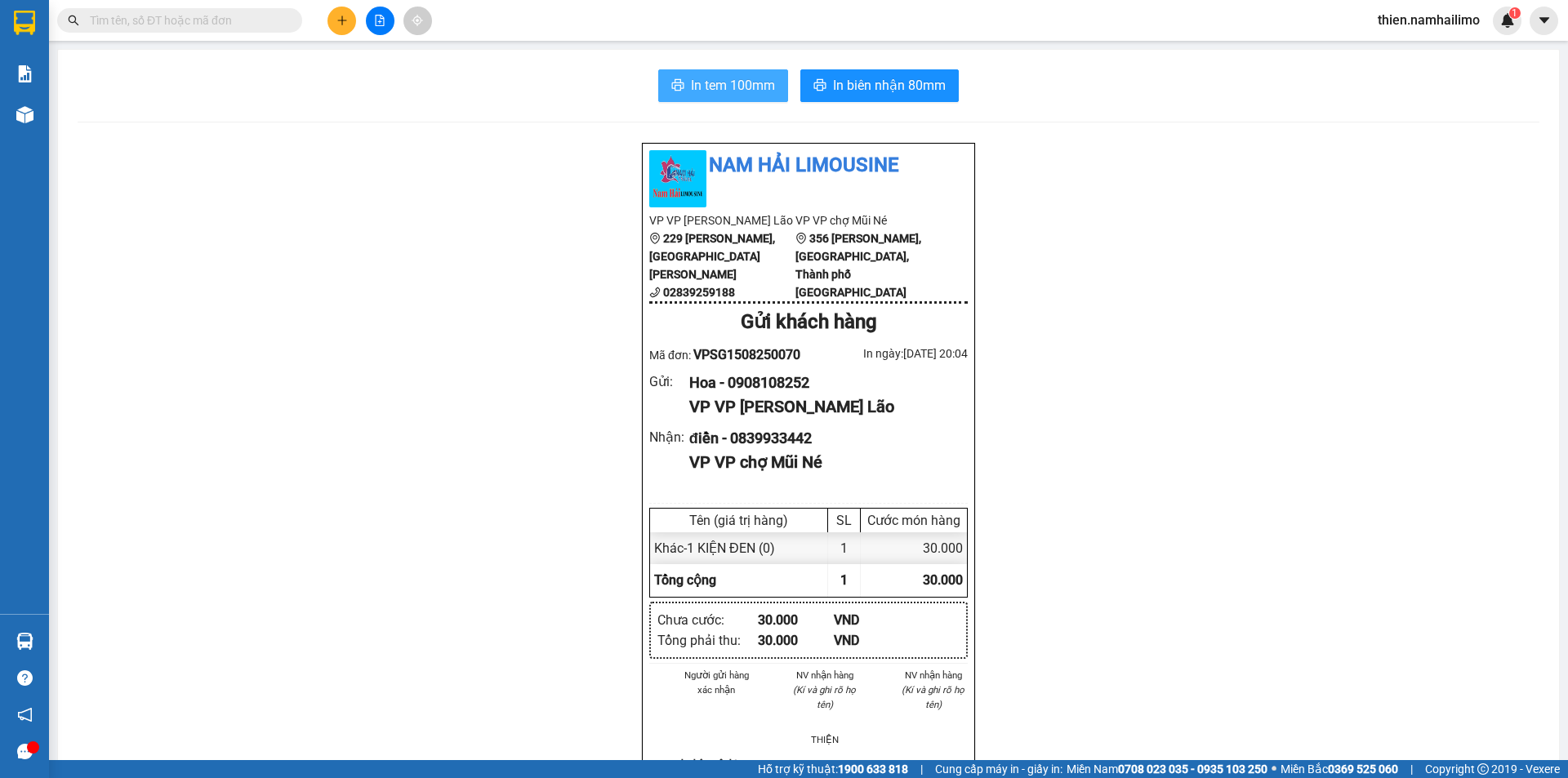
drag, startPoint x: 753, startPoint y: 110, endPoint x: 766, endPoint y: 79, distance: 33.6
click at [754, 103] on div "In tem 100mm In biên nhận 80mm Nam Hải [GEOGRAPHIC_DATA] VP VP [PERSON_NAME] Lã…" at bounding box center [808, 751] width 1501 height 1403
drag, startPoint x: 766, startPoint y: 79, endPoint x: 890, endPoint y: 80, distance: 124.0
click at [767, 79] on span "In tem 100mm" at bounding box center [733, 85] width 84 height 20
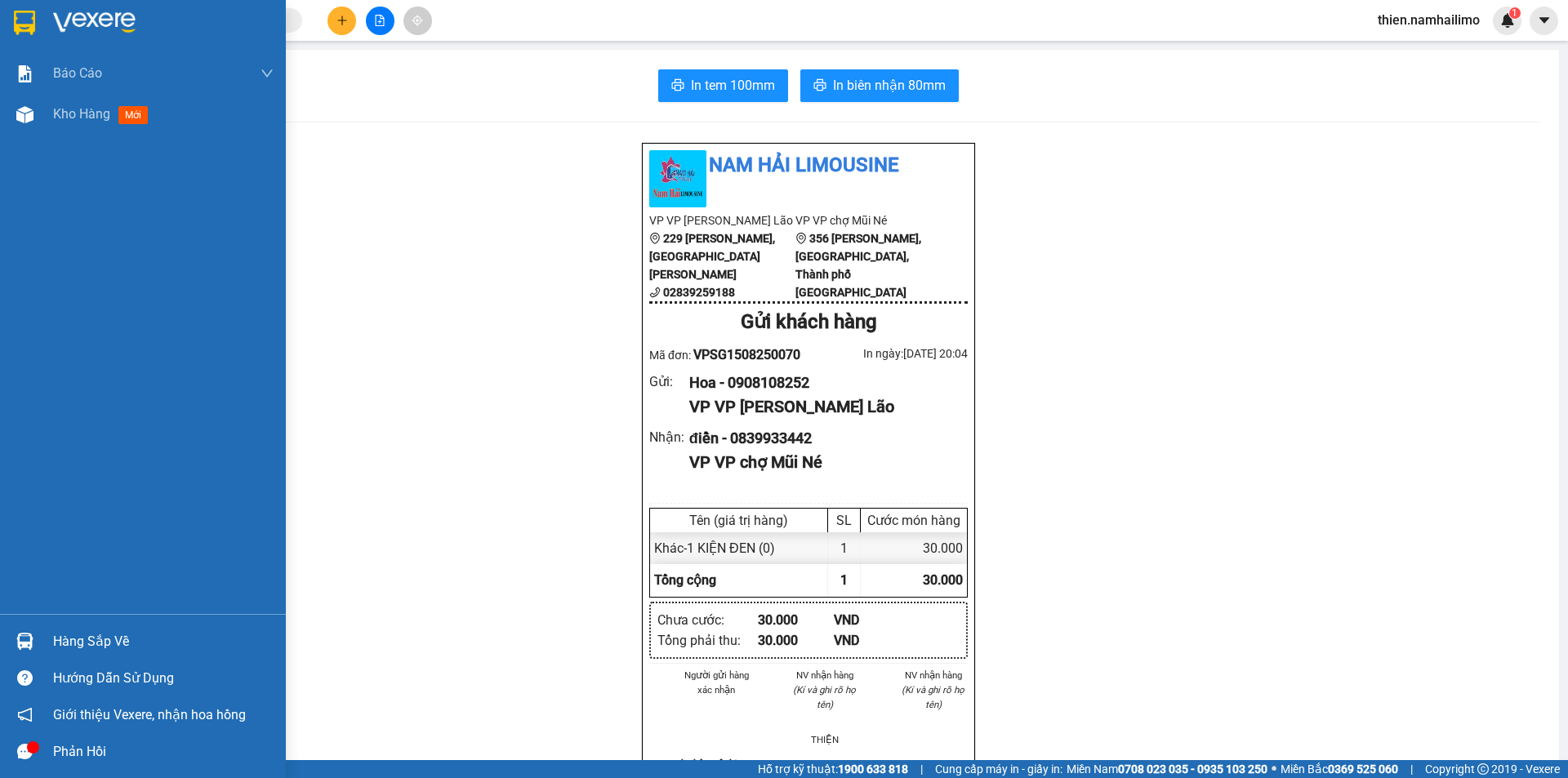
drag, startPoint x: 25, startPoint y: 637, endPoint x: 117, endPoint y: 655, distance: 93.7
click at [27, 637] on img at bounding box center [25, 641] width 17 height 17
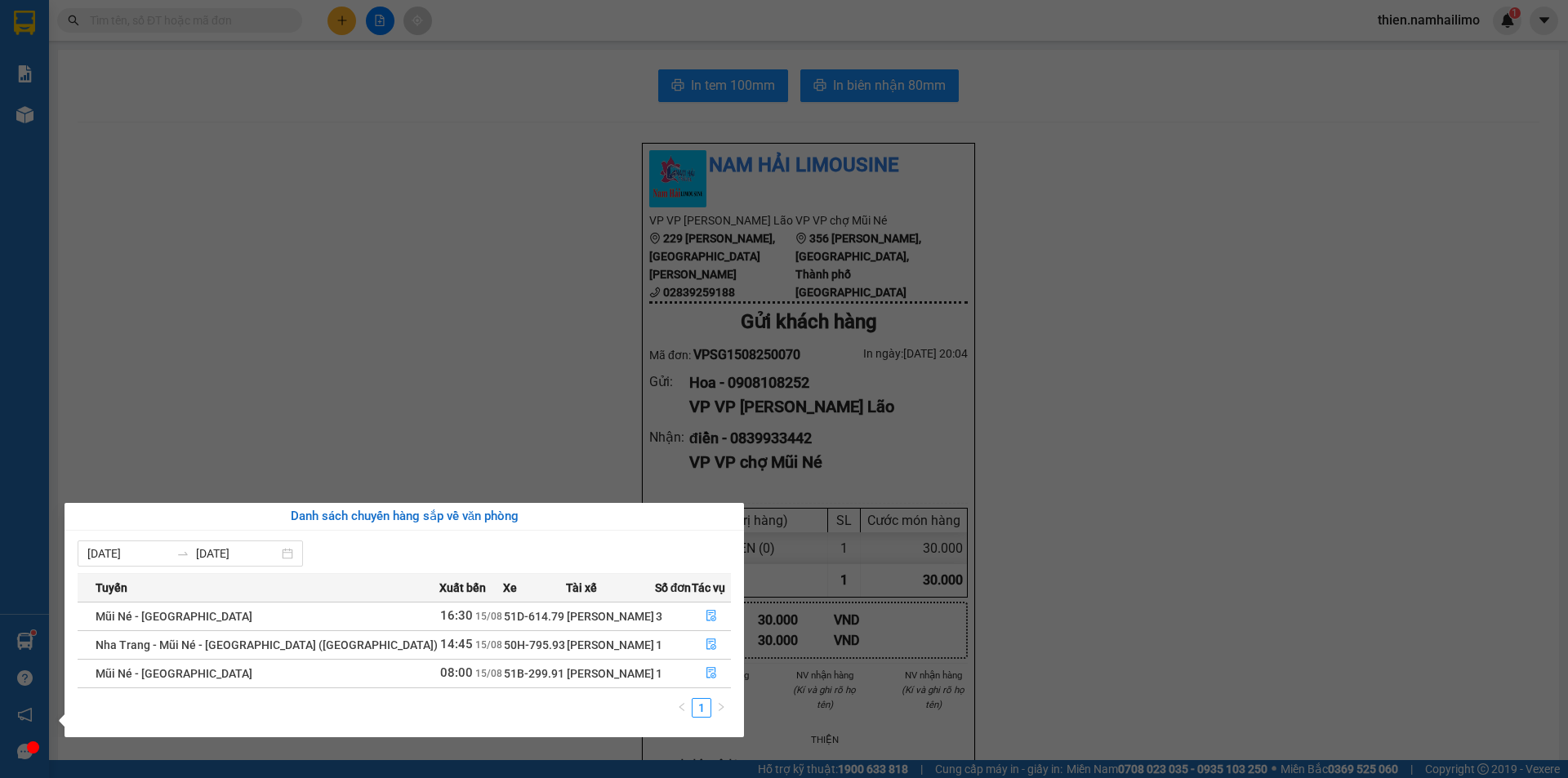
drag, startPoint x: 285, startPoint y: 164, endPoint x: 279, endPoint y: 152, distance: 13.4
click at [283, 157] on section "Kết quả tìm kiếm ( 0 ) Bộ lọc No Data thien.namhailimo 1 Báo cáo Báo cáo dòng t…" at bounding box center [784, 389] width 1568 height 778
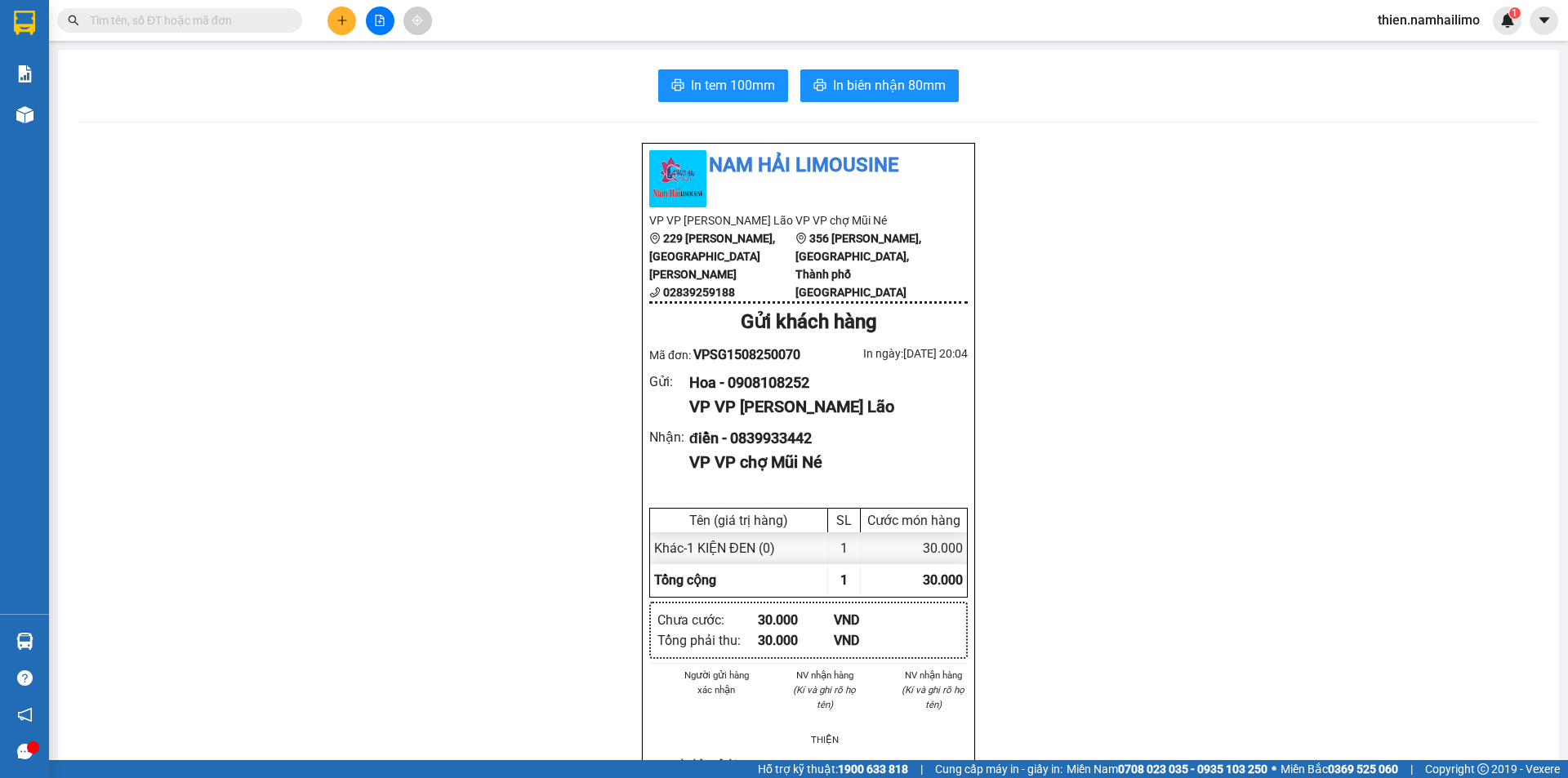
click at [182, 4] on div "Kết quả tìm kiếm ( 0 ) Bộ lọc No Data thien.namhailimo 1" at bounding box center [784, 20] width 1568 height 41
click at [181, 14] on input "text" at bounding box center [186, 21] width 192 height 18
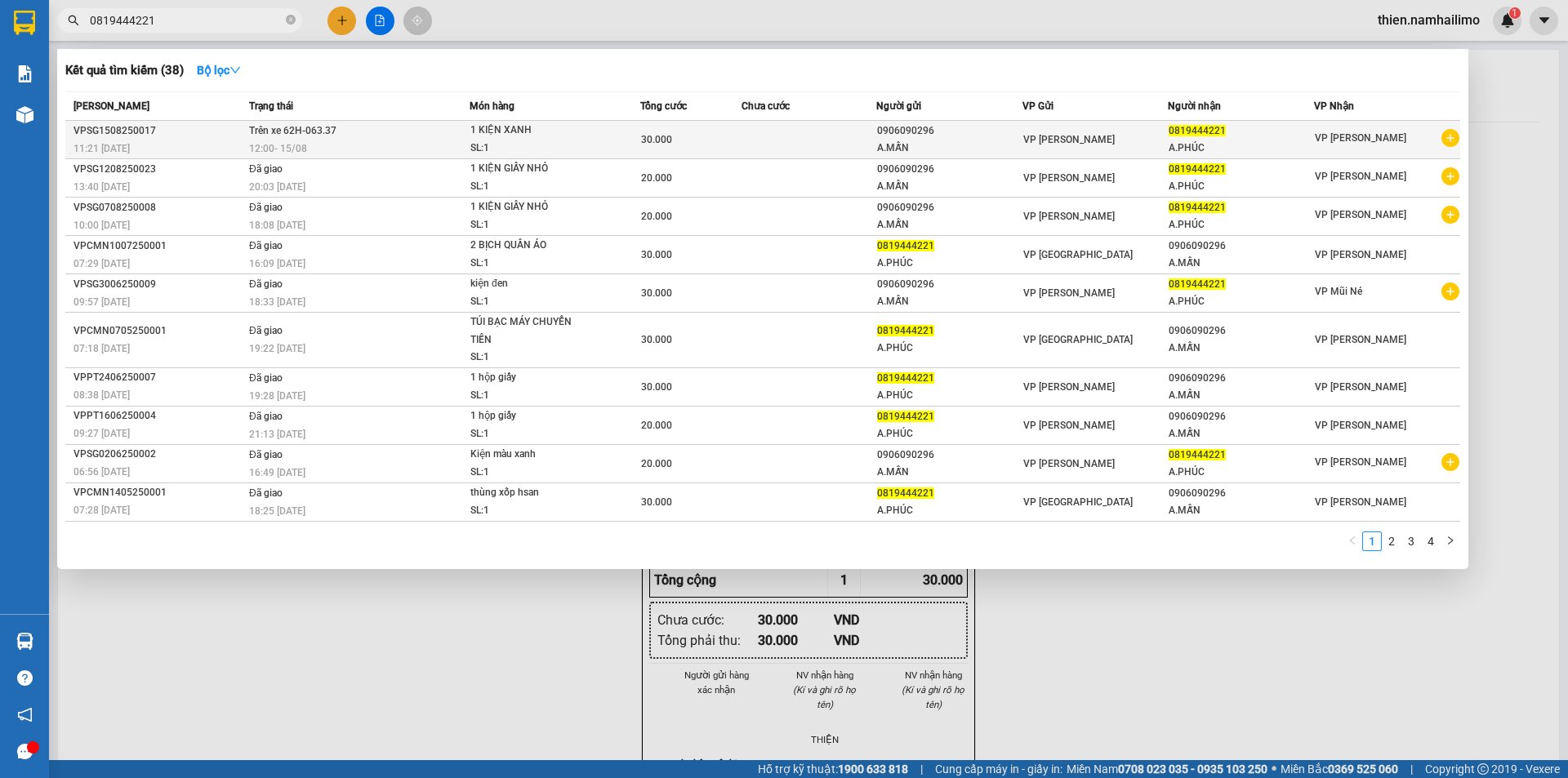
type input "0819444221"
click at [411, 143] on div "12:00 [DATE]" at bounding box center [359, 149] width 220 height 18
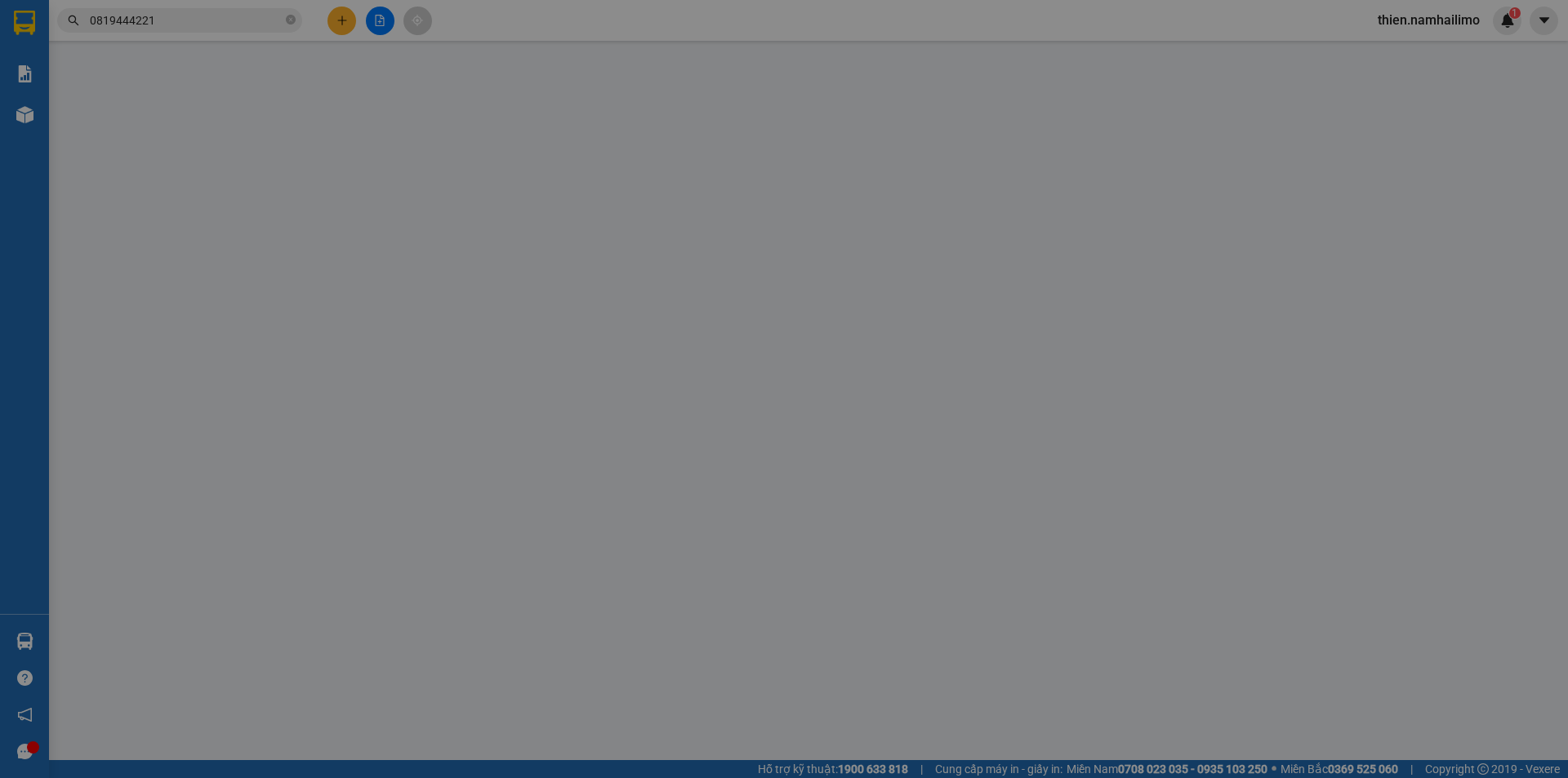
type input "0906090296"
type input "0819444221"
type input "30.000"
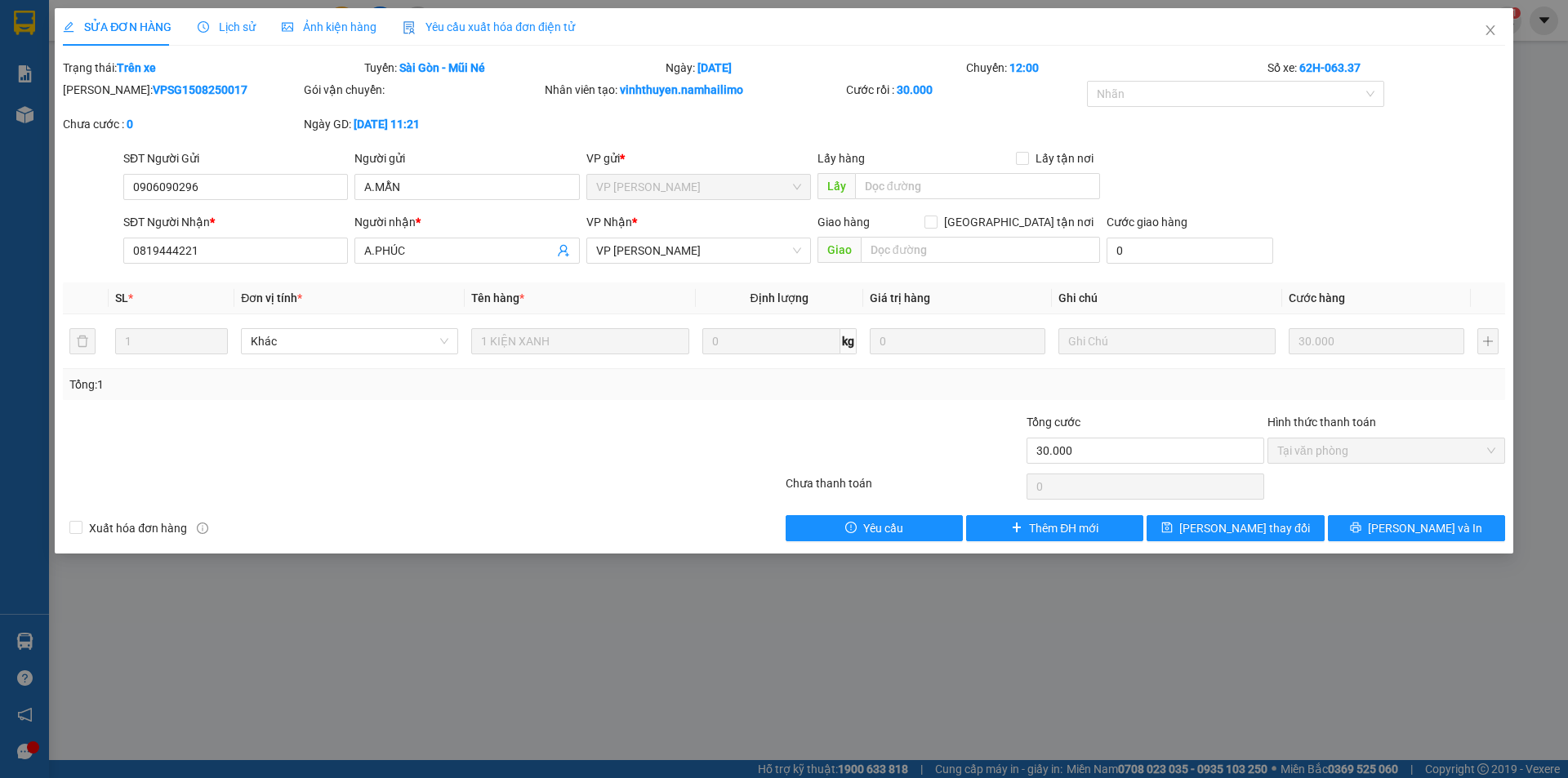
click at [223, 27] on span "Lịch sử" at bounding box center [227, 26] width 58 height 13
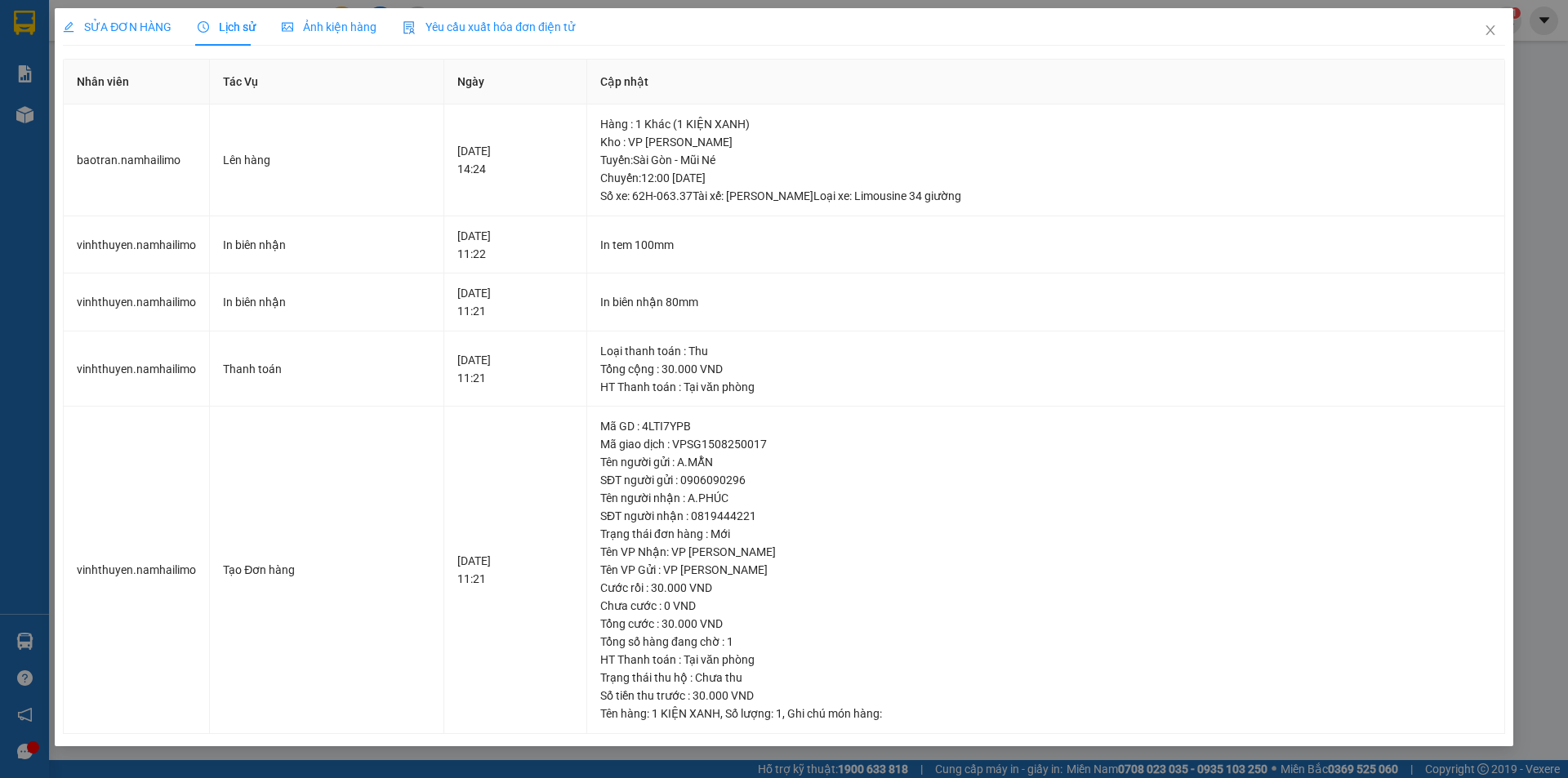
click at [110, 40] on div "SỬA ĐƠN HÀNG" at bounding box center [117, 26] width 109 height 37
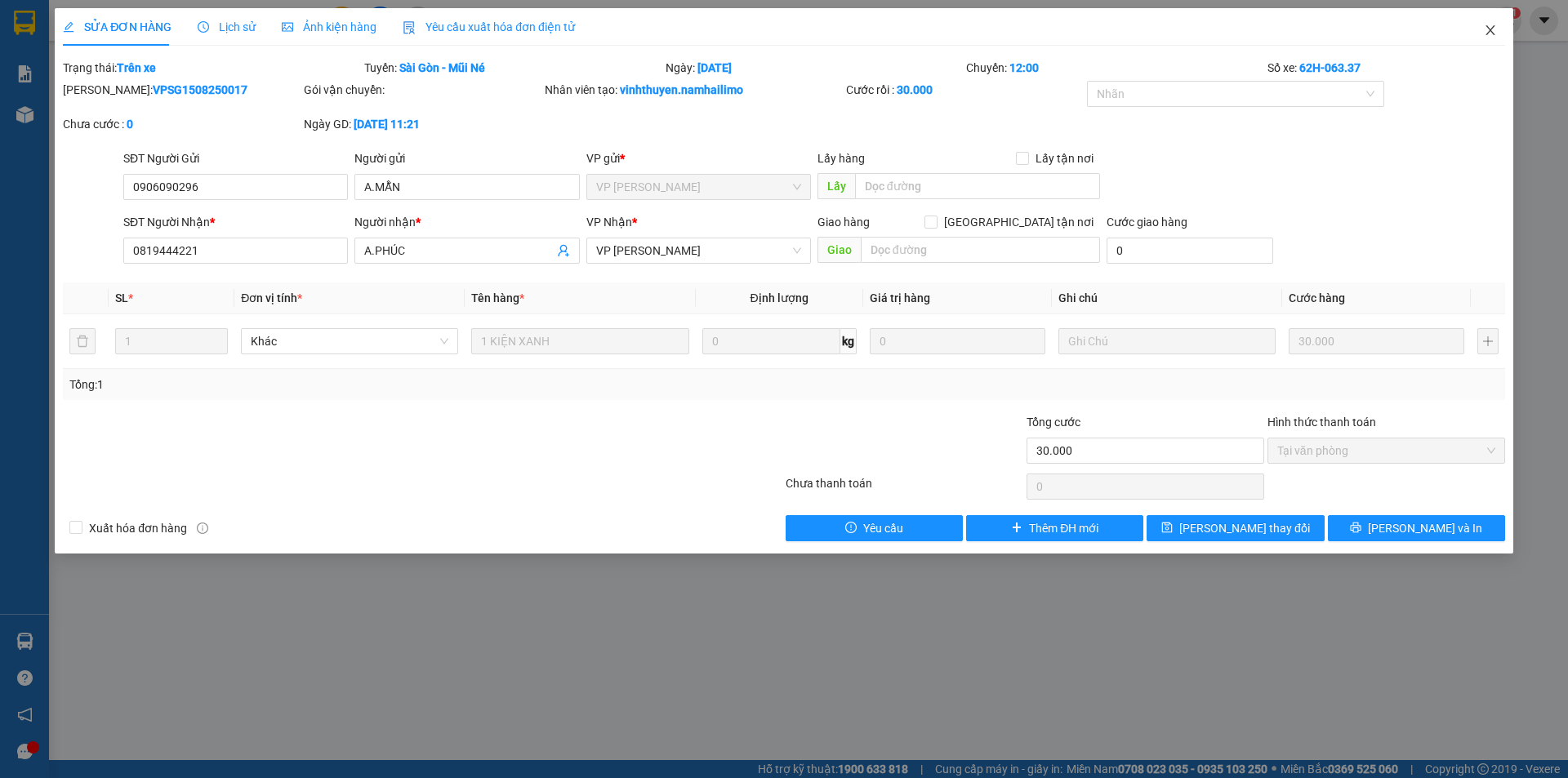
click at [1493, 34] on icon "close" at bounding box center [1490, 30] width 9 height 10
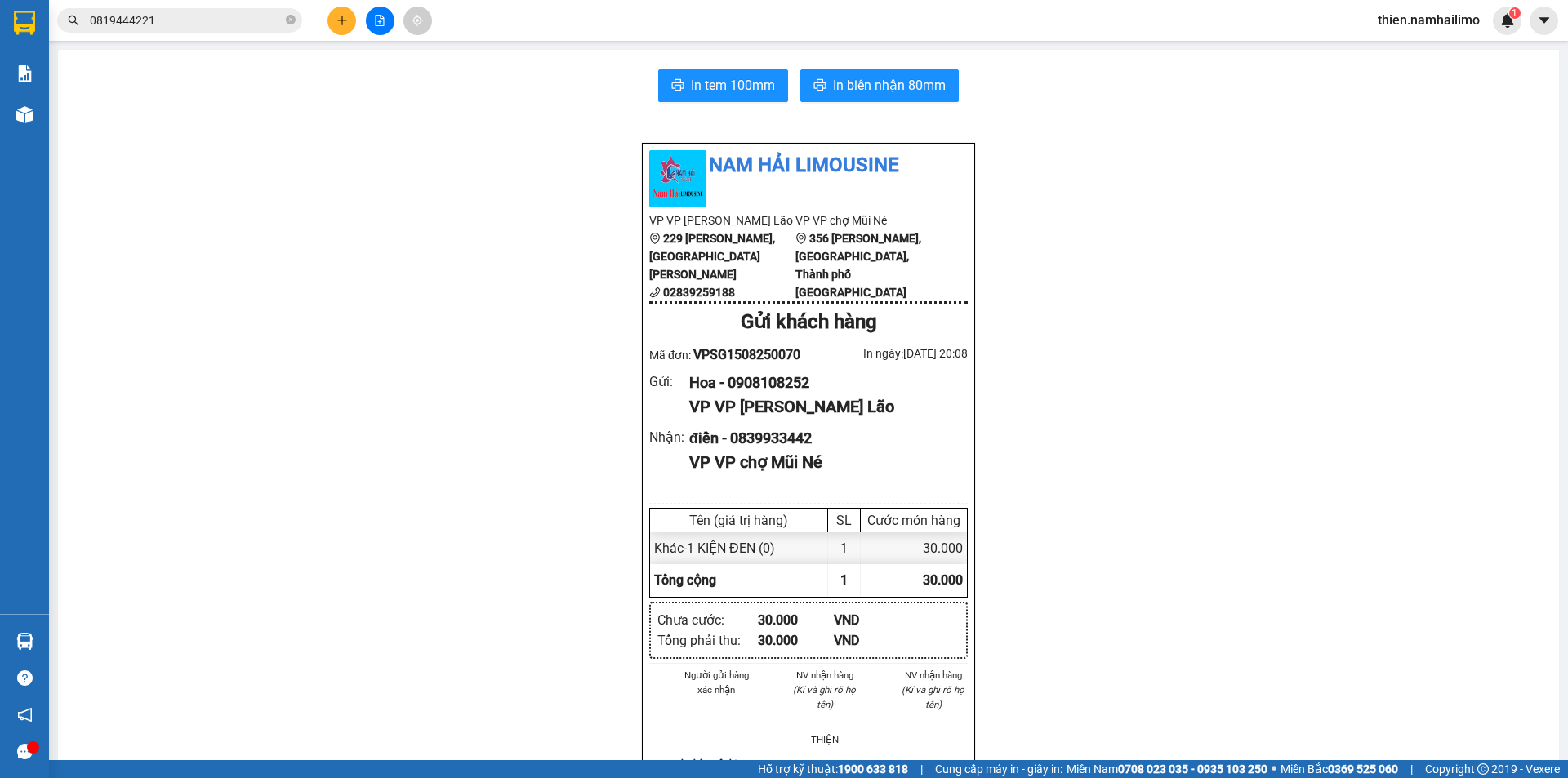
click at [194, 19] on input "0819444221" at bounding box center [186, 21] width 192 height 18
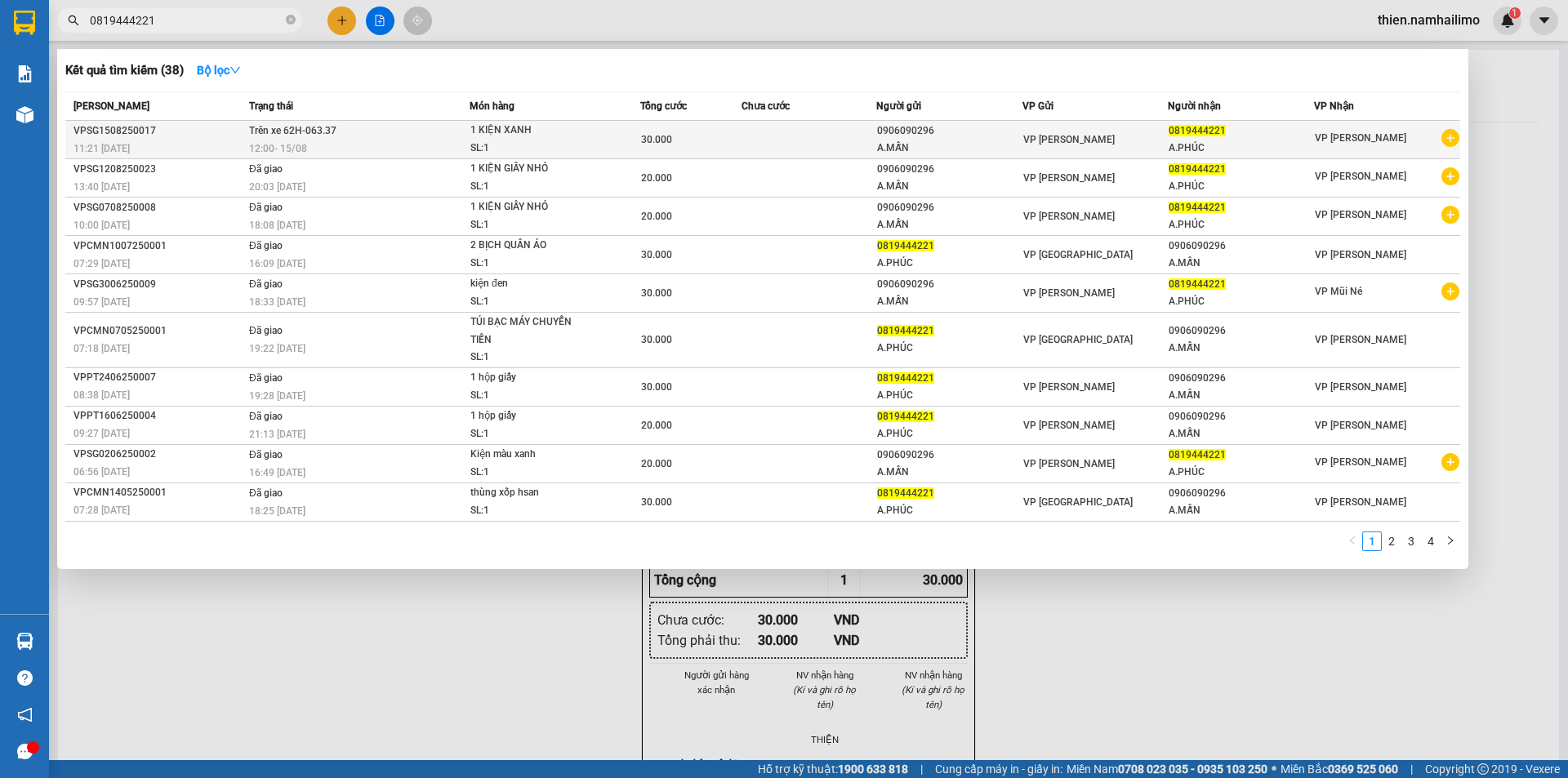
click at [485, 143] on div "SL: 1" at bounding box center [531, 149] width 123 height 18
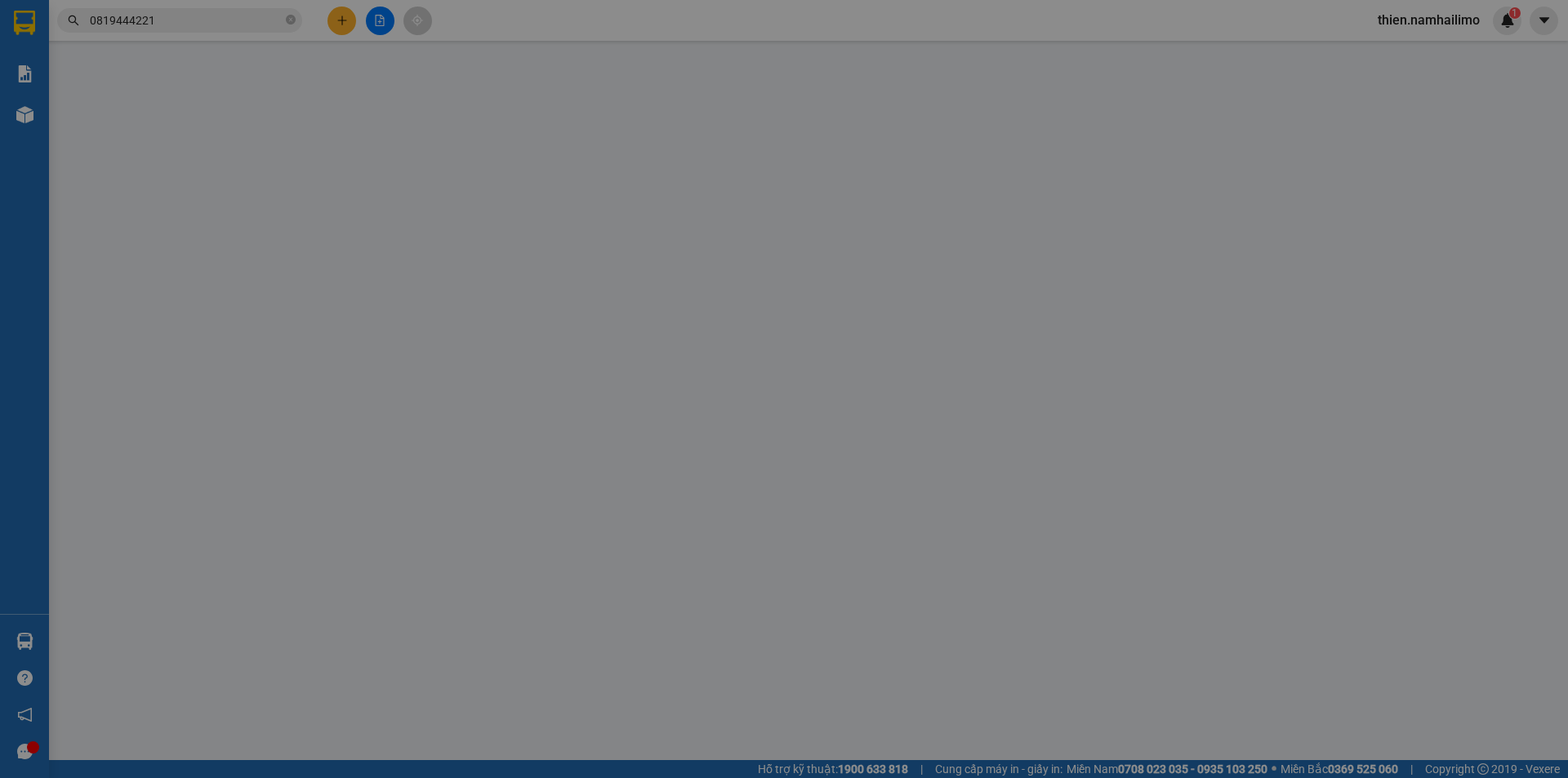
type input "0906090296"
type input "0819444221"
type input "30.000"
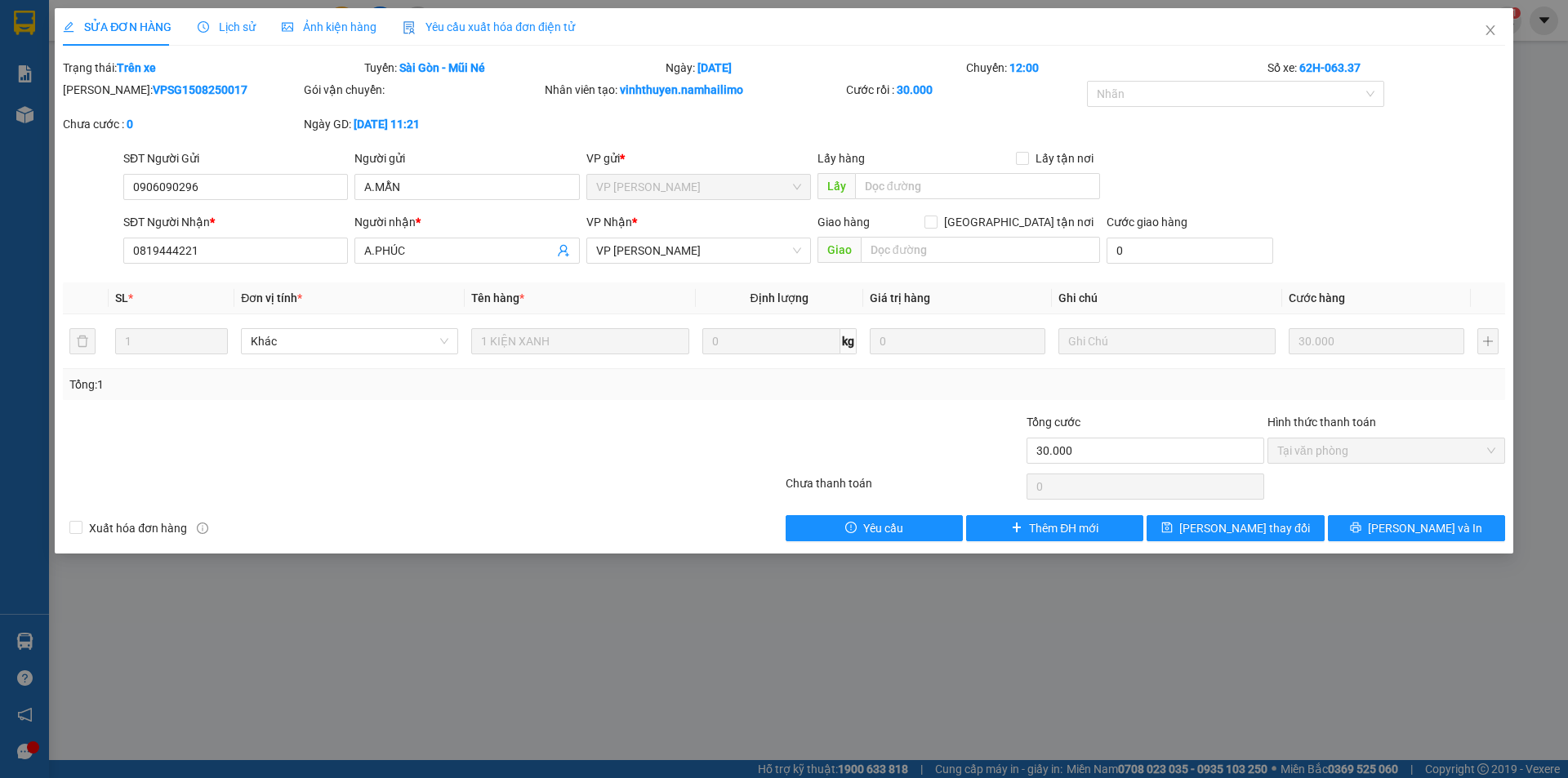
drag, startPoint x: 207, startPoint y: 12, endPoint x: 233, endPoint y: 33, distance: 33.4
click at [209, 13] on div "Lịch sử" at bounding box center [227, 26] width 58 height 37
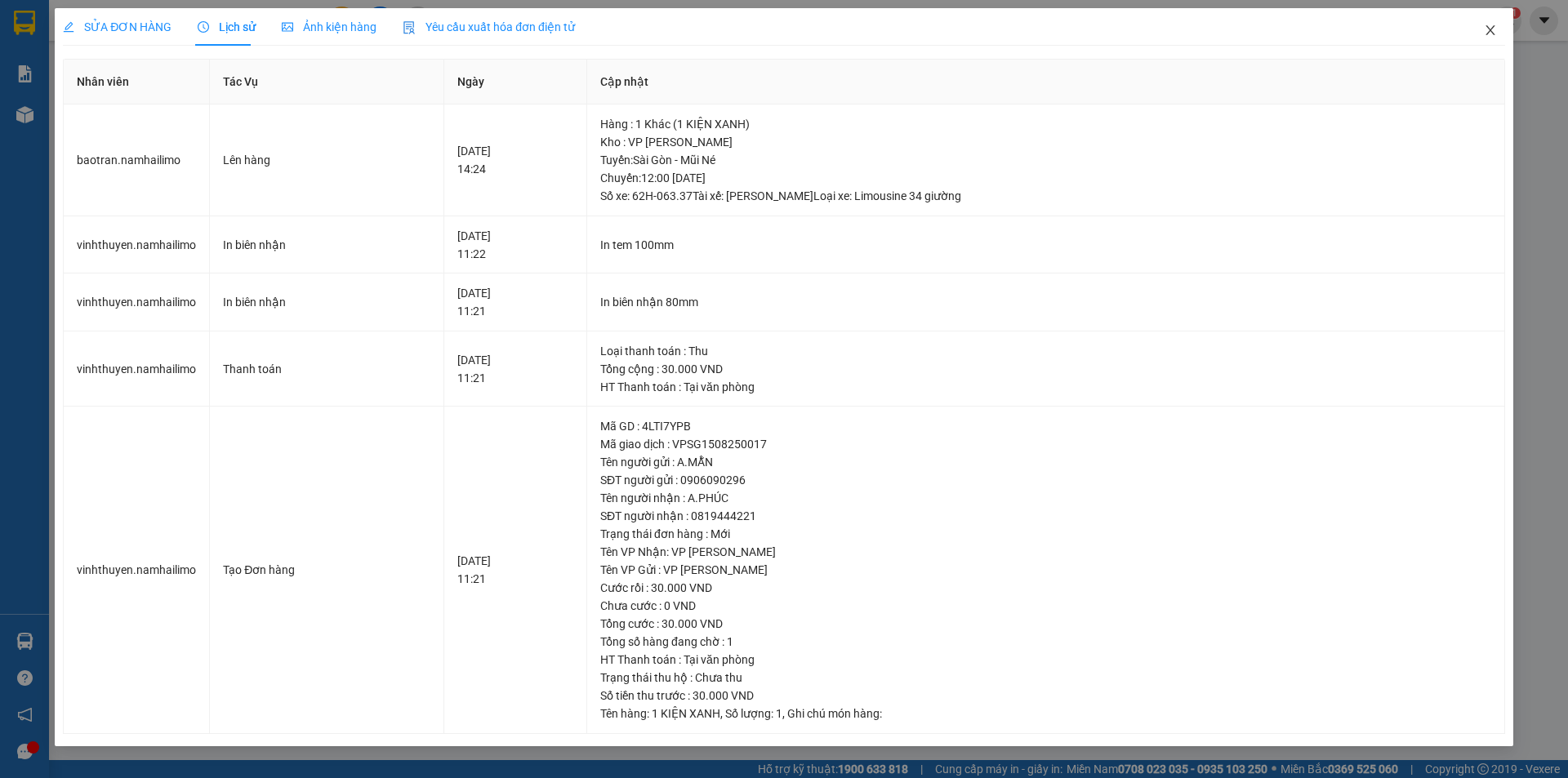
click at [1478, 27] on span "Close" at bounding box center [1491, 31] width 45 height 45
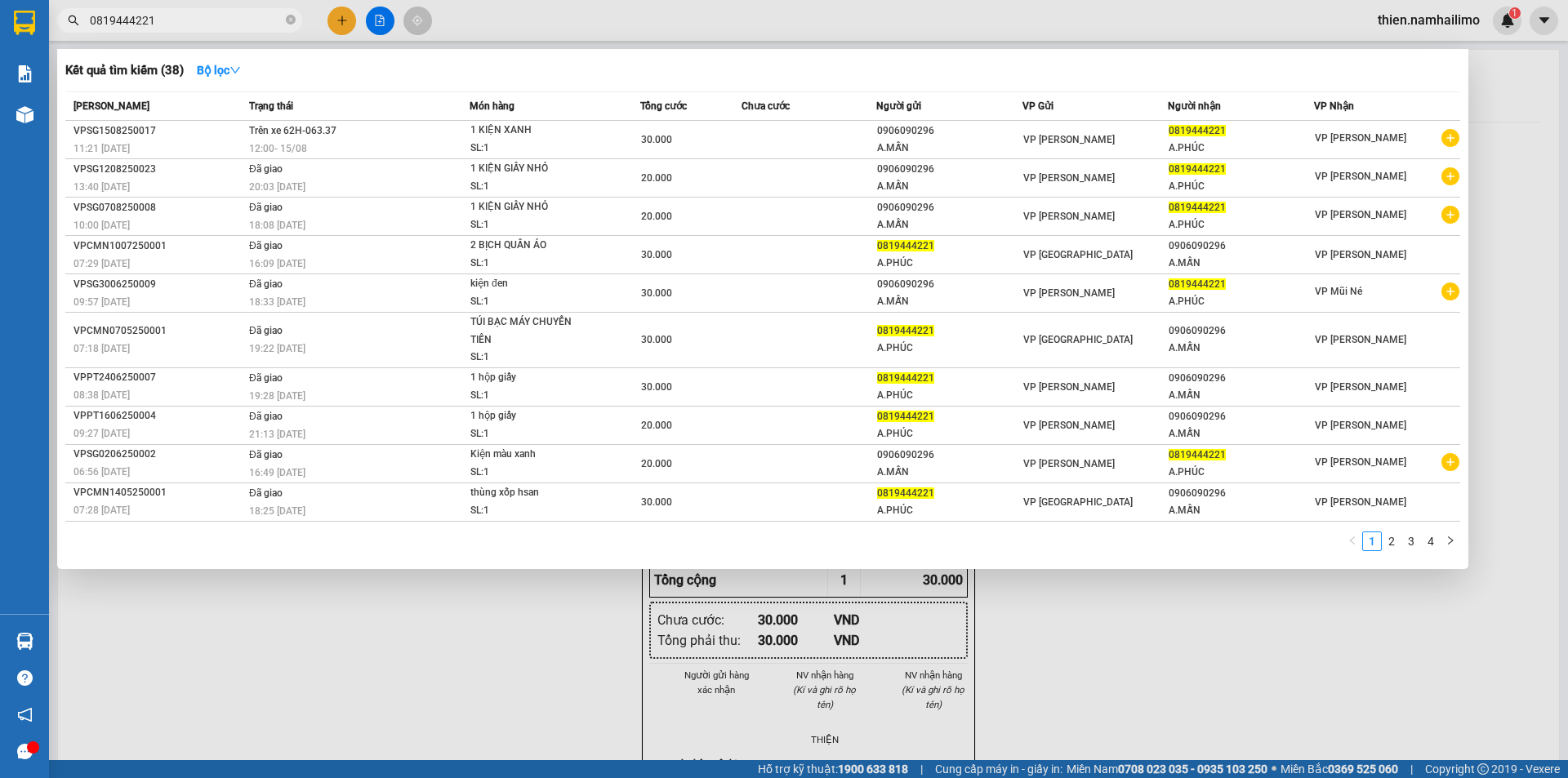
click at [207, 31] on span "0819444221" at bounding box center [180, 20] width 245 height 25
click at [1495, 128] on div at bounding box center [784, 389] width 1568 height 778
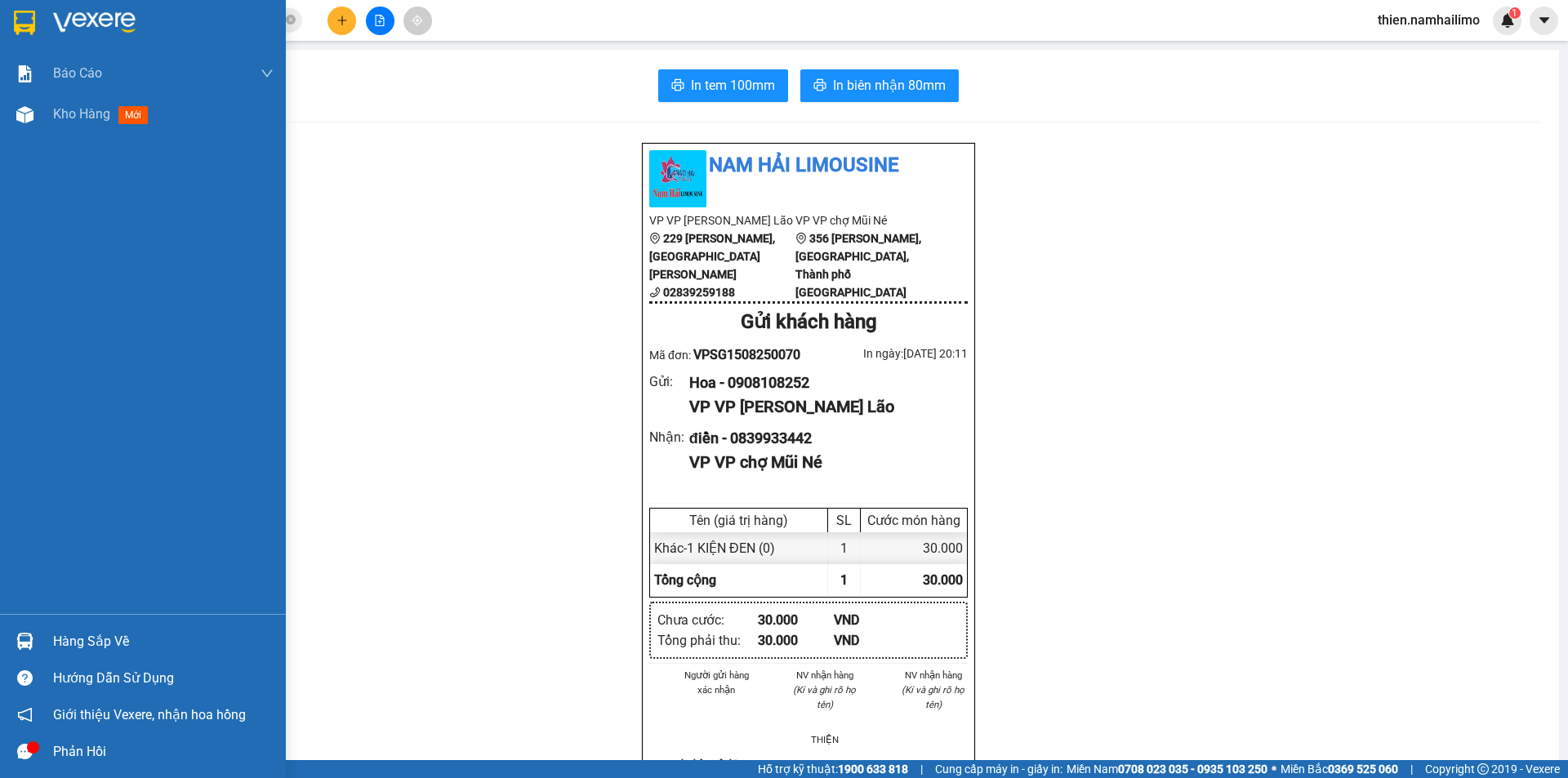
click at [103, 638] on div "Hàng sắp về" at bounding box center [163, 642] width 221 height 25
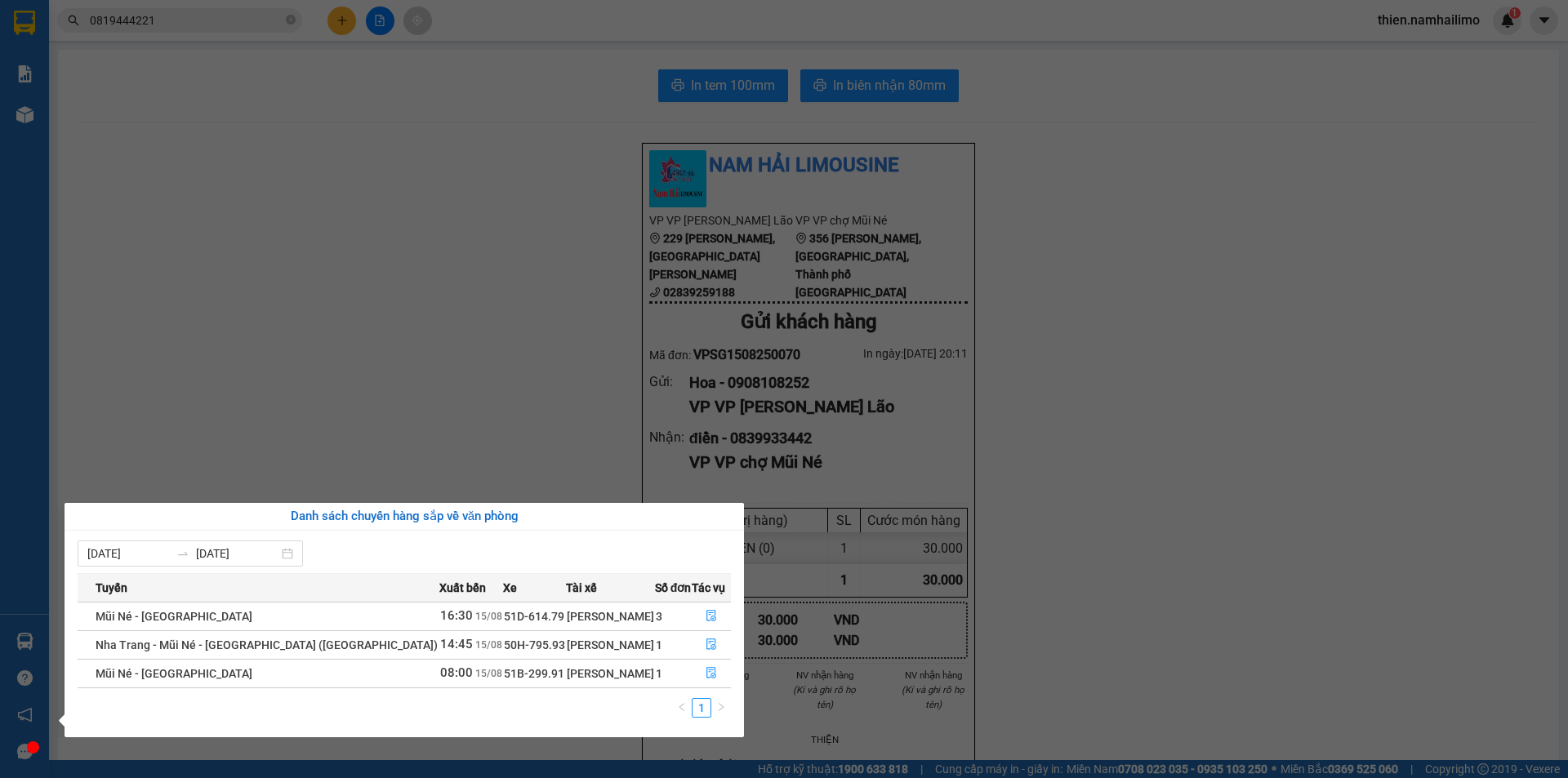
click at [450, 336] on section "Kết quả tìm kiếm ( 38 ) Bộ lọc Mã ĐH Trạng thái Món hàng Tổng cước Chưa cước Ng…" at bounding box center [784, 389] width 1568 height 778
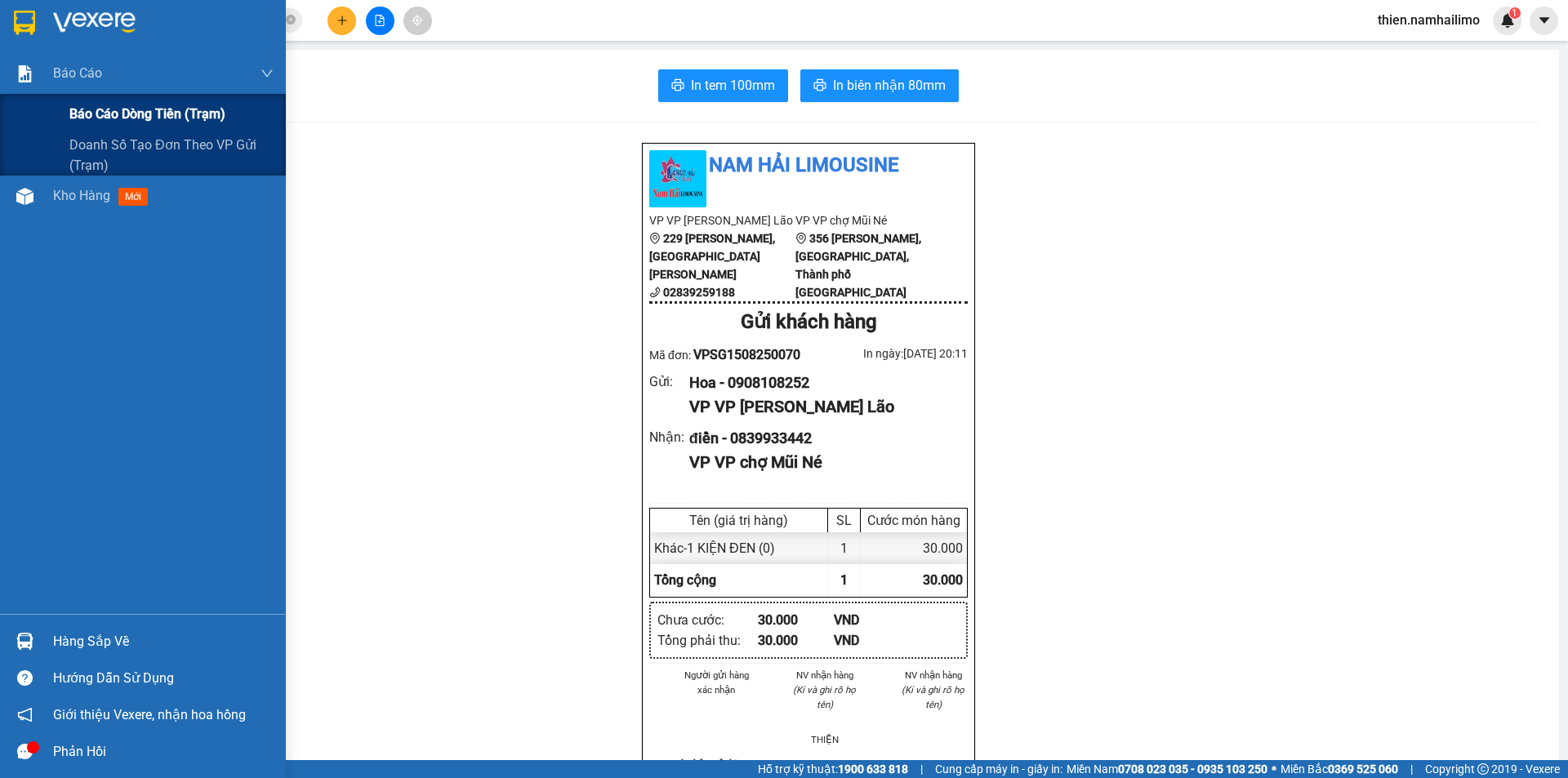
click at [76, 94] on div "Báo cáo Báo cáo dòng tiền (trạm) Doanh số tạo đơn theo VP gửi (trạm)" at bounding box center [143, 113] width 286 height 123
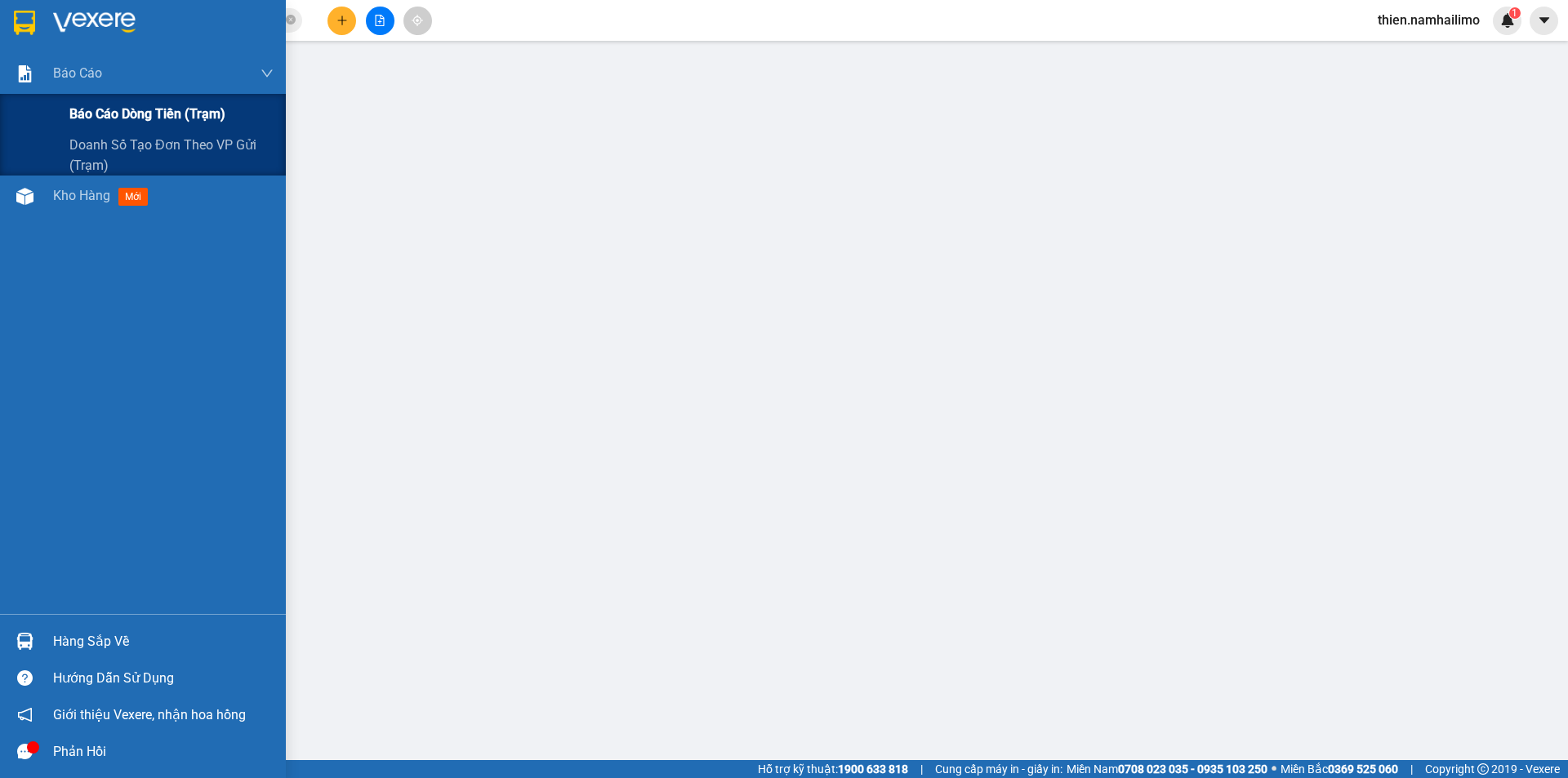
drag, startPoint x: 90, startPoint y: 81, endPoint x: 93, endPoint y: 124, distance: 43.1
click at [91, 97] on div "Báo cáo Báo cáo dòng tiền (trạm) Doanh số tạo đơn theo VP gửi (trạm)" at bounding box center [143, 113] width 286 height 123
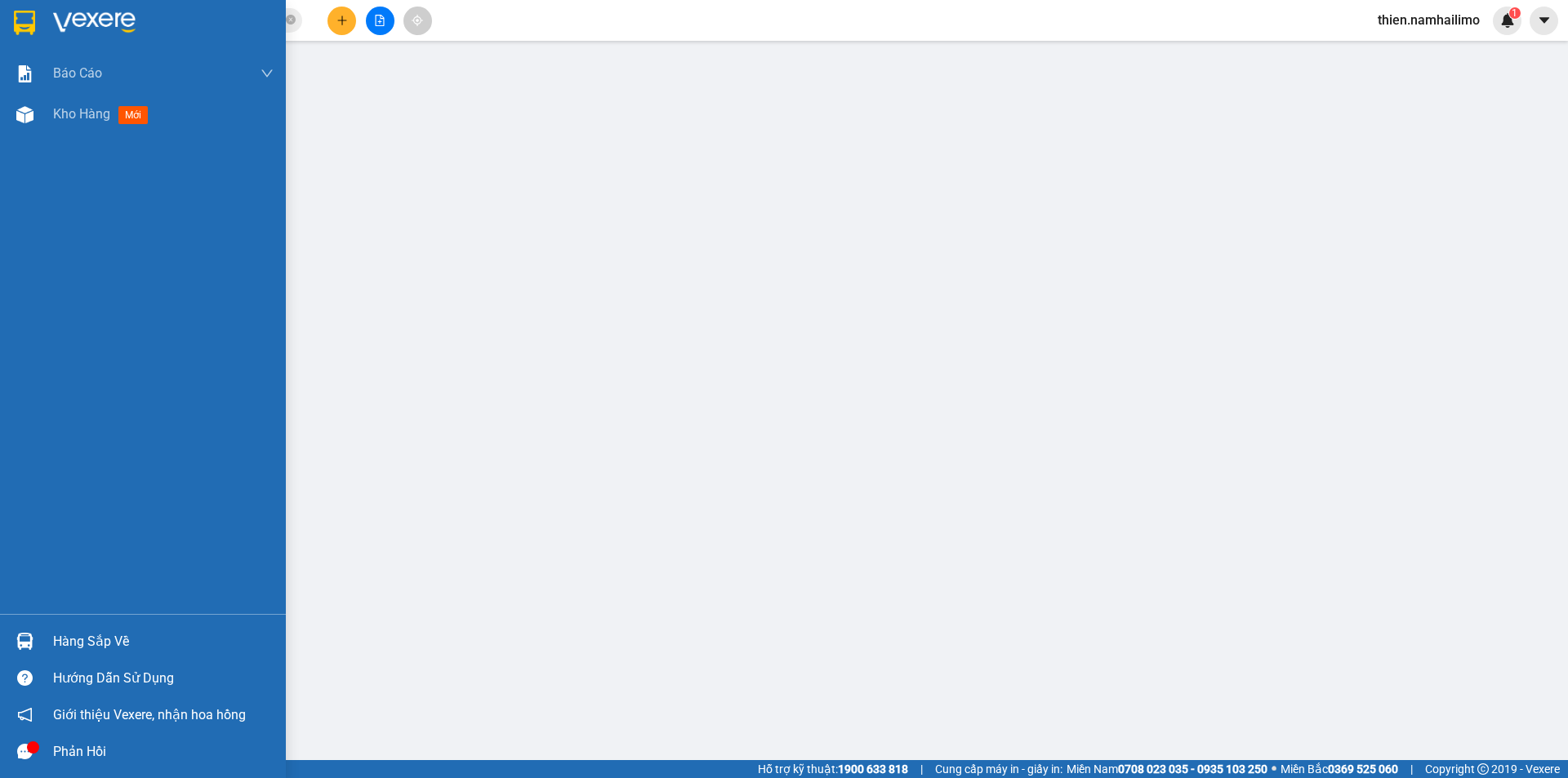
click at [88, 135] on div "Báo cáo Báo cáo dòng tiền (trạm) Doanh số tạo đơn theo VP gửi (trạm) Kho hàng m…" at bounding box center [143, 333] width 286 height 561
drag, startPoint x: 91, startPoint y: 124, endPoint x: 99, endPoint y: 143, distance: 20.6
click at [92, 124] on div "Kho hàng mới" at bounding box center [104, 113] width 102 height 20
